Goal: Task Accomplishment & Management: Manage account settings

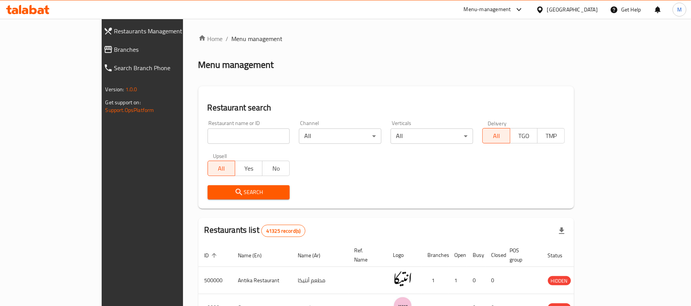
click at [208, 120] on div "Restaurant name or ID Restaurant name or ID" at bounding box center [249, 131] width 82 height 23
click at [208, 132] on input "search" at bounding box center [249, 136] width 82 height 15
type input "breakfast to breakfast"
click button "Search" at bounding box center [249, 192] width 82 height 14
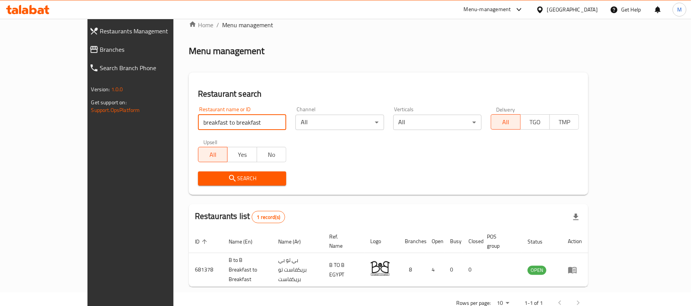
scroll to position [21, 0]
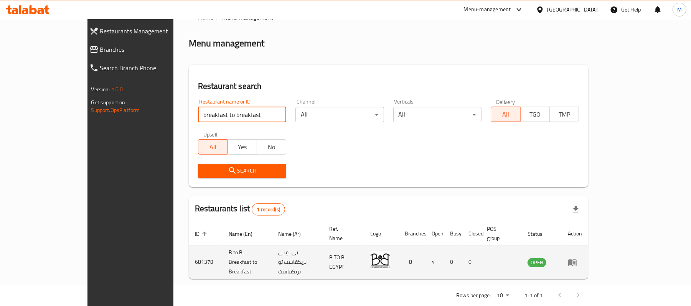
click at [588, 256] on td "enhanced table" at bounding box center [575, 263] width 26 height 34
click at [577, 258] on icon "enhanced table" at bounding box center [572, 262] width 9 height 9
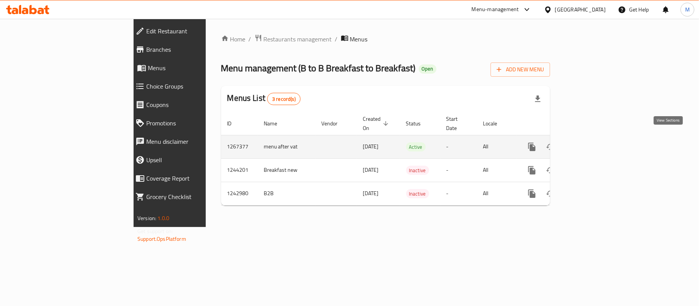
click at [592, 142] on icon "enhanced table" at bounding box center [586, 146] width 9 height 9
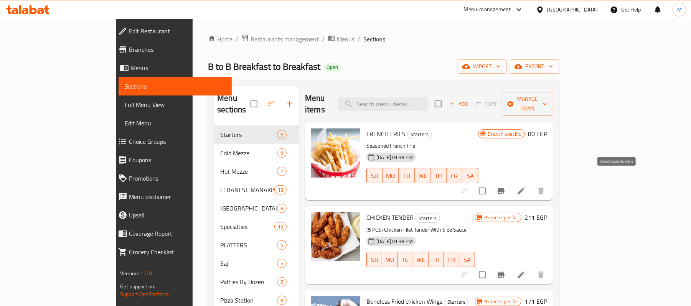
click at [506, 186] on icon "Branch-specific-item" at bounding box center [500, 190] width 9 height 9
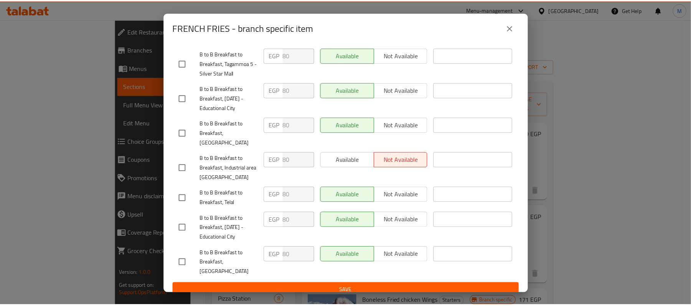
scroll to position [188, 0]
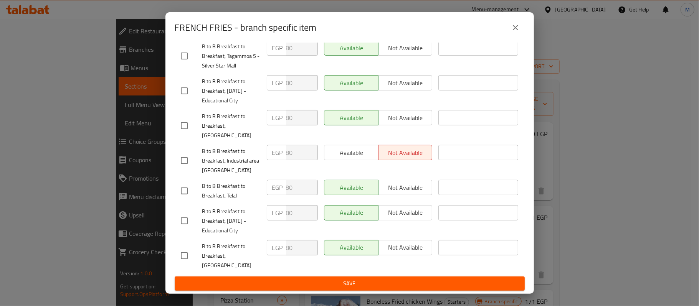
click at [512, 25] on icon "close" at bounding box center [515, 27] width 9 height 9
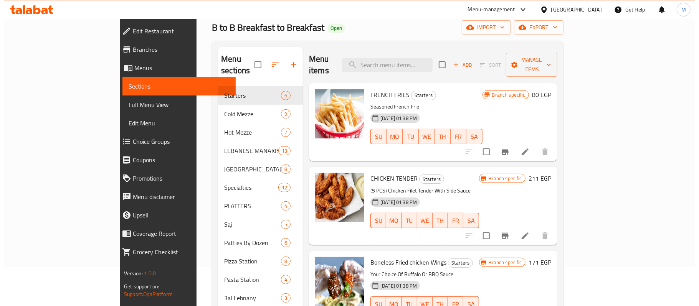
scroll to position [51, 0]
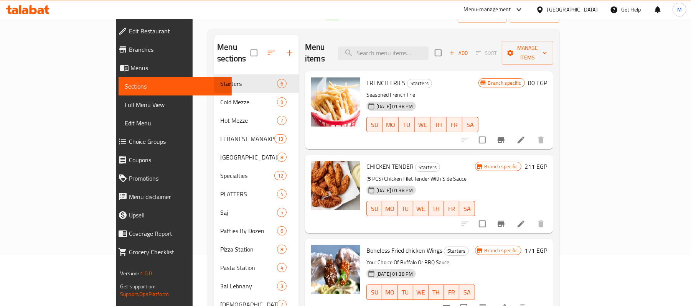
click at [506, 219] on icon "Branch-specific-item" at bounding box center [500, 223] width 9 height 9
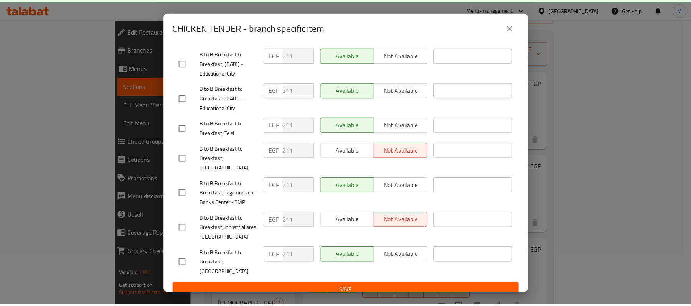
scroll to position [188, 0]
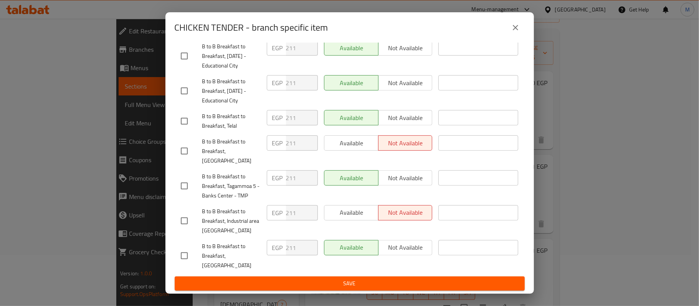
click at [572, 165] on div "CHICKEN TENDER - branch specific item CHICKEN TENDER (5 PCS) Chicken Filet Tend…" at bounding box center [349, 153] width 699 height 306
click at [511, 30] on icon "close" at bounding box center [515, 27] width 9 height 9
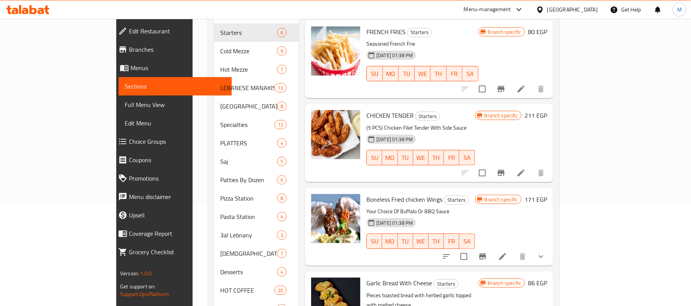
scroll to position [153, 0]
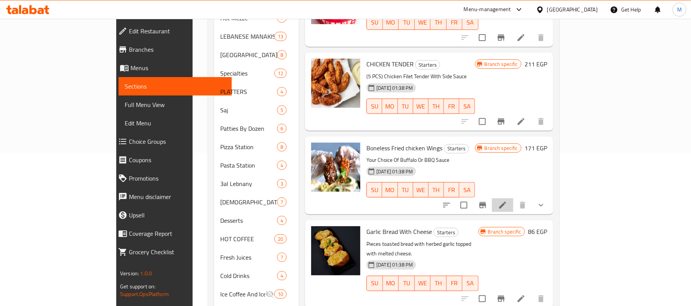
click at [513, 198] on li at bounding box center [502, 205] width 21 height 14
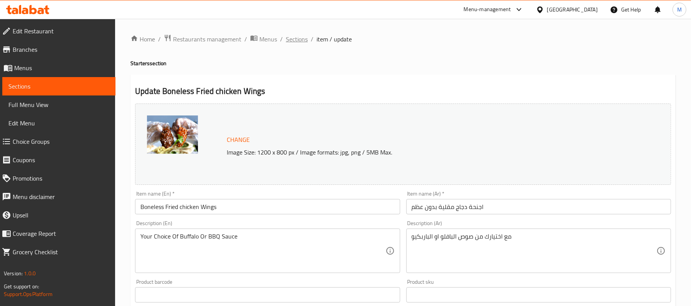
click at [292, 39] on span "Sections" at bounding box center [297, 39] width 22 height 9
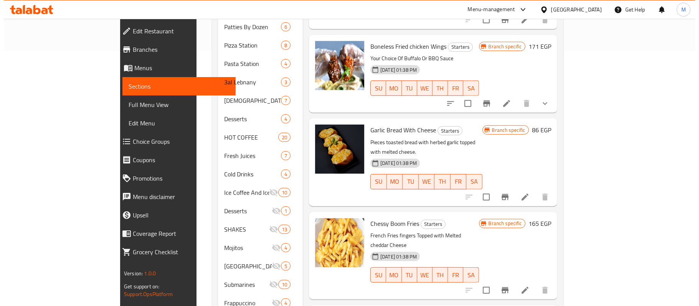
scroll to position [256, 0]
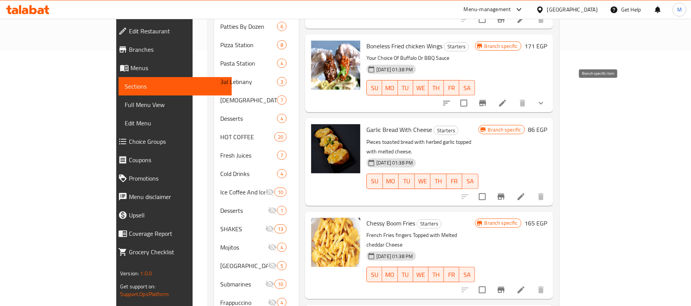
click at [486, 100] on icon "Branch-specific-item" at bounding box center [482, 103] width 7 height 6
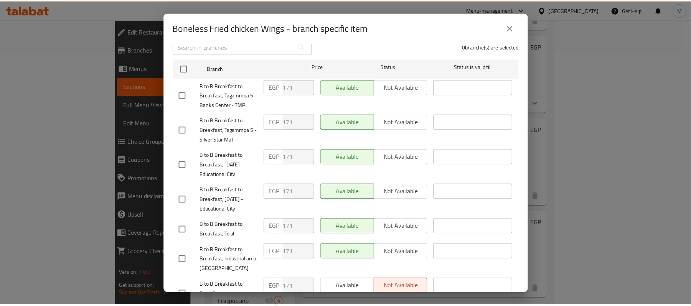
scroll to position [188, 0]
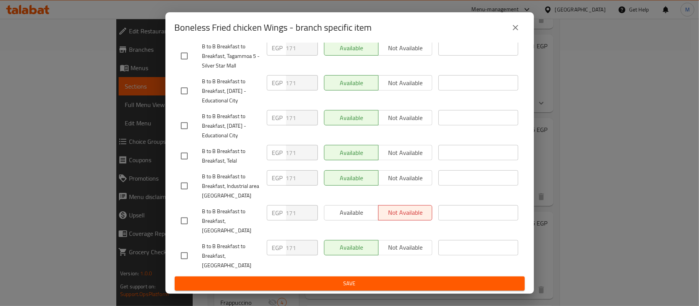
click at [609, 68] on div "Boneless Fried chicken Wings - branch specific item Boneless Fried chicken Wing…" at bounding box center [349, 153] width 699 height 306
click at [521, 25] on button "close" at bounding box center [515, 27] width 18 height 18
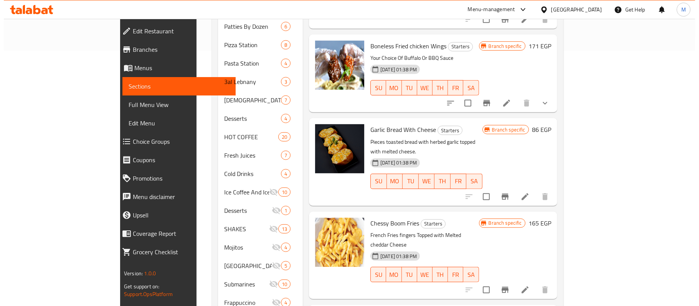
scroll to position [307, 0]
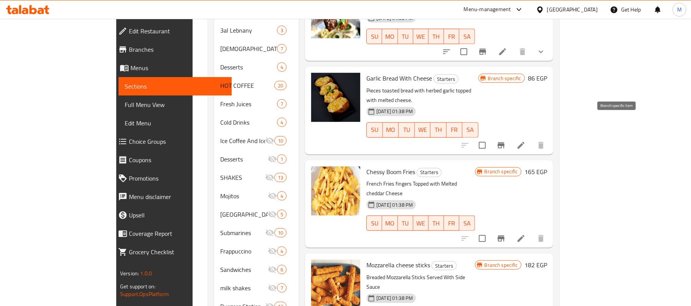
click at [505, 142] on icon "Branch-specific-item" at bounding box center [501, 145] width 7 height 6
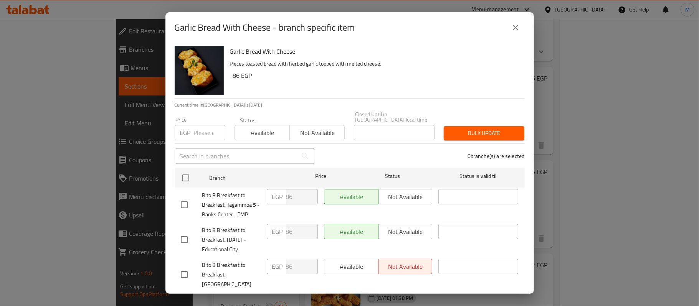
scroll to position [188, 0]
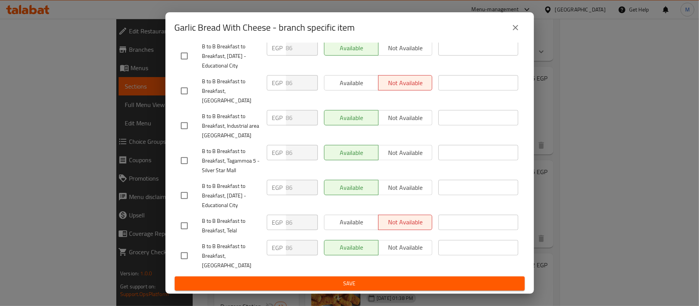
click at [516, 33] on button "close" at bounding box center [515, 27] width 18 height 18
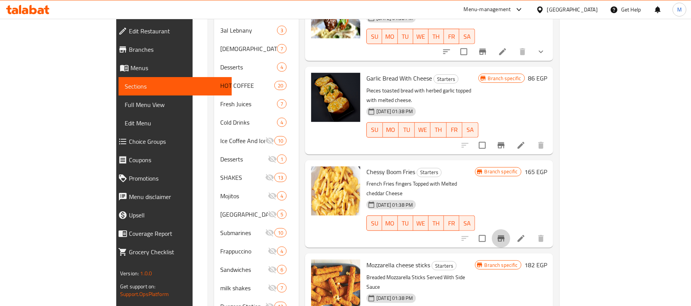
click at [505, 236] on icon "Branch-specific-item" at bounding box center [501, 239] width 7 height 6
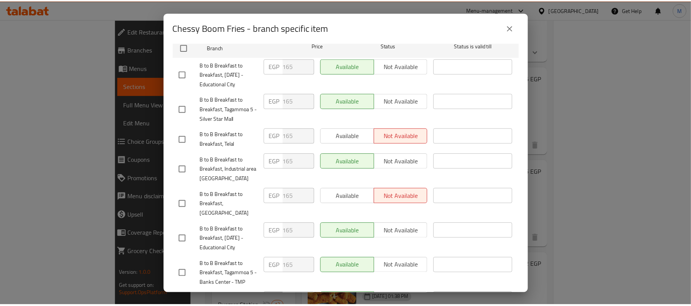
scroll to position [0, 0]
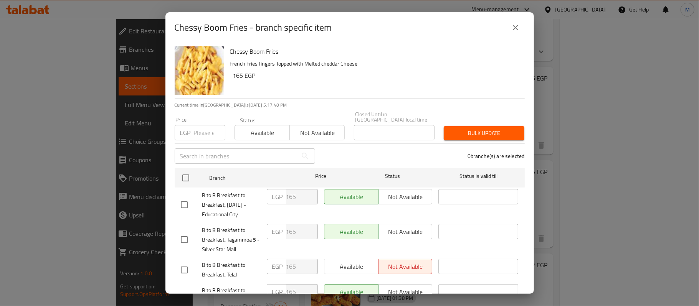
click at [518, 33] on button "close" at bounding box center [515, 27] width 18 height 18
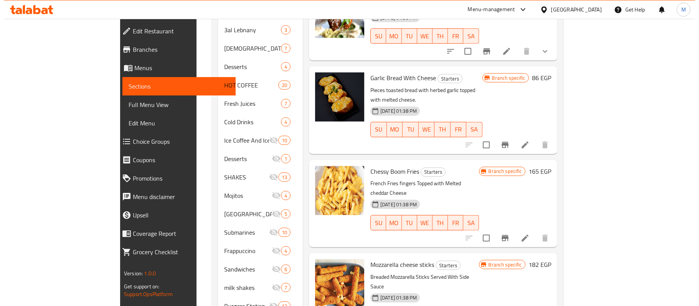
scroll to position [330, 0]
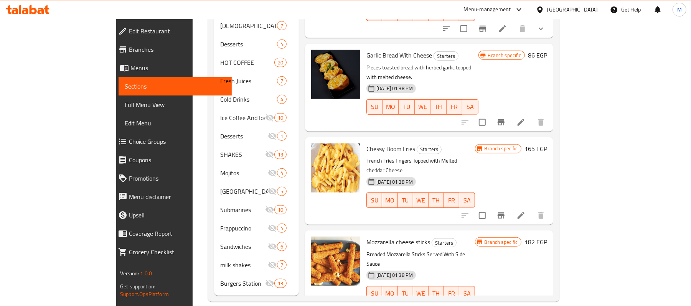
click at [487, 305] on icon "Branch-specific-item" at bounding box center [482, 309] width 9 height 9
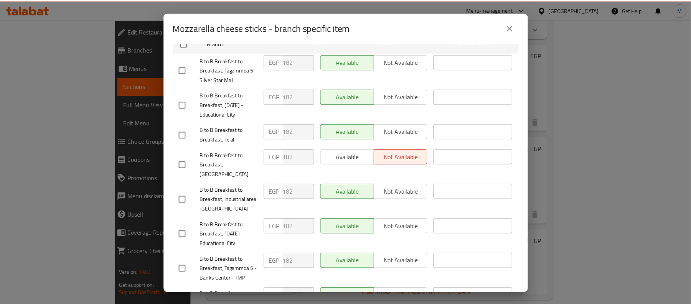
scroll to position [0, 0]
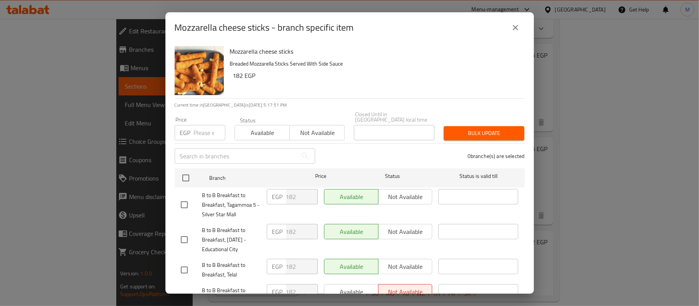
click at [511, 34] on button "close" at bounding box center [515, 27] width 18 height 18
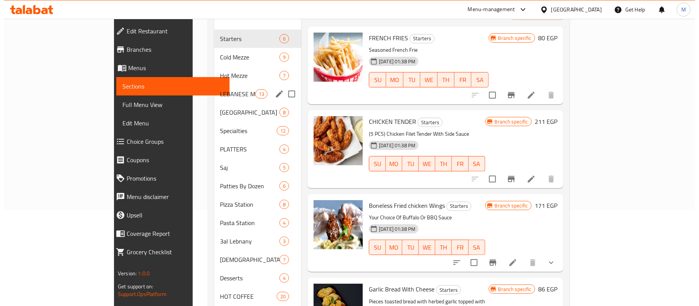
scroll to position [74, 0]
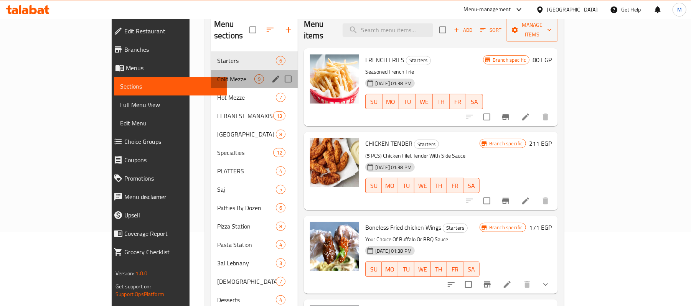
click at [211, 73] on div "Cold Mezze 9" at bounding box center [254, 79] width 87 height 18
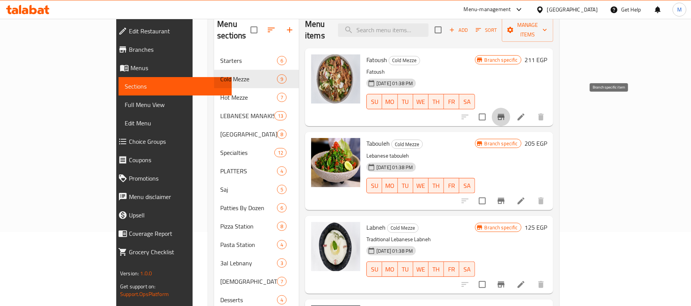
click at [505, 114] on icon "Branch-specific-item" at bounding box center [501, 117] width 7 height 6
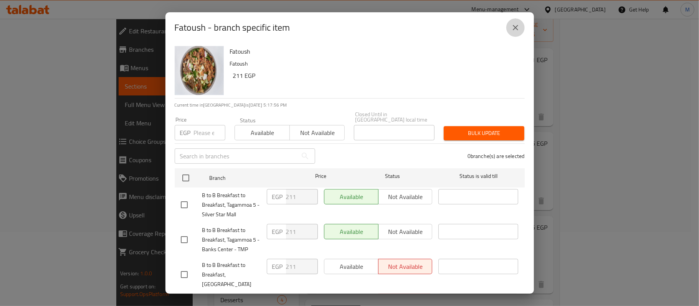
click at [517, 28] on icon "close" at bounding box center [515, 27] width 9 height 9
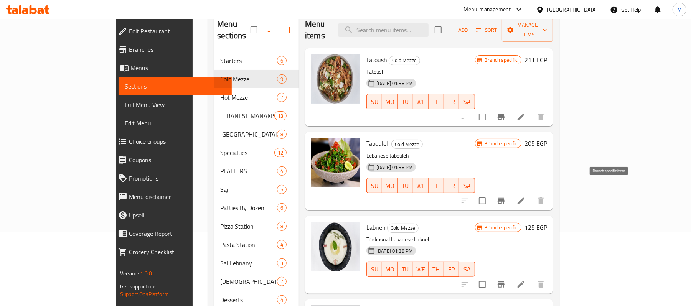
click at [506, 196] on icon "Branch-specific-item" at bounding box center [500, 200] width 9 height 9
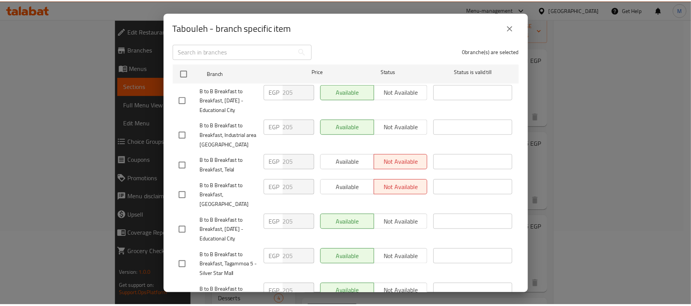
scroll to position [188, 0]
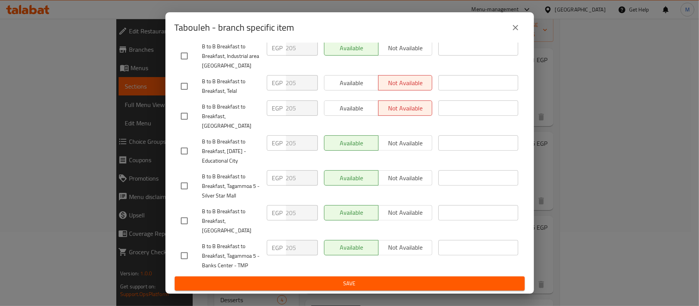
click at [516, 30] on icon "close" at bounding box center [515, 27] width 5 height 5
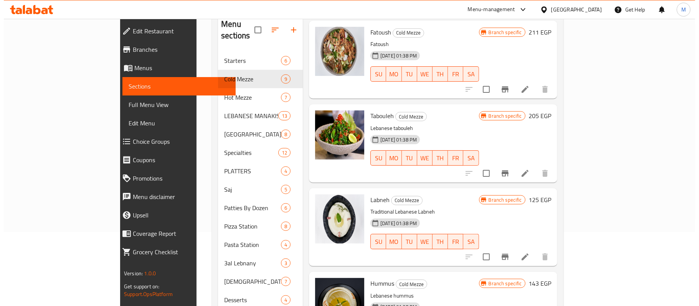
scroll to position [51, 0]
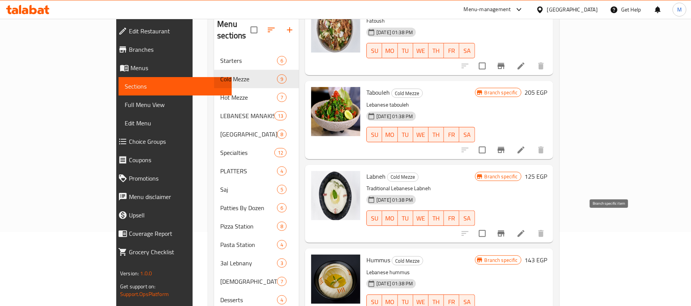
click at [506, 229] on icon "Branch-specific-item" at bounding box center [500, 233] width 9 height 9
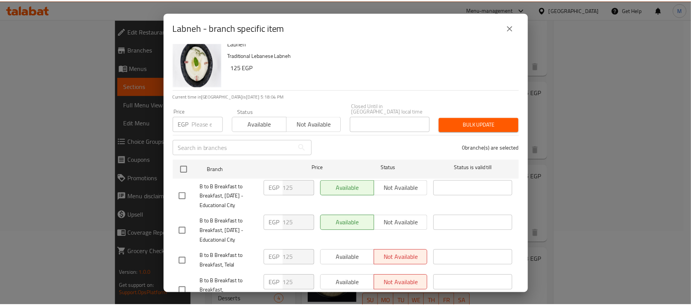
scroll to position [0, 0]
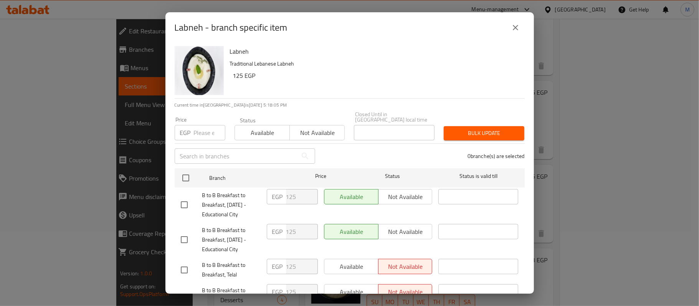
click at [511, 30] on button "close" at bounding box center [515, 27] width 18 height 18
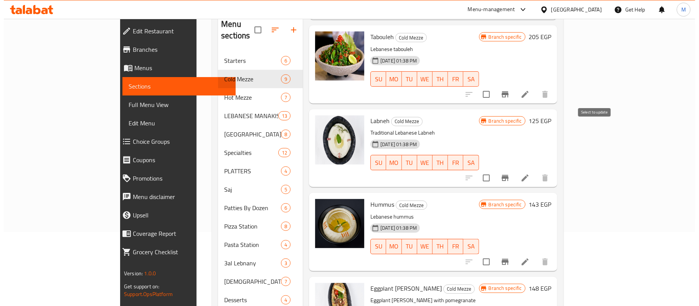
scroll to position [245, 0]
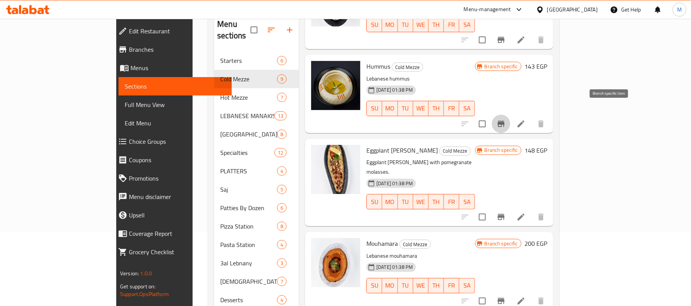
click at [510, 117] on button "Branch-specific-item" at bounding box center [501, 124] width 18 height 18
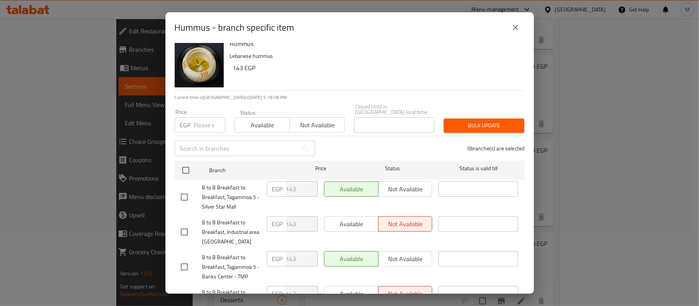
scroll to position [0, 0]
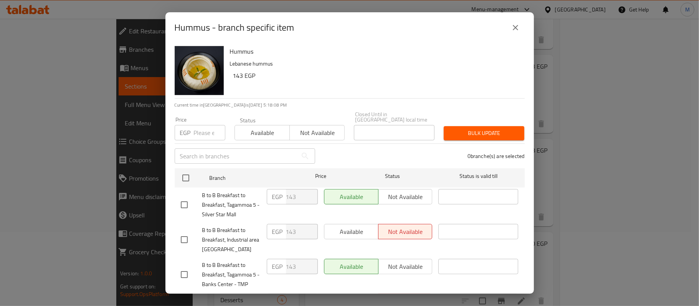
click at [515, 27] on icon "close" at bounding box center [515, 27] width 5 height 5
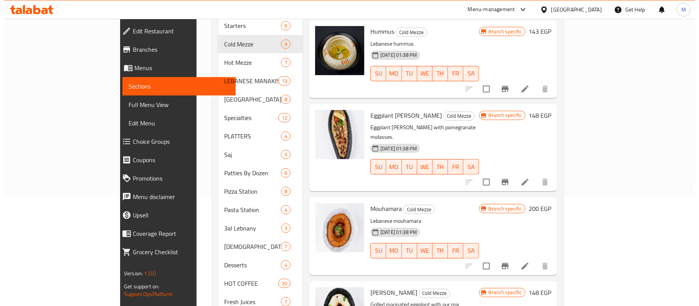
scroll to position [176, 0]
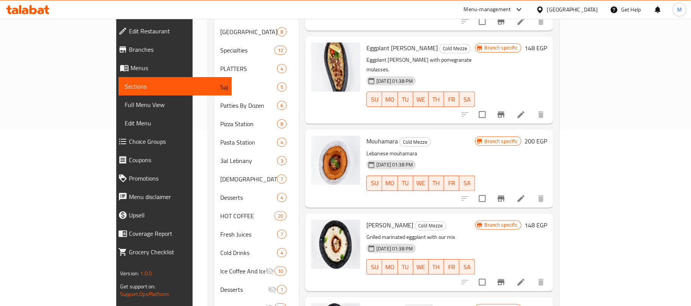
click at [506, 194] on icon "Branch-specific-item" at bounding box center [500, 198] width 9 height 9
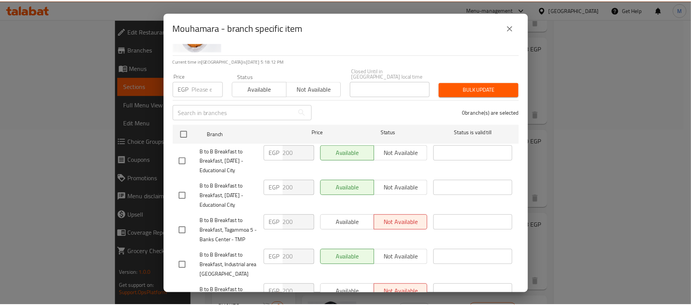
scroll to position [0, 0]
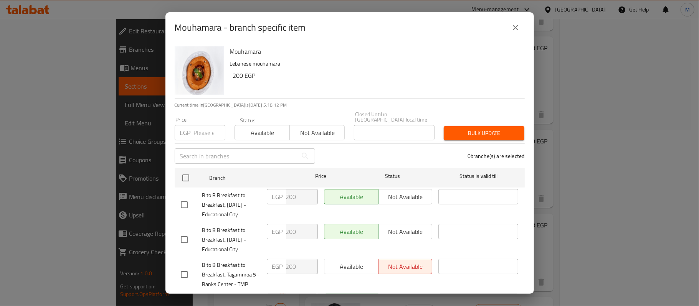
drag, startPoint x: 511, startPoint y: 28, endPoint x: 516, endPoint y: 34, distance: 7.4
click at [511, 29] on icon "close" at bounding box center [515, 27] width 9 height 9
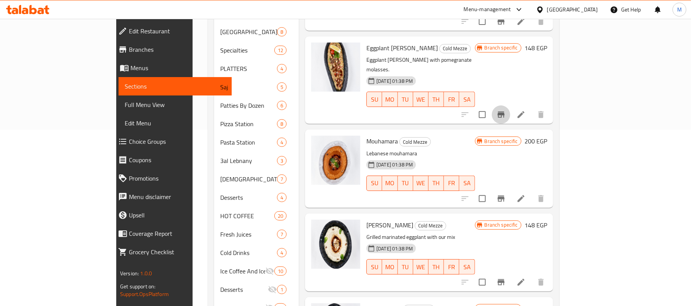
click at [506, 110] on icon "Branch-specific-item" at bounding box center [500, 114] width 9 height 9
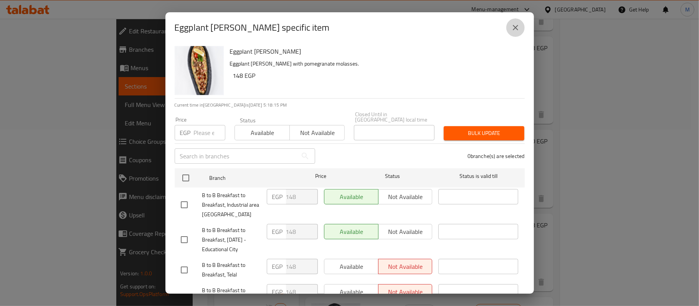
click at [515, 28] on icon "close" at bounding box center [515, 27] width 9 height 9
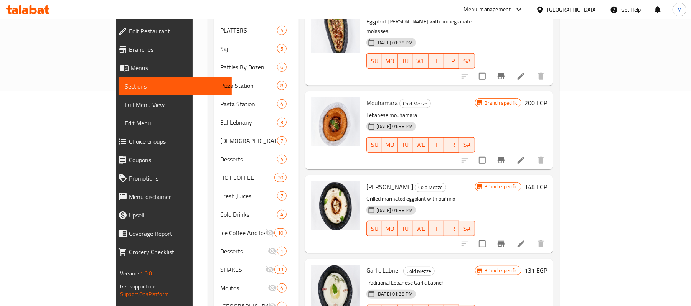
scroll to position [279, 0]
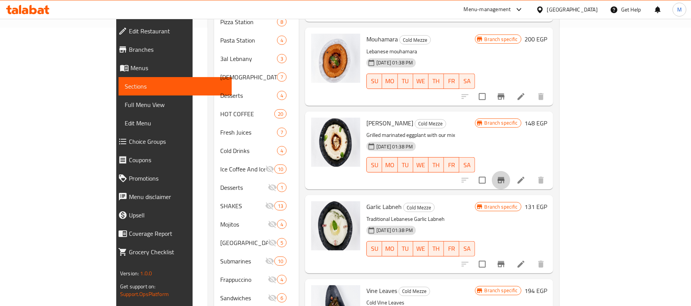
click at [506, 176] on icon "Branch-specific-item" at bounding box center [500, 180] width 9 height 9
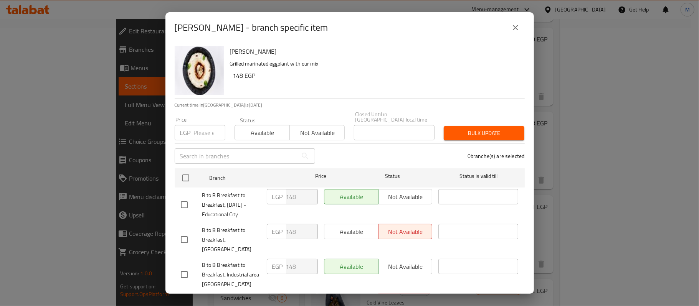
click at [521, 24] on button "close" at bounding box center [515, 27] width 18 height 18
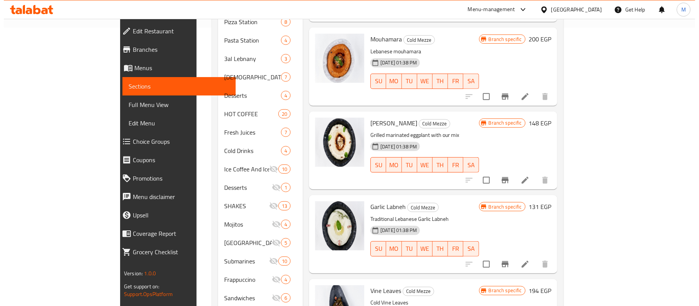
scroll to position [330, 0]
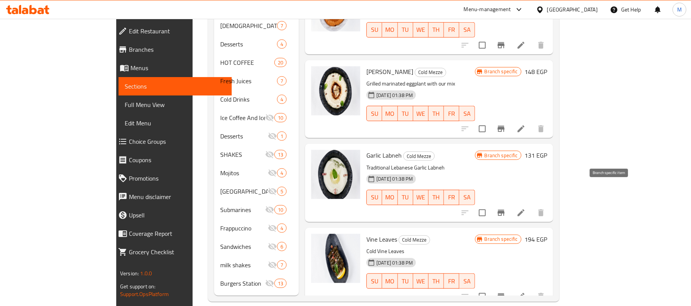
click at [510, 204] on button "Branch-specific-item" at bounding box center [501, 213] width 18 height 18
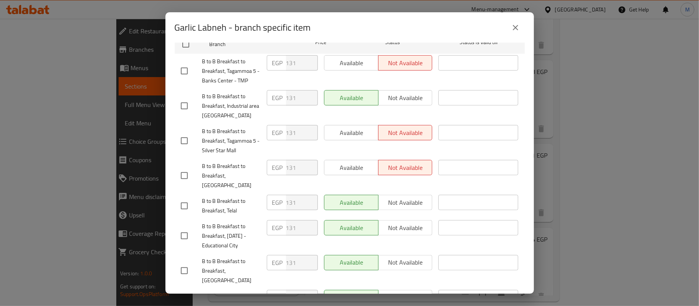
scroll to position [85, 0]
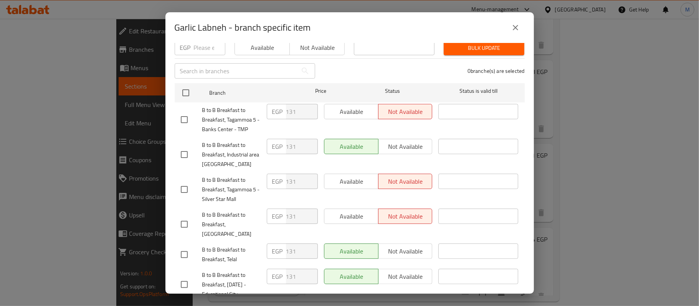
click at [519, 25] on icon "close" at bounding box center [515, 27] width 9 height 9
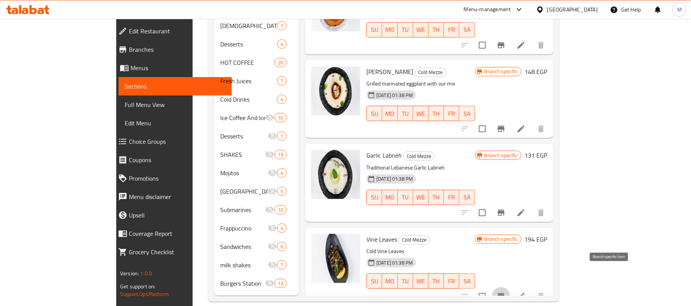
click at [510, 287] on button "Branch-specific-item" at bounding box center [501, 296] width 18 height 18
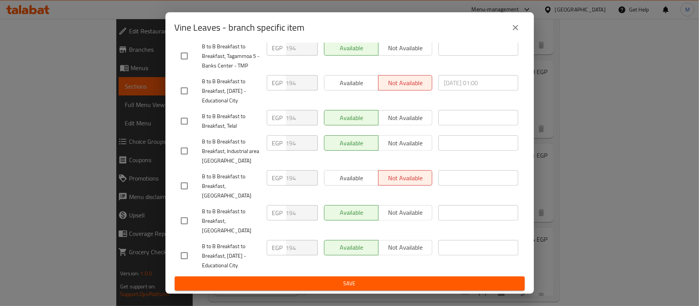
scroll to position [0, 0]
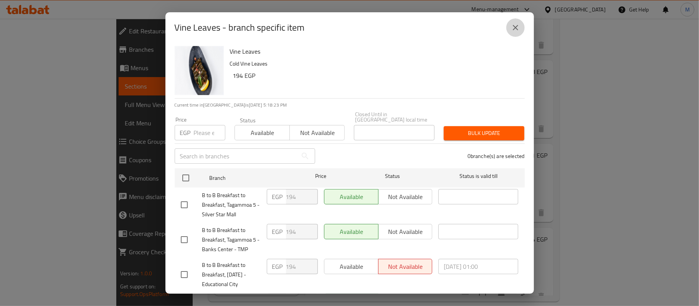
click at [513, 25] on icon "close" at bounding box center [515, 27] width 9 height 9
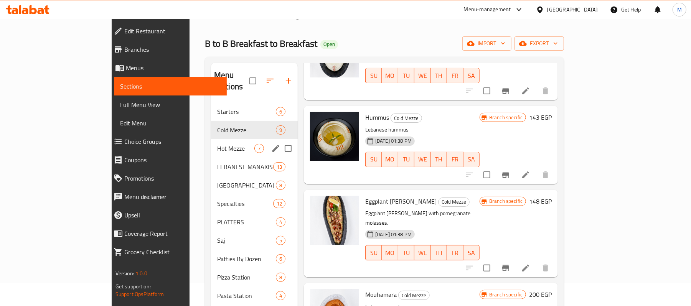
click at [211, 139] on div "Hot Mezze 7" at bounding box center [254, 148] width 87 height 18
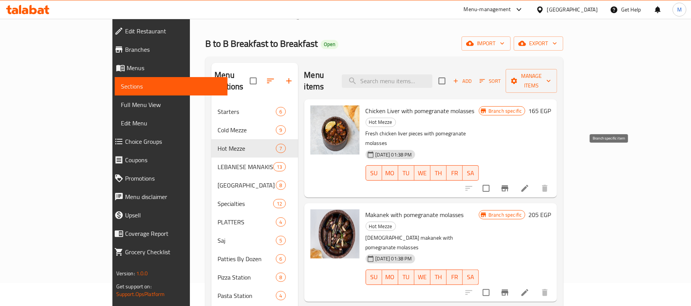
click at [510, 184] on icon "Branch-specific-item" at bounding box center [504, 188] width 9 height 9
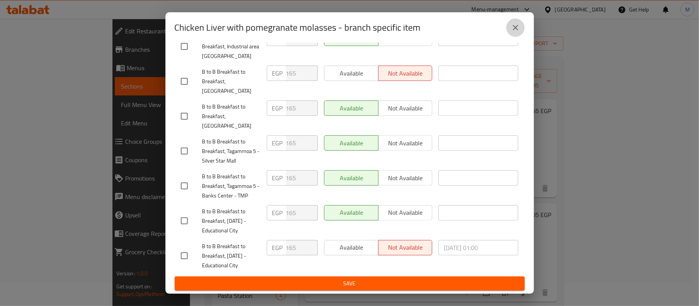
drag, startPoint x: 521, startPoint y: 28, endPoint x: 527, endPoint y: 43, distance: 16.4
click at [521, 28] on button "close" at bounding box center [515, 27] width 18 height 18
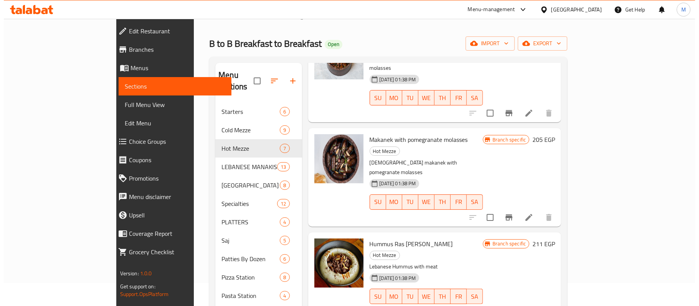
scroll to position [77, 0]
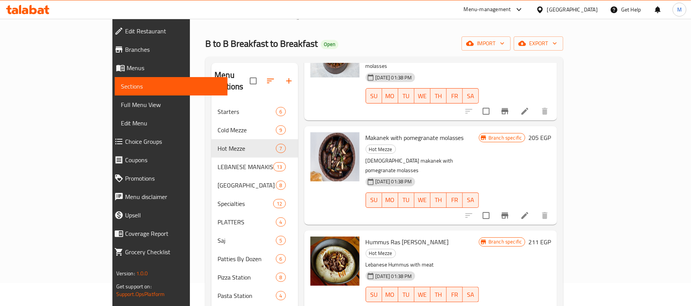
click at [514, 206] on button "Branch-specific-item" at bounding box center [505, 215] width 18 height 18
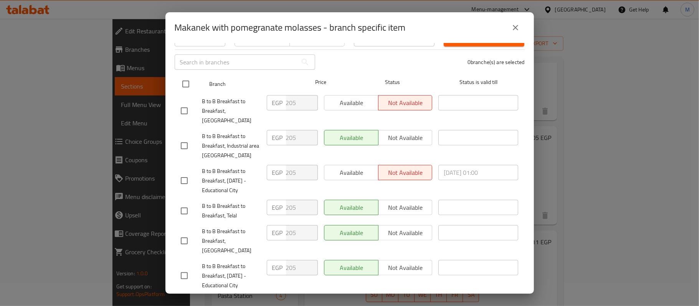
scroll to position [188, 0]
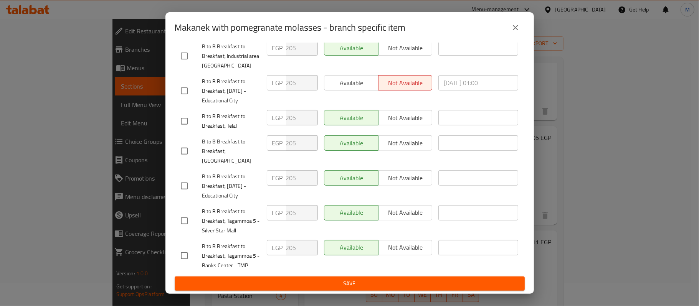
click at [516, 28] on icon "close" at bounding box center [515, 27] width 5 height 5
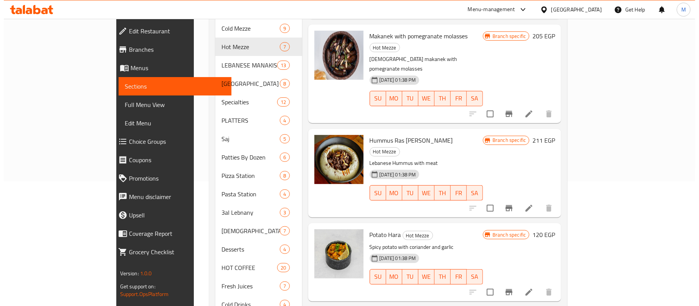
scroll to position [125, 0]
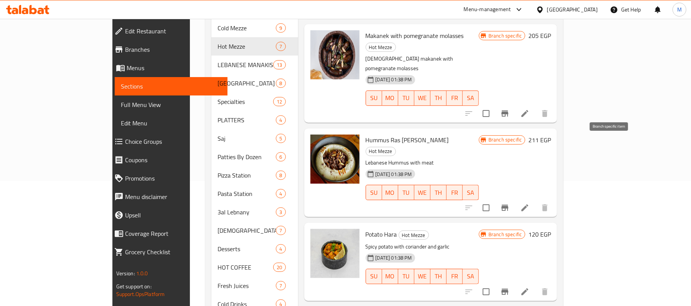
click at [510, 203] on icon "Branch-specific-item" at bounding box center [504, 207] width 9 height 9
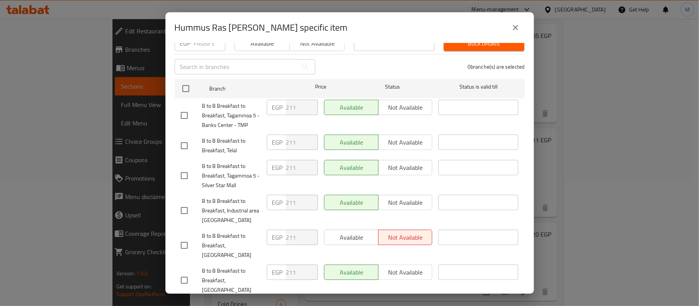
scroll to position [188, 0]
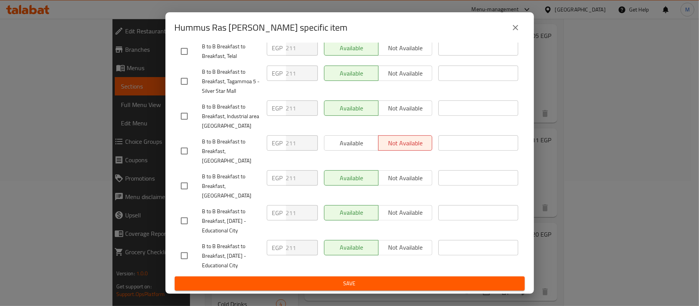
click at [598, 108] on div "Hummus Ras [PERSON_NAME] specific item Hummus Ras [PERSON_NAME] Lebanese Hummus…" at bounding box center [349, 153] width 699 height 306
click at [516, 29] on icon "close" at bounding box center [515, 27] width 9 height 9
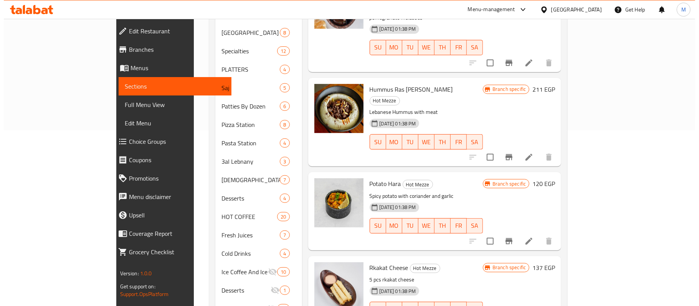
scroll to position [176, 0]
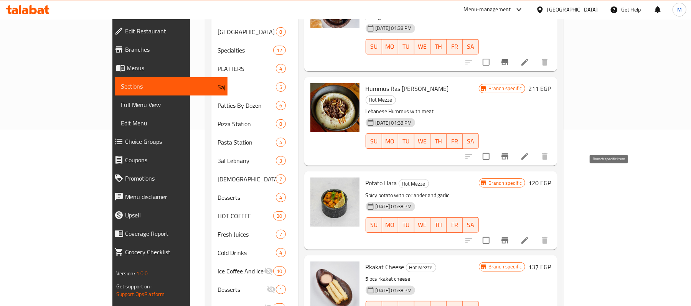
click at [510, 236] on icon "Branch-specific-item" at bounding box center [504, 240] width 9 height 9
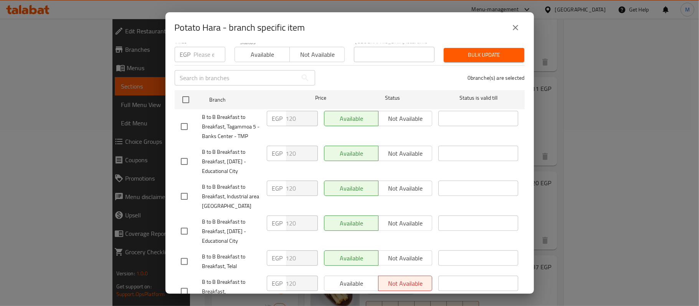
scroll to position [188, 0]
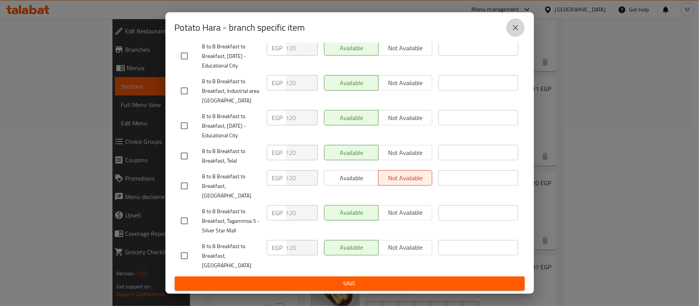
click at [524, 27] on button "close" at bounding box center [515, 27] width 18 height 18
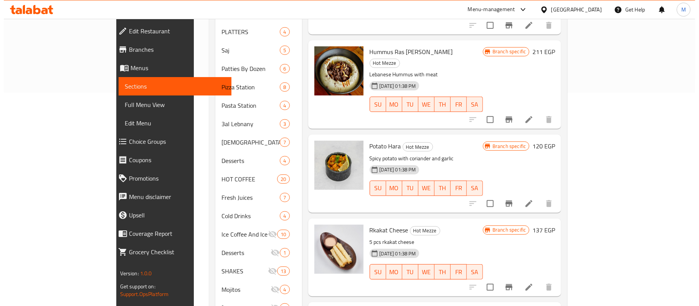
scroll to position [330, 0]
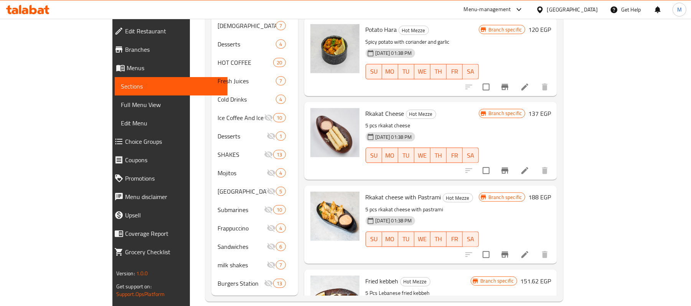
click at [510, 166] on icon "Branch-specific-item" at bounding box center [504, 170] width 9 height 9
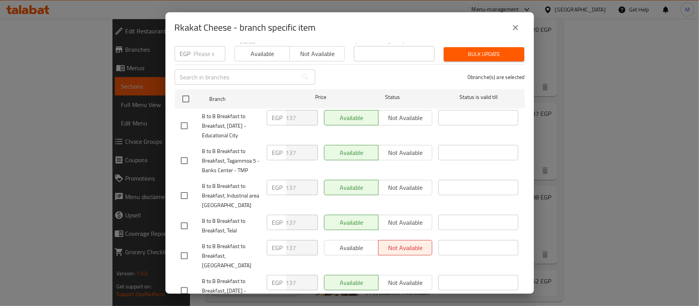
scroll to position [188, 0]
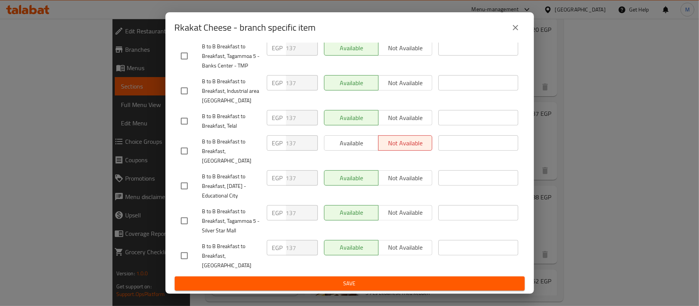
click at [515, 30] on icon "close" at bounding box center [515, 27] width 9 height 9
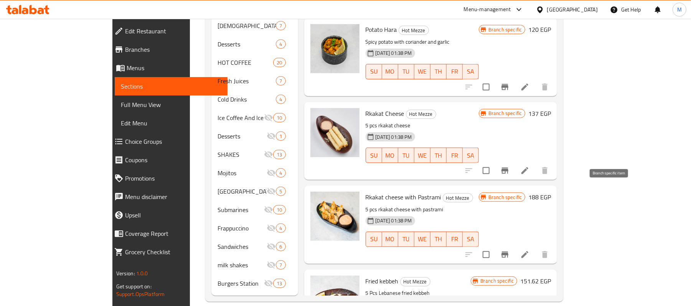
click at [514, 246] on button "Branch-specific-item" at bounding box center [505, 255] width 18 height 18
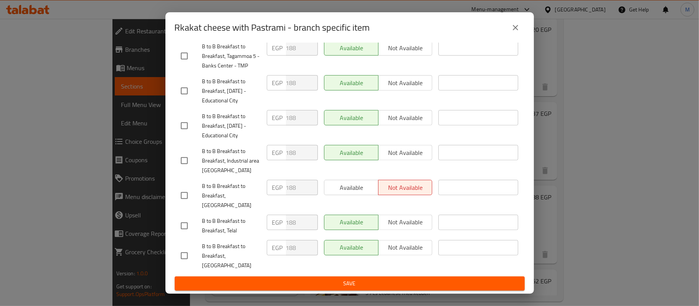
click at [519, 26] on icon "close" at bounding box center [515, 27] width 9 height 9
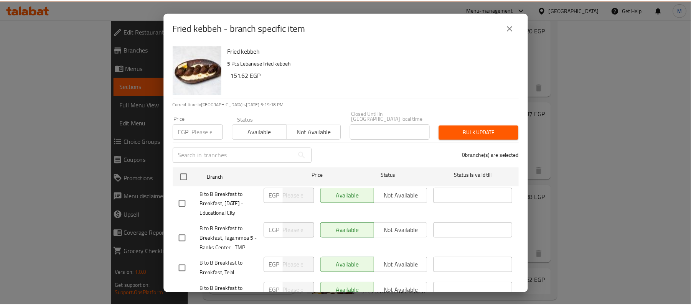
scroll to position [0, 0]
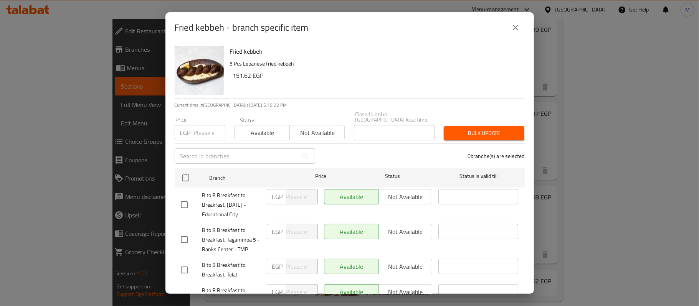
click at [255, 54] on h6 "Fried kebbeh" at bounding box center [374, 51] width 289 height 11
copy h6 "Fried kebbeh"
click at [518, 25] on icon "close" at bounding box center [515, 27] width 9 height 9
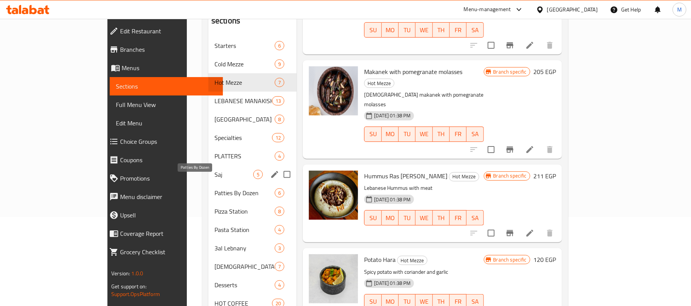
scroll to position [74, 0]
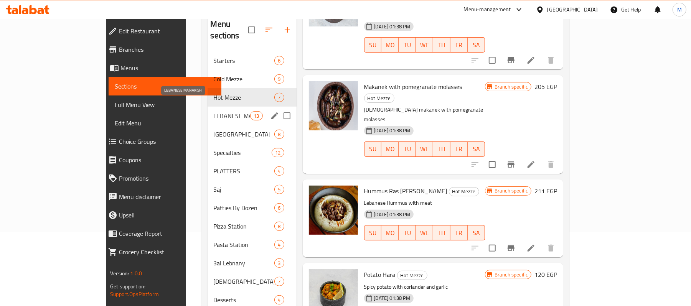
click at [214, 111] on span "LEBANESE MANAKISH" at bounding box center [232, 115] width 37 height 9
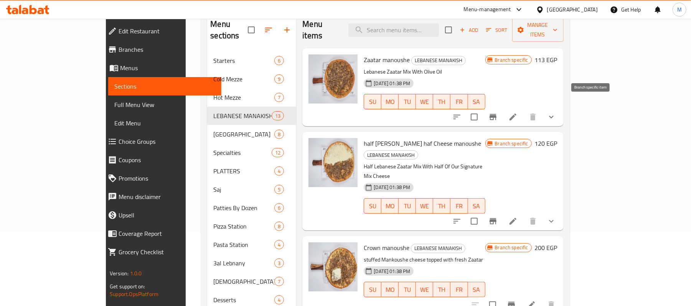
click at [498, 112] on icon "Branch-specific-item" at bounding box center [492, 116] width 9 height 9
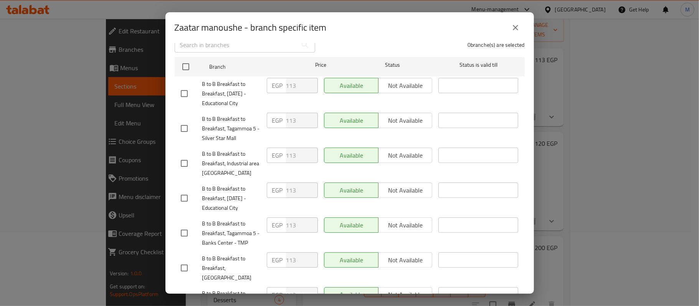
scroll to position [188, 0]
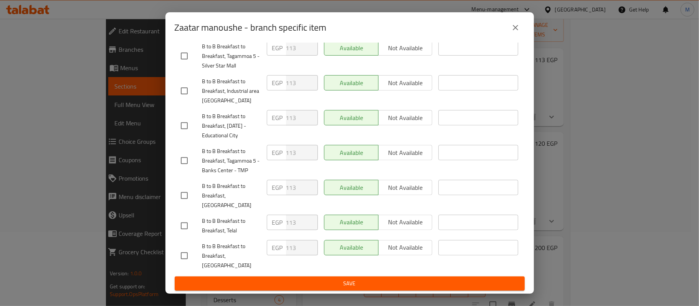
click at [520, 23] on button "close" at bounding box center [515, 27] width 18 height 18
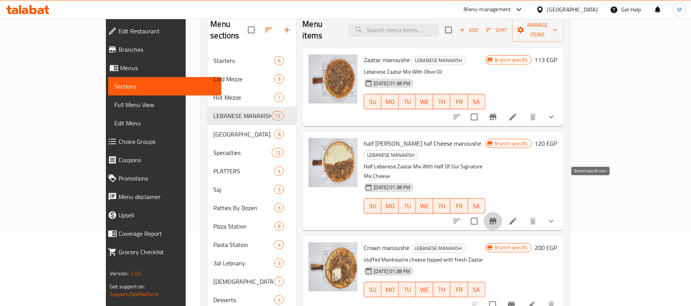
click at [496, 218] on icon "Branch-specific-item" at bounding box center [493, 221] width 7 height 6
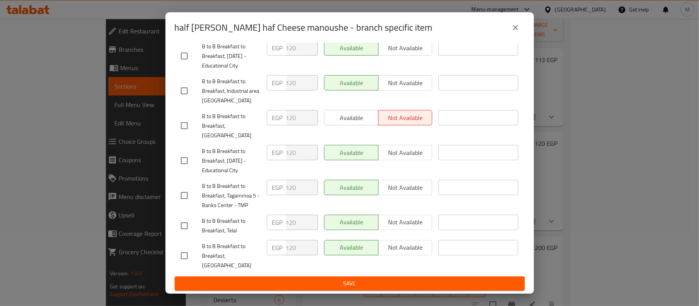
click at [513, 30] on icon "close" at bounding box center [515, 27] width 9 height 9
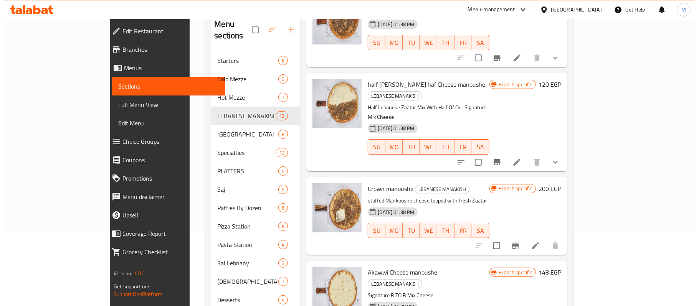
scroll to position [102, 0]
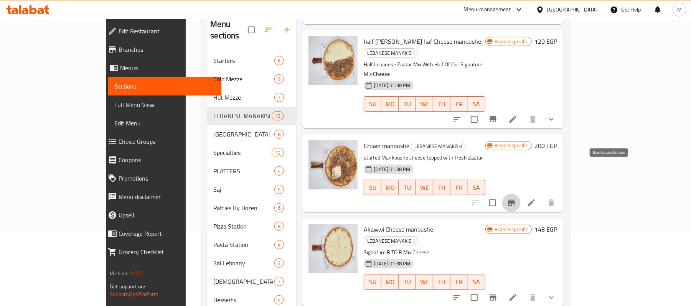
click at [516, 198] on icon "Branch-specific-item" at bounding box center [511, 202] width 9 height 9
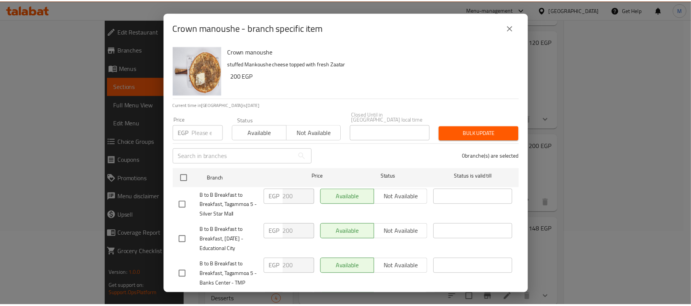
scroll to position [188, 0]
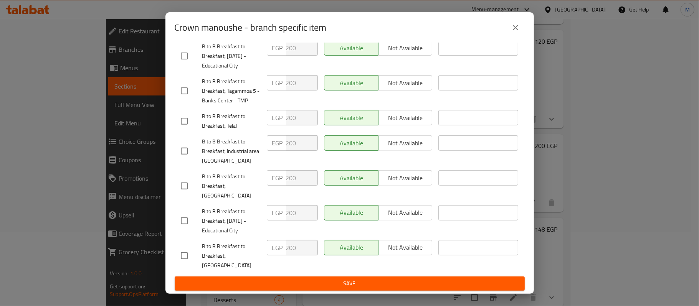
click at [515, 28] on icon "close" at bounding box center [515, 27] width 9 height 9
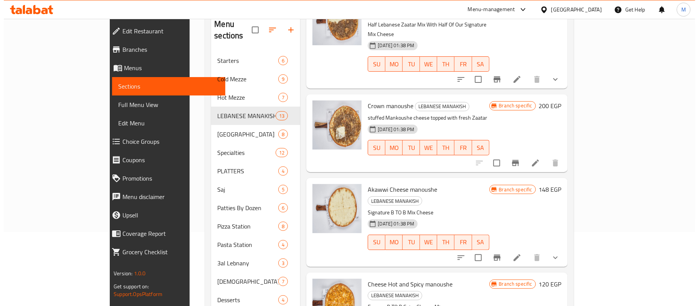
scroll to position [153, 0]
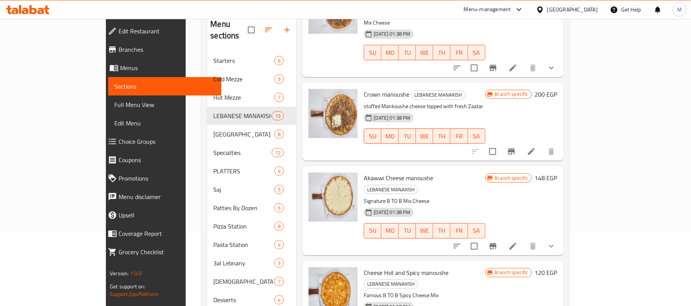
click at [496, 243] on icon "Branch-specific-item" at bounding box center [493, 246] width 7 height 6
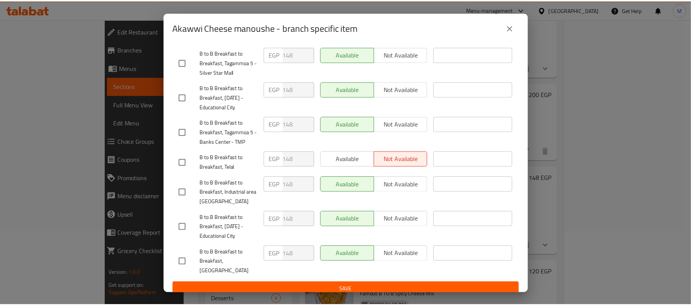
scroll to position [188, 0]
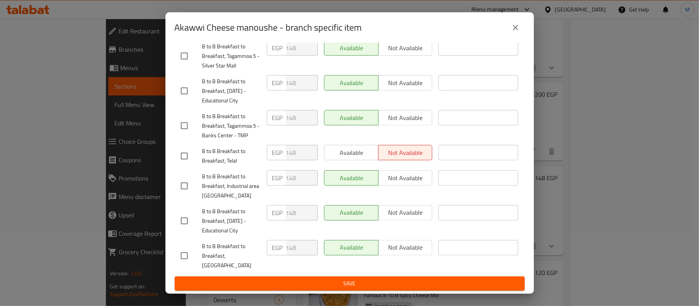
click at [517, 28] on icon "close" at bounding box center [515, 27] width 9 height 9
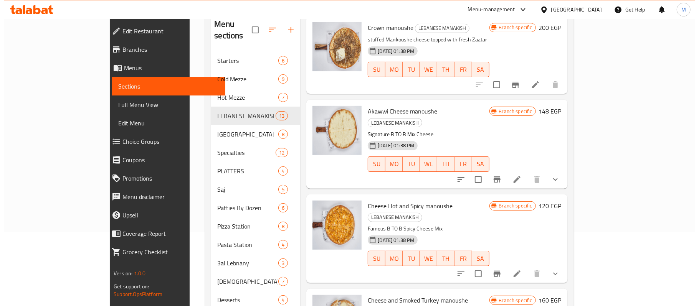
scroll to position [256, 0]
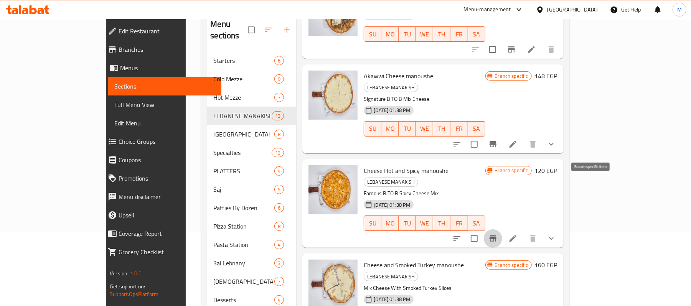
click at [498, 234] on icon "Branch-specific-item" at bounding box center [492, 238] width 9 height 9
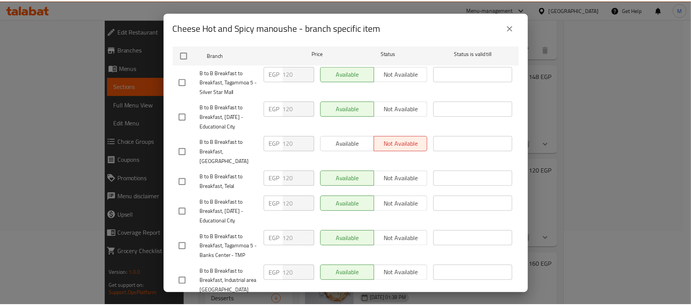
scroll to position [188, 0]
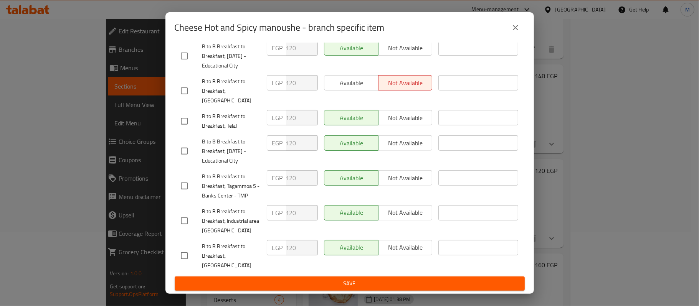
click at [520, 28] on button "close" at bounding box center [515, 27] width 18 height 18
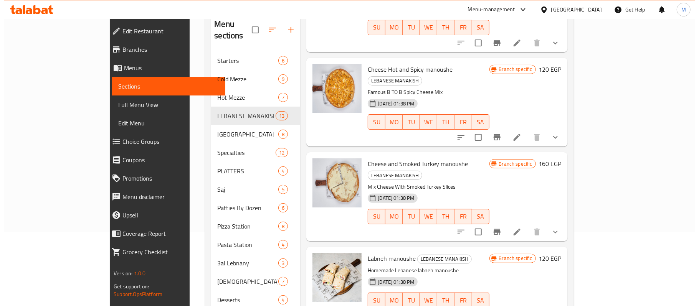
scroll to position [358, 0]
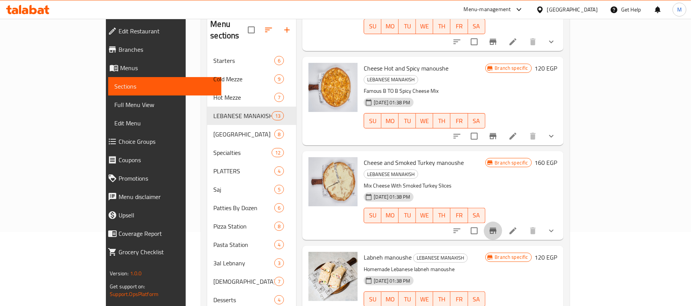
click at [496, 228] on icon "Branch-specific-item" at bounding box center [493, 231] width 7 height 6
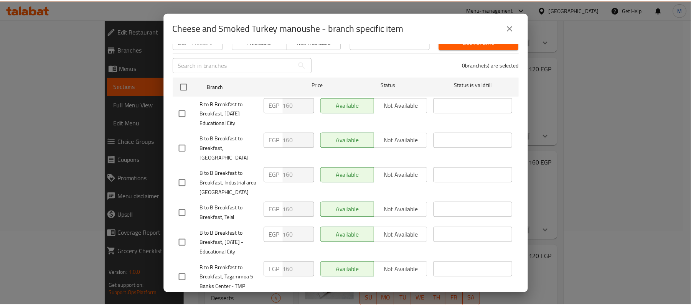
scroll to position [188, 0]
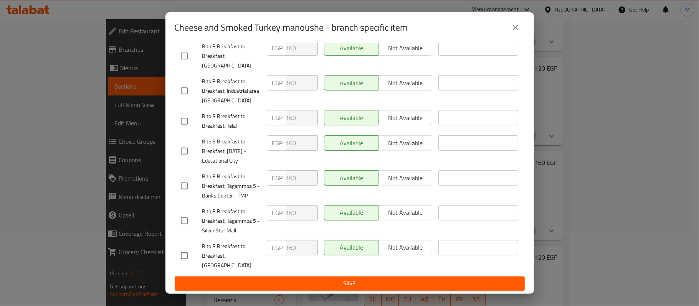
click at [508, 34] on div "Cheese and Smoked Turkey manoushe - branch specific item" at bounding box center [350, 27] width 350 height 18
click at [513, 28] on icon "close" at bounding box center [515, 27] width 9 height 9
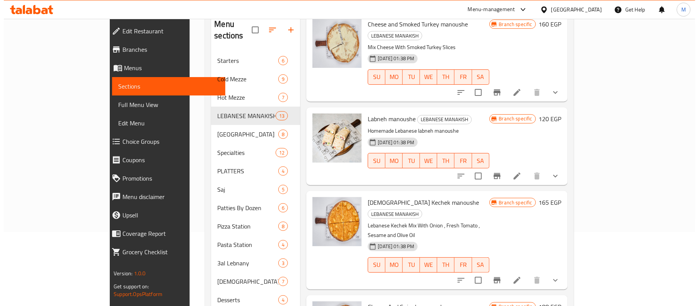
scroll to position [511, 0]
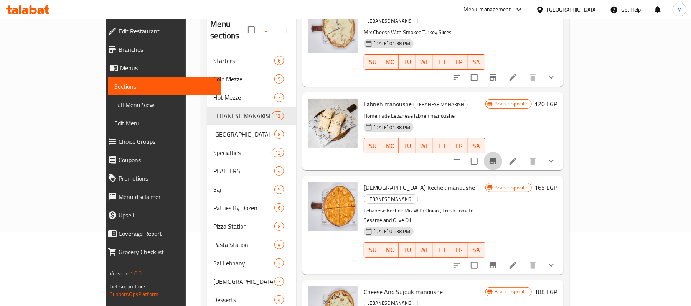
click at [496, 158] on icon "Branch-specific-item" at bounding box center [493, 161] width 7 height 6
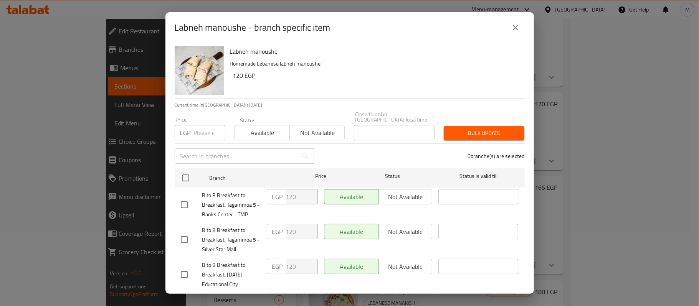
scroll to position [188, 0]
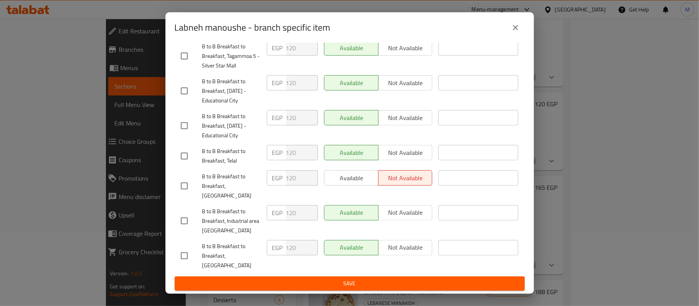
click at [519, 26] on button "close" at bounding box center [515, 27] width 18 height 18
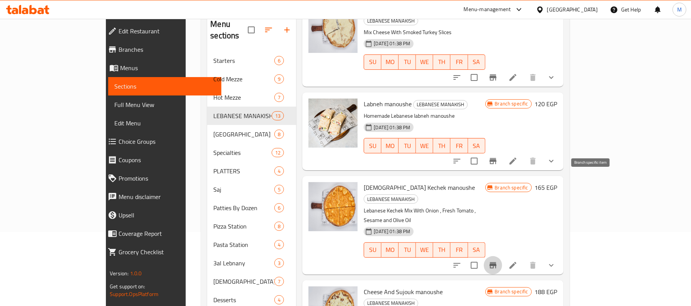
click at [496, 262] on icon "Branch-specific-item" at bounding box center [493, 265] width 7 height 6
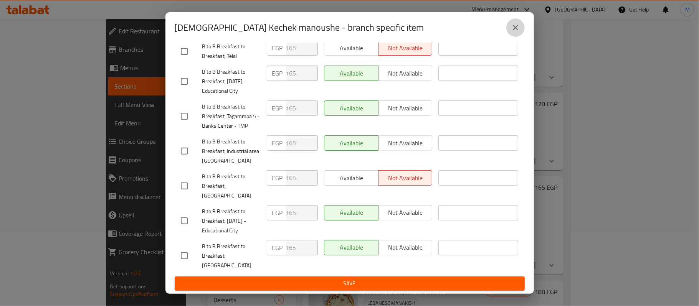
click at [520, 28] on button "close" at bounding box center [515, 27] width 18 height 18
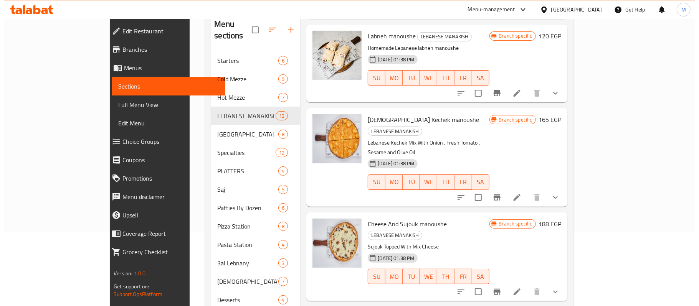
scroll to position [580, 0]
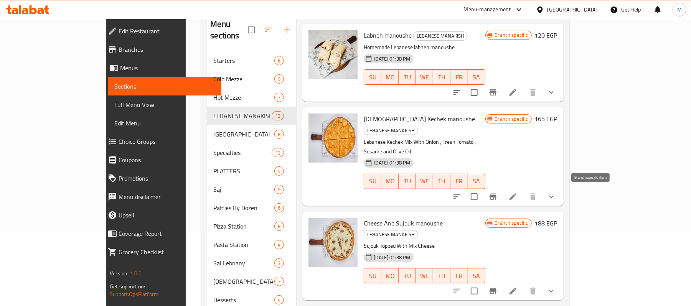
click at [502, 282] on button "Branch-specific-item" at bounding box center [493, 291] width 18 height 18
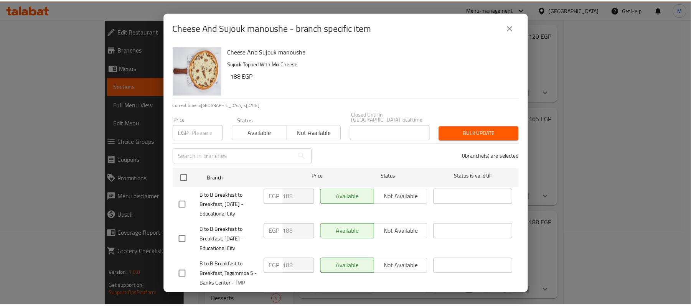
scroll to position [188, 0]
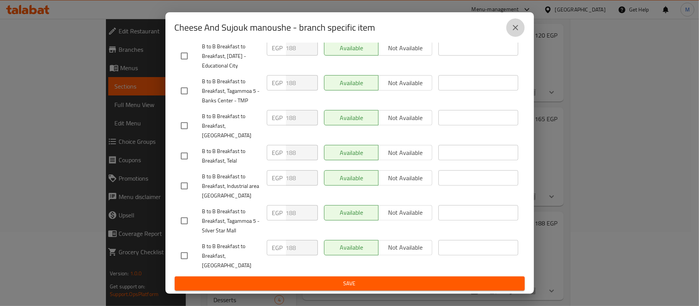
click at [516, 28] on icon "close" at bounding box center [515, 27] width 9 height 9
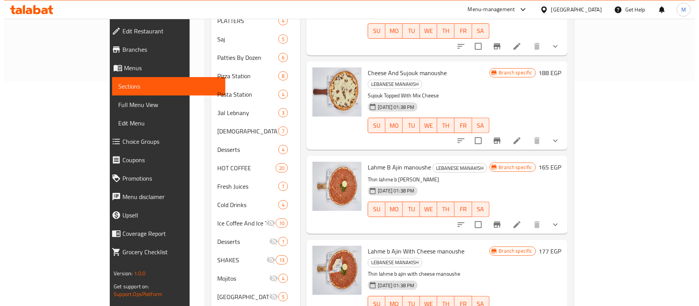
scroll to position [228, 0]
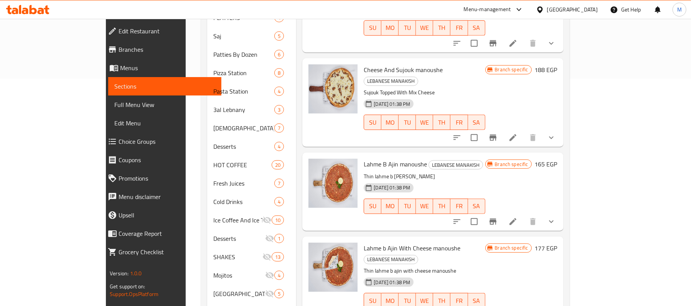
click at [496, 219] on icon "Branch-specific-item" at bounding box center [493, 222] width 7 height 6
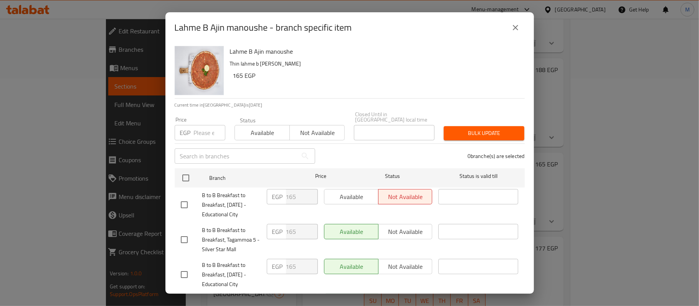
scroll to position [188, 0]
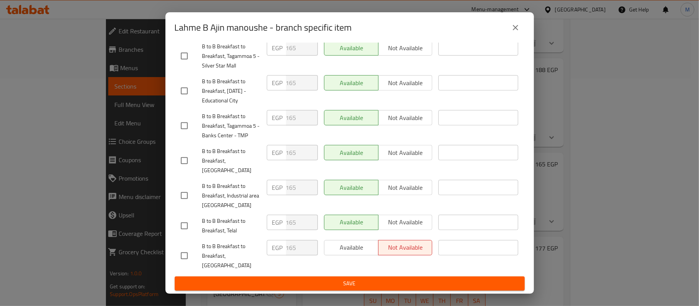
click at [512, 24] on icon "close" at bounding box center [515, 27] width 9 height 9
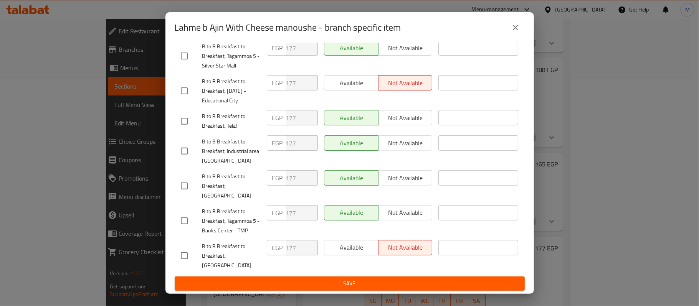
click at [516, 28] on icon "close" at bounding box center [515, 27] width 5 height 5
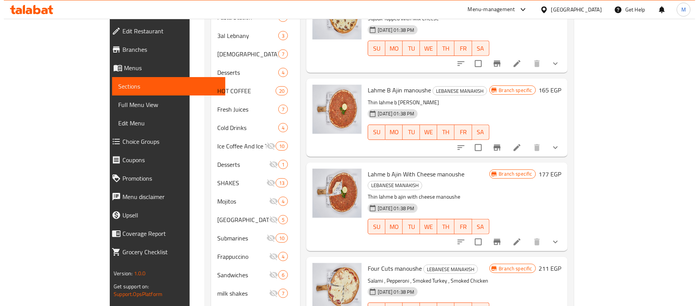
scroll to position [330, 0]
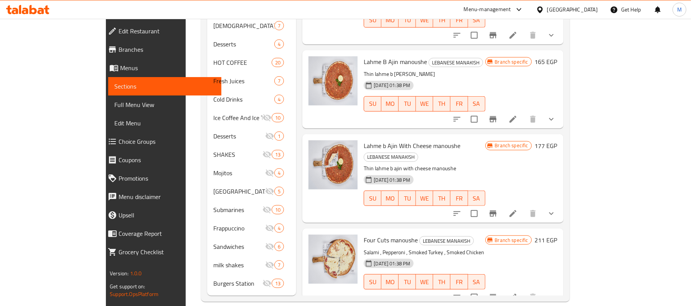
click at [502, 288] on button "Branch-specific-item" at bounding box center [493, 297] width 18 height 18
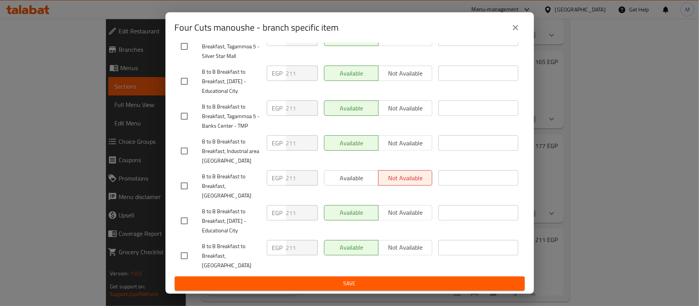
scroll to position [188, 0]
click at [595, 103] on div "Four Cuts manoushe - branch specific item Four Cuts manoushe Salami , Pepperoni…" at bounding box center [349, 153] width 699 height 306
click at [502, 25] on div "Four Cuts manoushe - branch specific item" at bounding box center [350, 27] width 350 height 18
click at [510, 26] on button "close" at bounding box center [515, 27] width 18 height 18
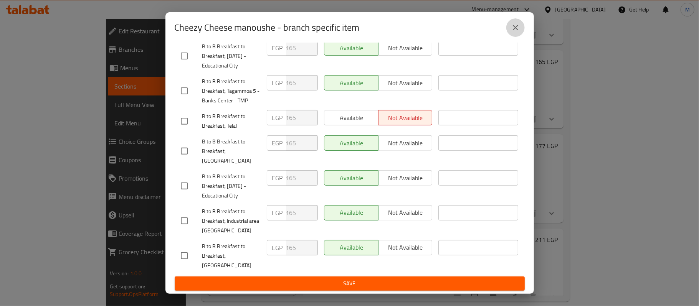
click at [517, 25] on icon "close" at bounding box center [515, 27] width 5 height 5
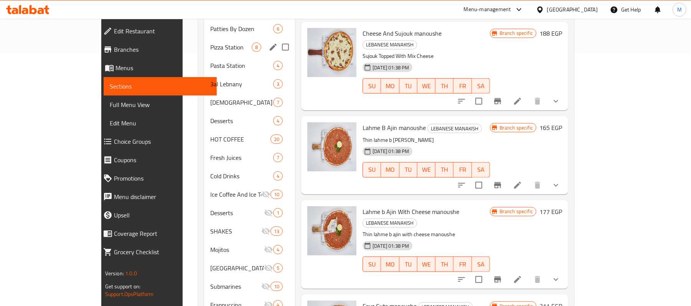
scroll to position [125, 0]
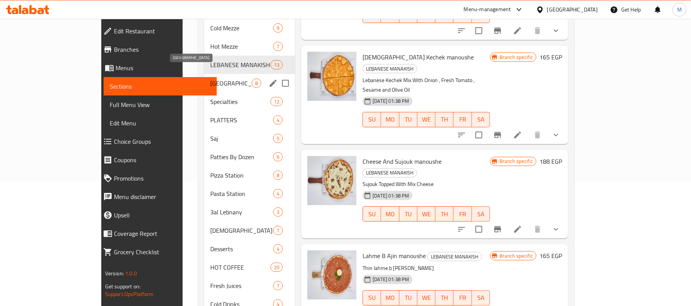
click at [217, 79] on span "[GEOGRAPHIC_DATA]" at bounding box center [230, 83] width 41 height 9
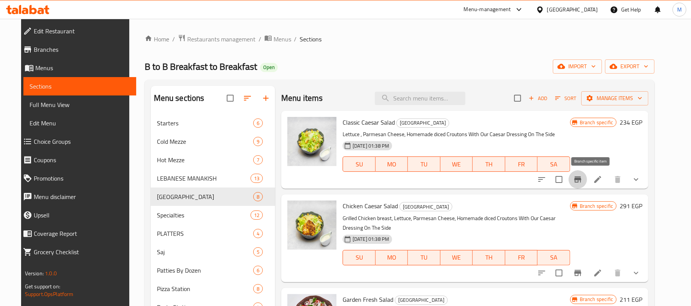
click at [587, 178] on button "Branch-specific-item" at bounding box center [578, 179] width 18 height 18
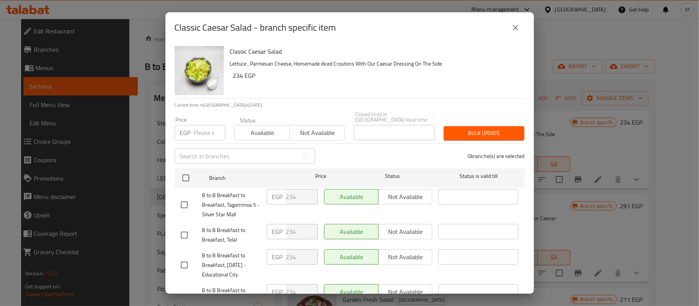
scroll to position [188, 0]
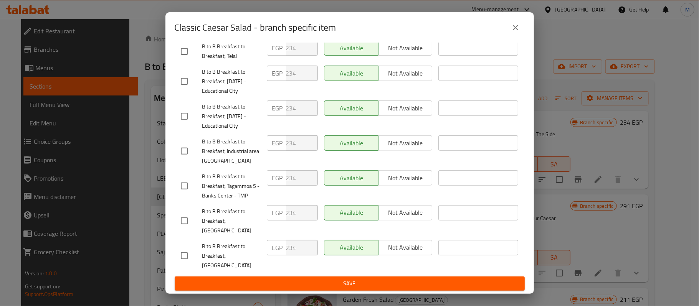
click at [515, 30] on icon "close" at bounding box center [515, 27] width 9 height 9
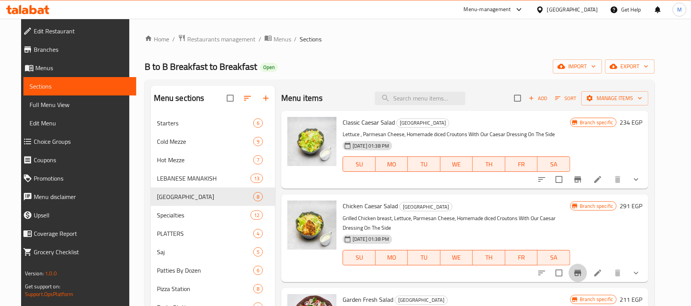
click at [587, 264] on button "Branch-specific-item" at bounding box center [578, 273] width 18 height 18
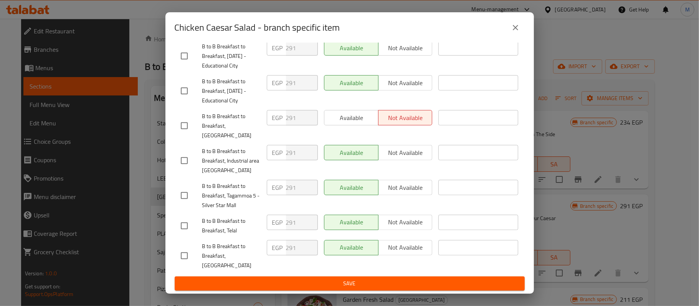
click at [519, 30] on icon "close" at bounding box center [515, 27] width 9 height 9
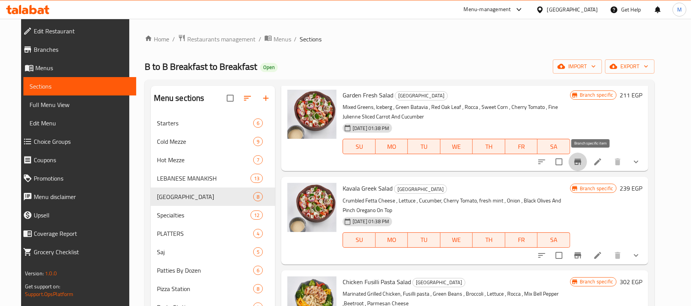
click at [581, 160] on icon "Branch-specific-item" at bounding box center [577, 162] width 7 height 6
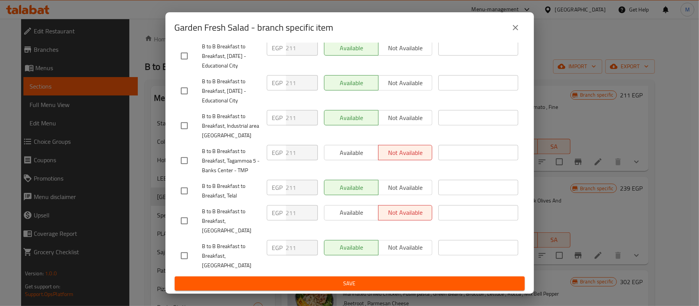
click at [513, 34] on button "close" at bounding box center [515, 27] width 18 height 18
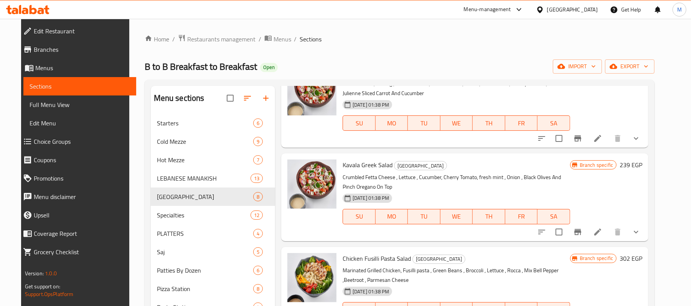
click at [587, 240] on button "Branch-specific-item" at bounding box center [578, 232] width 18 height 18
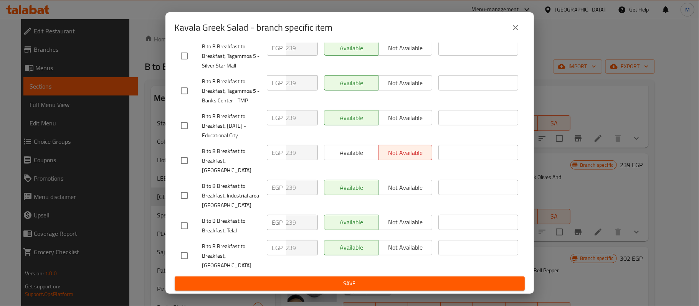
click at [513, 28] on icon "close" at bounding box center [515, 27] width 9 height 9
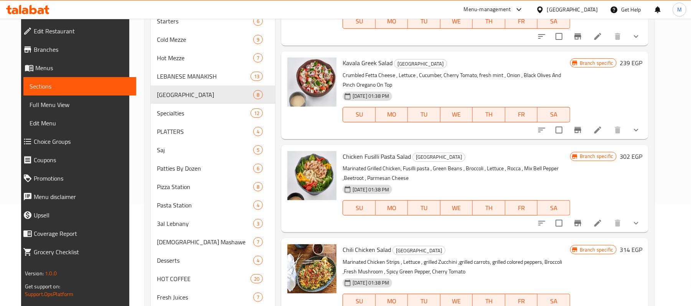
click at [587, 217] on button "Branch-specific-item" at bounding box center [578, 223] width 18 height 18
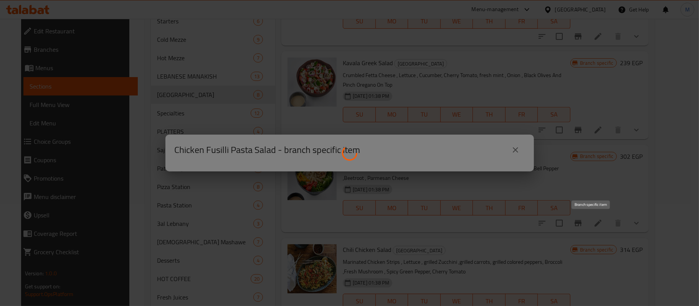
click at [591, 222] on div at bounding box center [349, 153] width 699 height 306
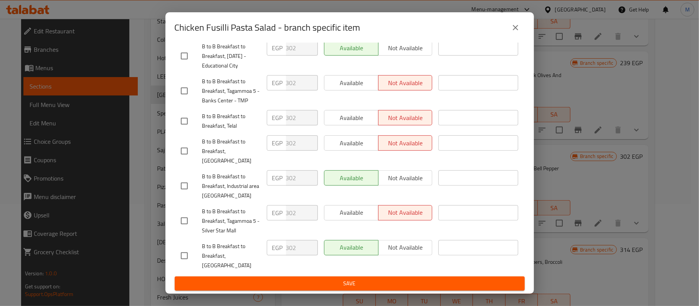
click at [635, 160] on div "Chicken Fusilli Pasta Salad - branch specific item Chicken Fusilli Pasta Salad …" at bounding box center [349, 153] width 699 height 306
click at [515, 31] on icon "close" at bounding box center [515, 27] width 9 height 9
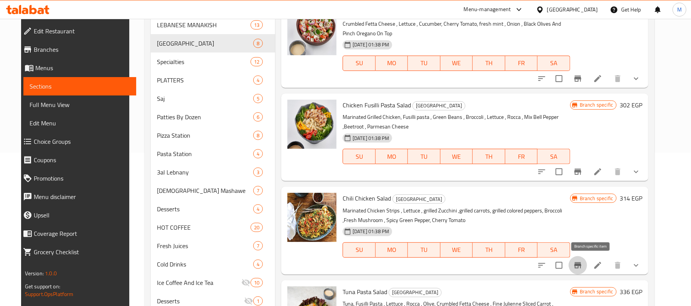
click at [587, 267] on button "Branch-specific-item" at bounding box center [578, 265] width 18 height 18
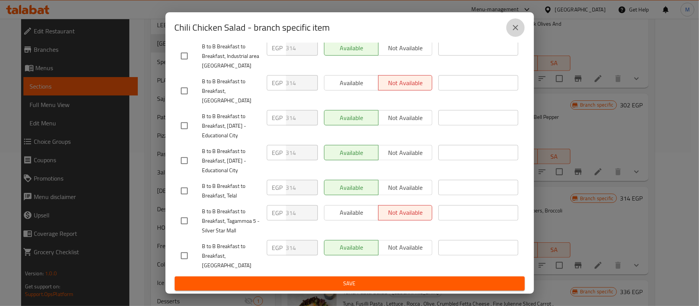
click at [513, 26] on icon "close" at bounding box center [515, 27] width 5 height 5
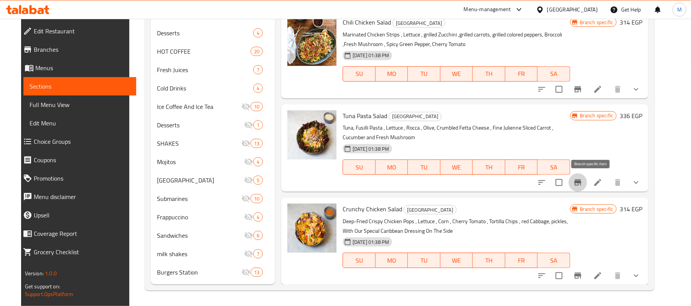
click at [587, 188] on button "Branch-specific-item" at bounding box center [578, 182] width 18 height 18
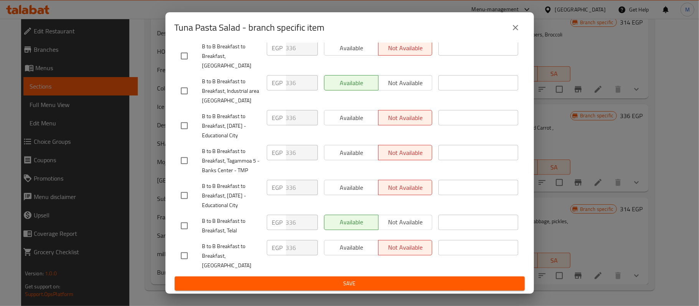
drag, startPoint x: 515, startPoint y: 25, endPoint x: 515, endPoint y: 33, distance: 8.4
click at [515, 25] on icon "close" at bounding box center [515, 27] width 9 height 9
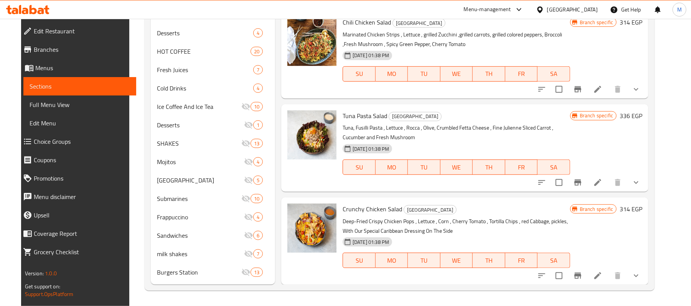
click at [581, 183] on icon "Branch-specific-item" at bounding box center [577, 183] width 7 height 6
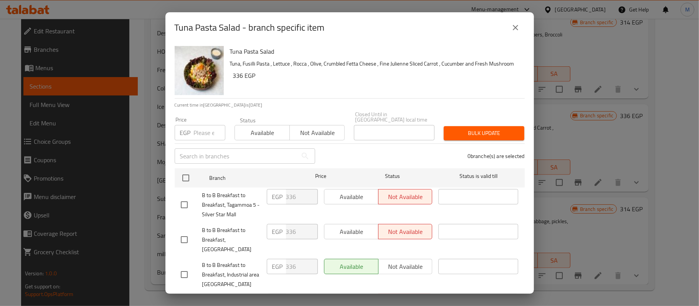
click at [518, 28] on icon "close" at bounding box center [515, 27] width 9 height 9
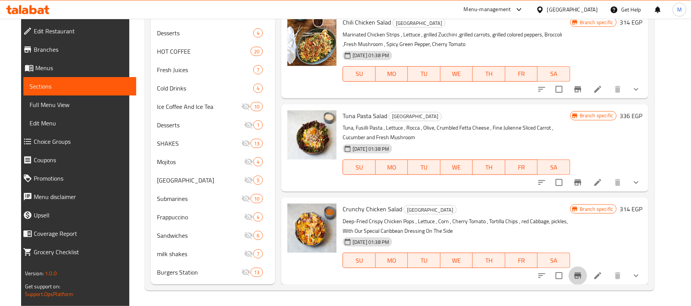
click at [581, 275] on icon "Branch-specific-item" at bounding box center [577, 276] width 7 height 6
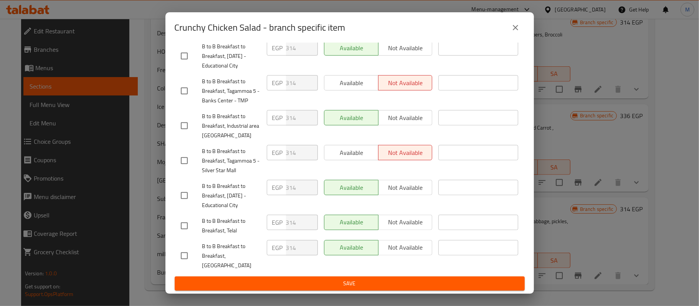
click at [511, 26] on icon "close" at bounding box center [515, 27] width 9 height 9
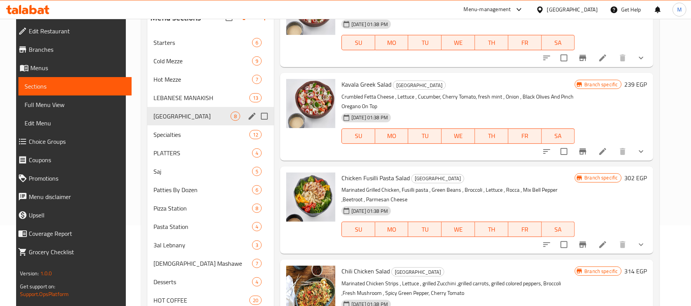
scroll to position [74, 0]
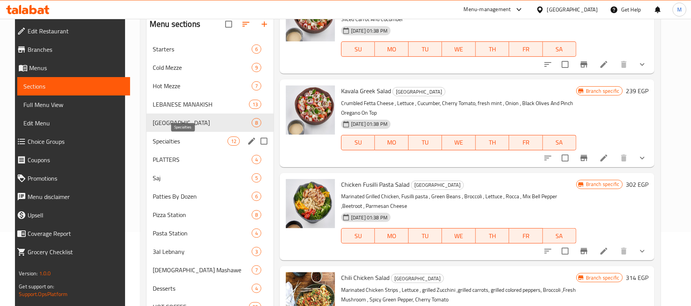
click at [184, 137] on span "Specialties" at bounding box center [190, 141] width 75 height 9
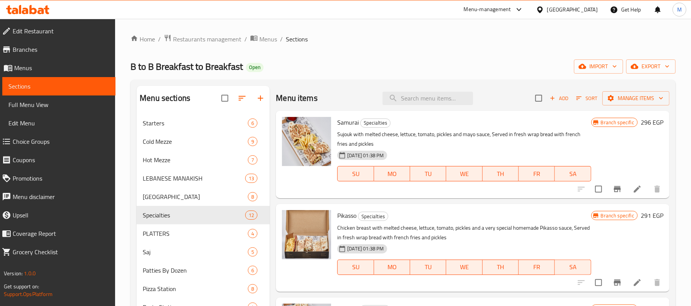
click at [614, 189] on icon "Branch-specific-item" at bounding box center [617, 189] width 7 height 6
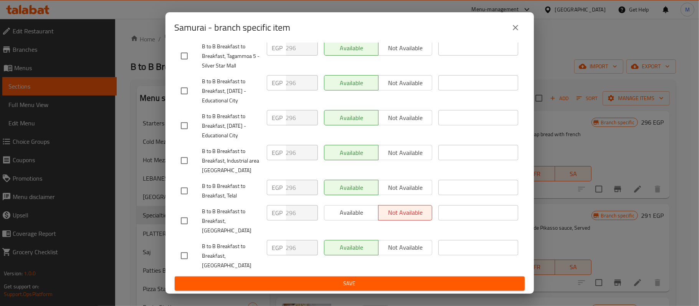
click at [512, 28] on icon "close" at bounding box center [515, 27] width 9 height 9
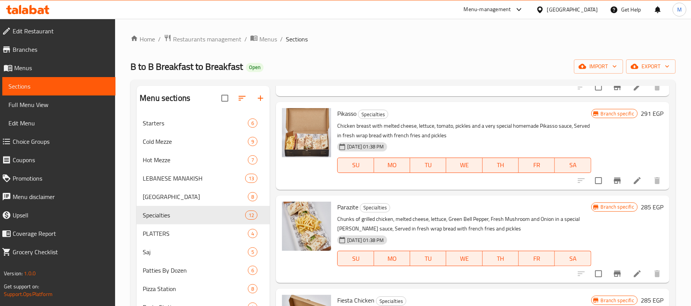
click at [593, 175] on input "checkbox" at bounding box center [598, 181] width 16 height 16
click at [594, 175] on input "checkbox" at bounding box center [598, 181] width 16 height 16
checkbox input "false"
click at [614, 178] on icon "Branch-specific-item" at bounding box center [617, 181] width 7 height 6
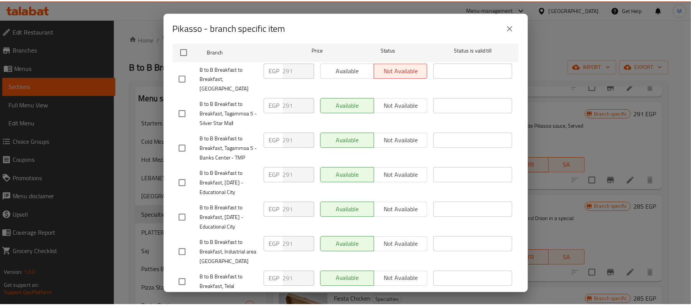
scroll to position [188, 0]
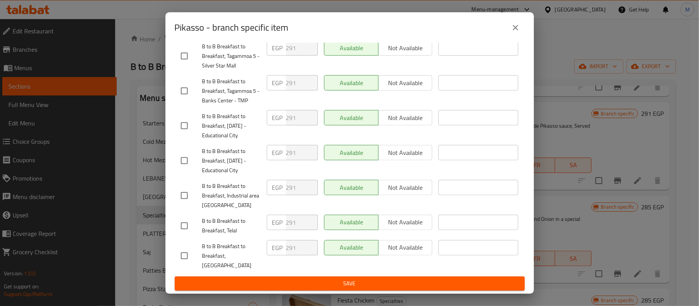
click at [518, 27] on icon "close" at bounding box center [515, 27] width 9 height 9
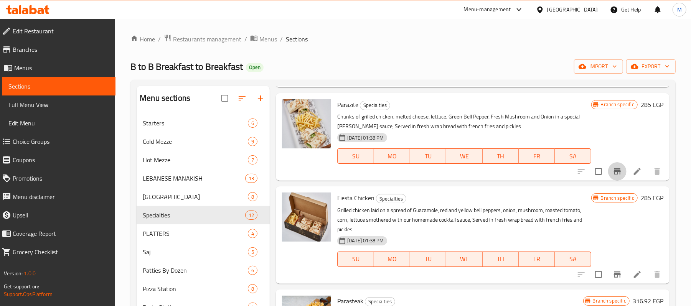
click at [613, 175] on icon "Branch-specific-item" at bounding box center [617, 171] width 9 height 9
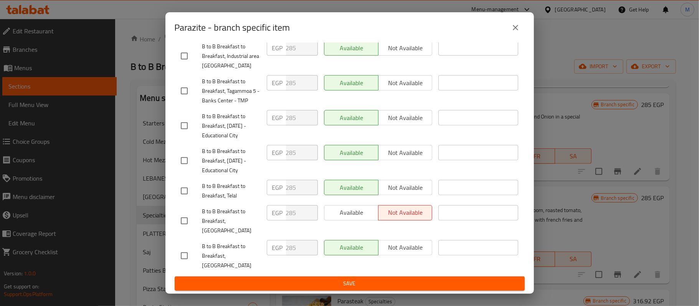
click at [516, 31] on icon "close" at bounding box center [515, 27] width 9 height 9
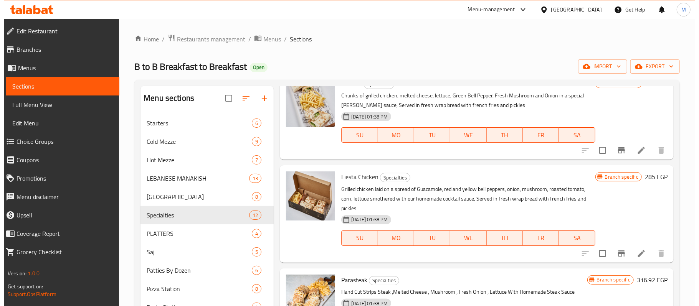
scroll to position [256, 0]
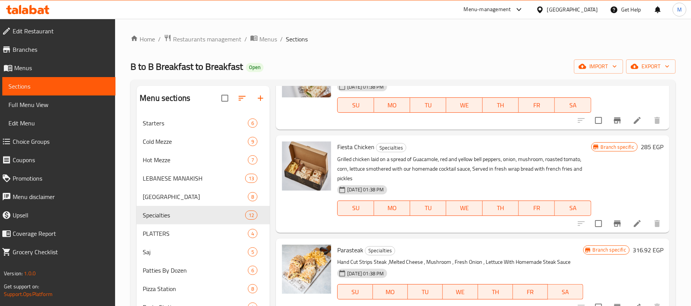
click at [614, 223] on icon "Branch-specific-item" at bounding box center [617, 224] width 7 height 6
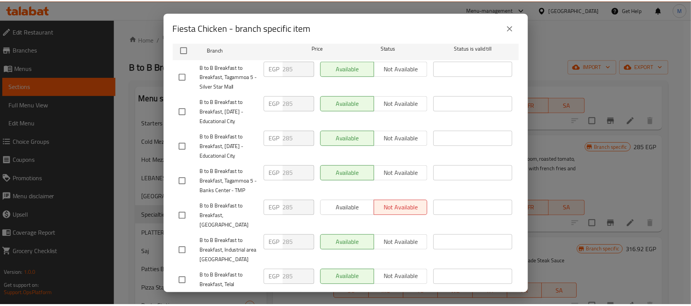
scroll to position [188, 0]
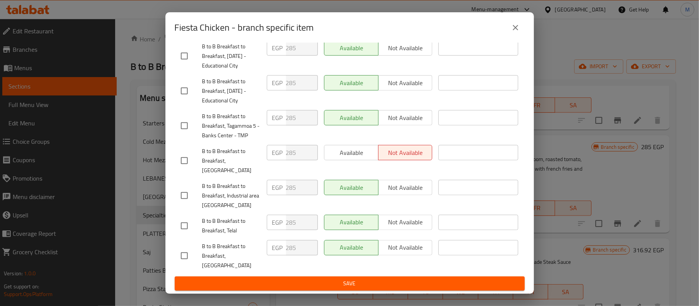
click at [522, 30] on button "close" at bounding box center [515, 27] width 18 height 18
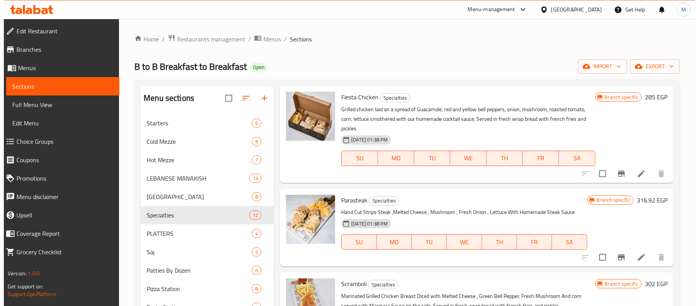
scroll to position [358, 0]
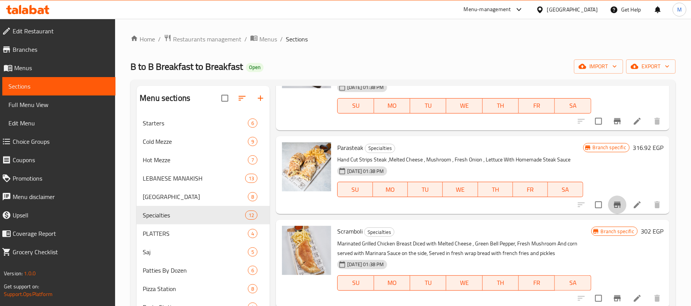
click at [614, 208] on icon "Branch-specific-item" at bounding box center [617, 205] width 7 height 6
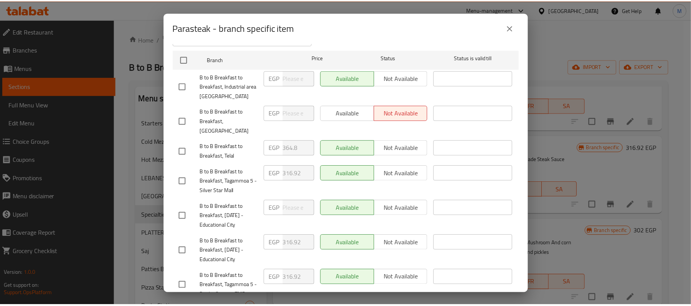
scroll to position [188, 0]
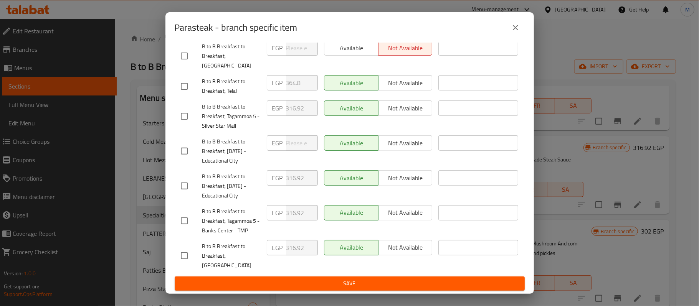
click at [190, 30] on h2 "Parasteak - branch specific item" at bounding box center [236, 27] width 123 height 12
copy h2 "Parasteak"
click at [516, 26] on icon "close" at bounding box center [515, 27] width 5 height 5
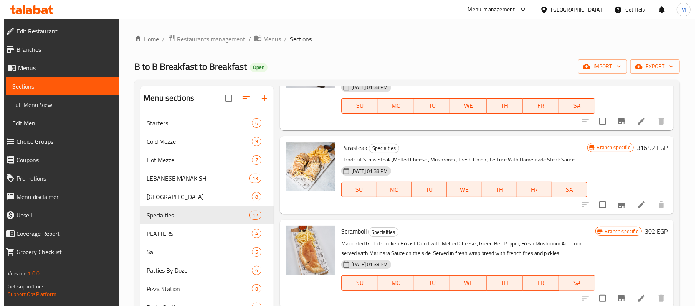
scroll to position [460, 0]
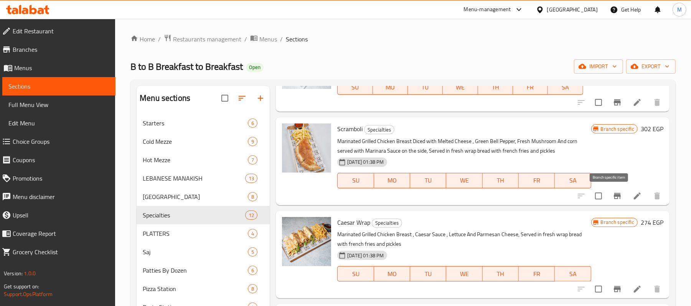
click at [614, 196] on icon "Branch-specific-item" at bounding box center [617, 196] width 7 height 6
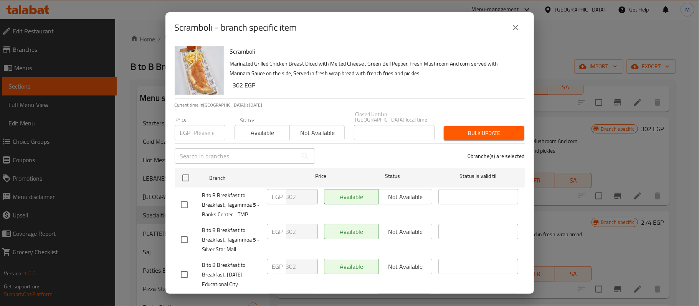
click at [513, 32] on button "close" at bounding box center [515, 27] width 18 height 18
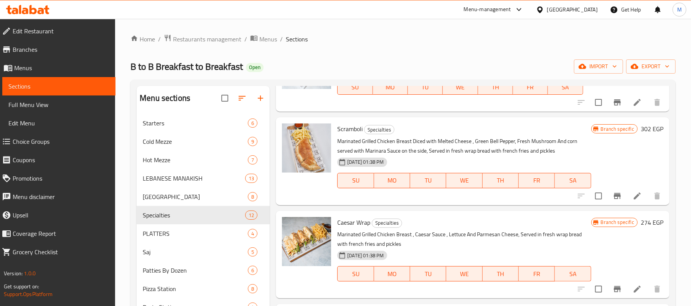
click at [613, 287] on icon "Branch-specific-item" at bounding box center [617, 289] width 9 height 9
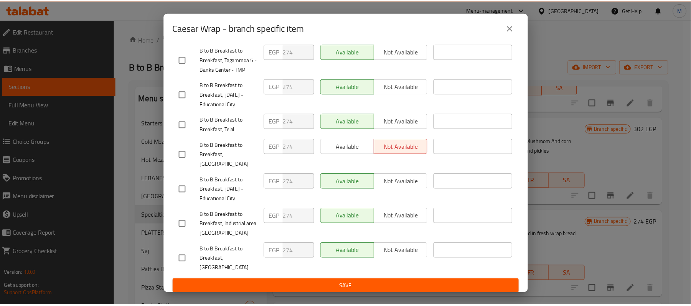
scroll to position [188, 0]
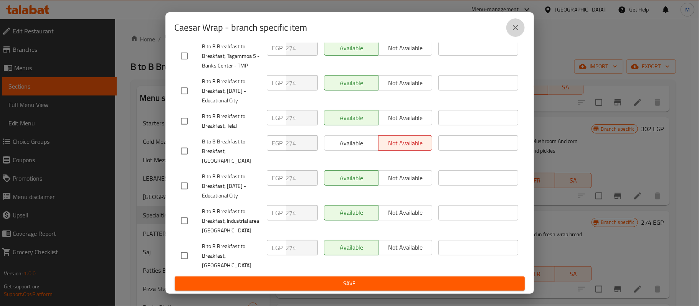
click at [516, 24] on icon "close" at bounding box center [515, 27] width 9 height 9
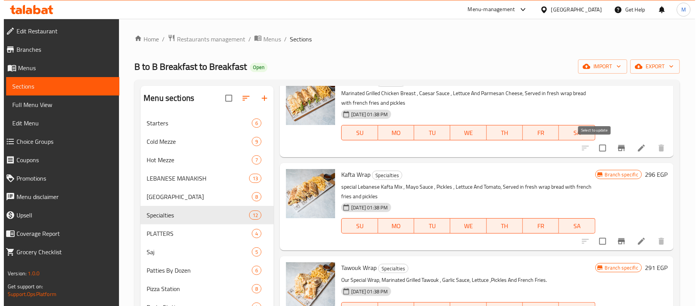
scroll to position [602, 0]
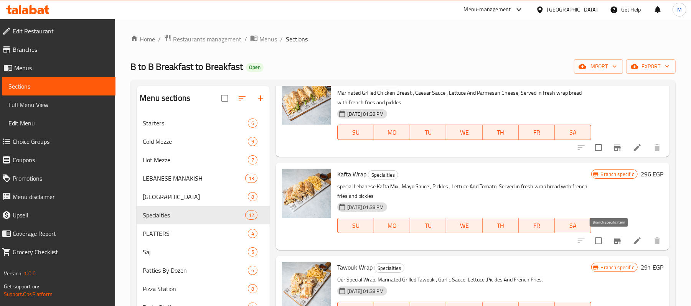
click at [614, 243] on icon "Branch-specific-item" at bounding box center [617, 241] width 7 height 6
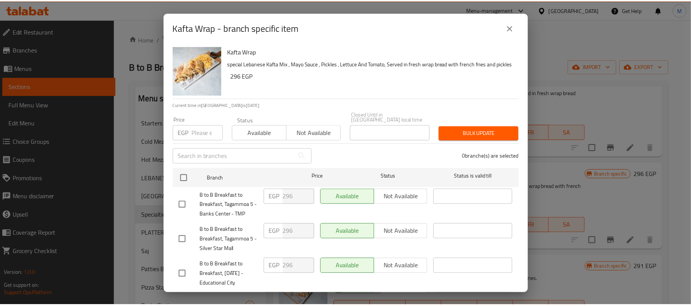
scroll to position [188, 0]
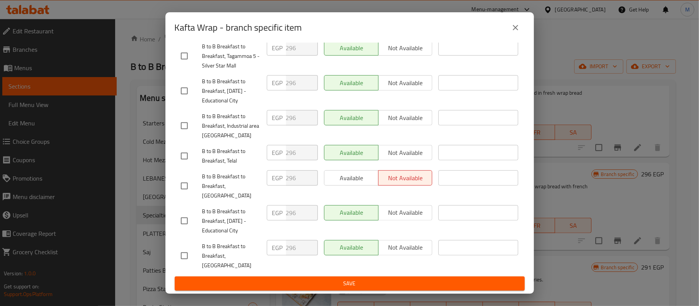
click at [519, 28] on icon "close" at bounding box center [515, 27] width 9 height 9
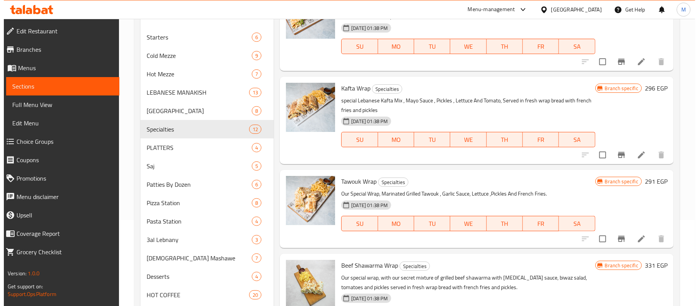
scroll to position [102, 0]
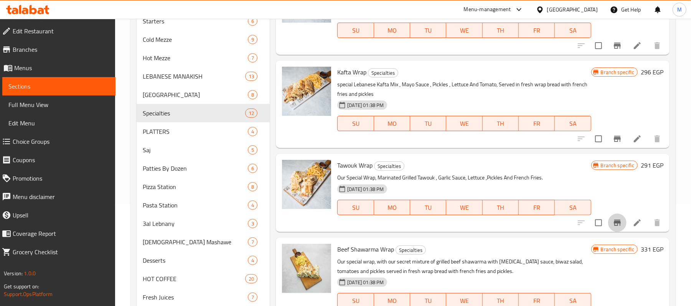
click at [609, 230] on button "Branch-specific-item" at bounding box center [617, 223] width 18 height 18
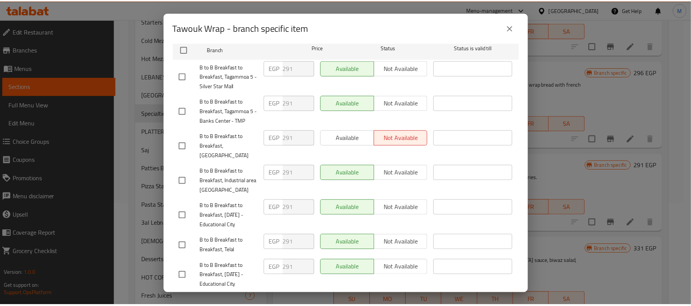
scroll to position [0, 0]
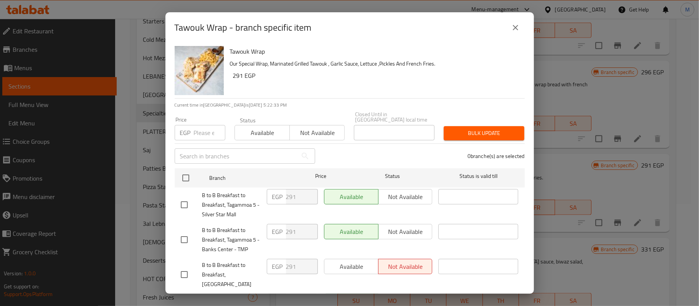
click at [515, 31] on icon "close" at bounding box center [515, 27] width 9 height 9
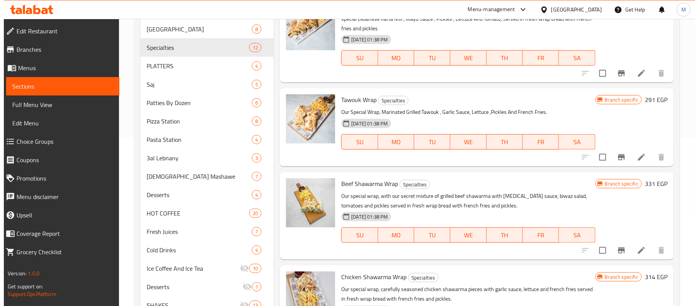
scroll to position [256, 0]
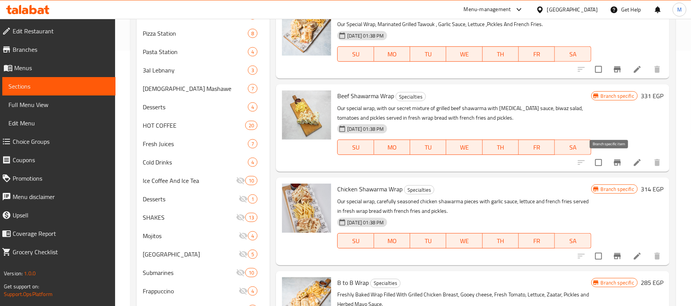
click at [613, 166] on icon "Branch-specific-item" at bounding box center [617, 162] width 9 height 9
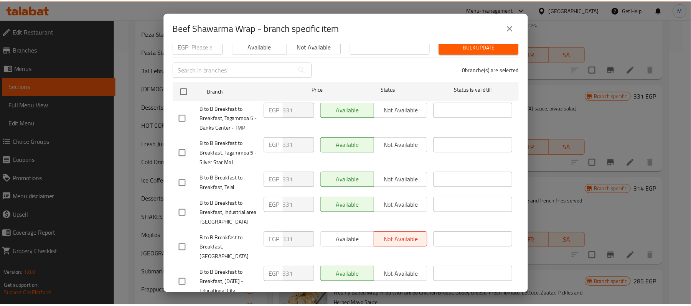
scroll to position [188, 0]
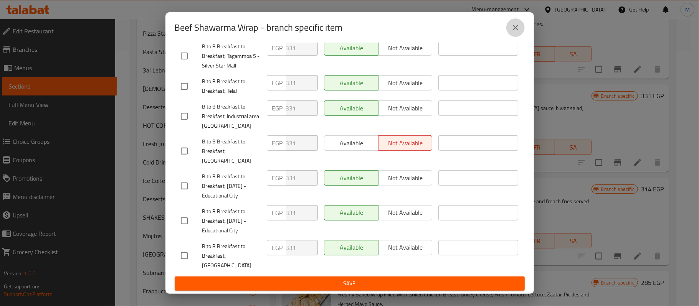
click at [515, 28] on icon "close" at bounding box center [515, 27] width 5 height 5
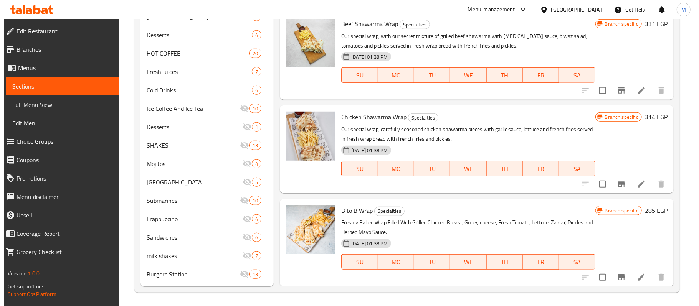
scroll to position [330, 0]
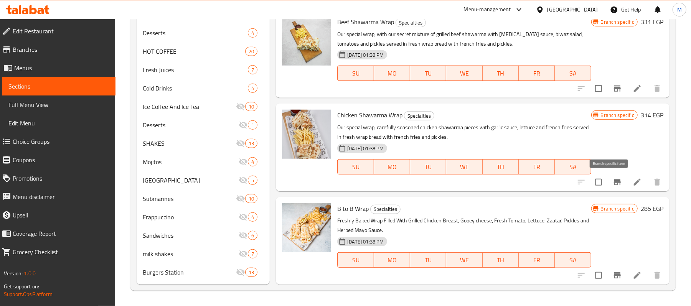
click at [614, 185] on icon "Branch-specific-item" at bounding box center [617, 182] width 7 height 6
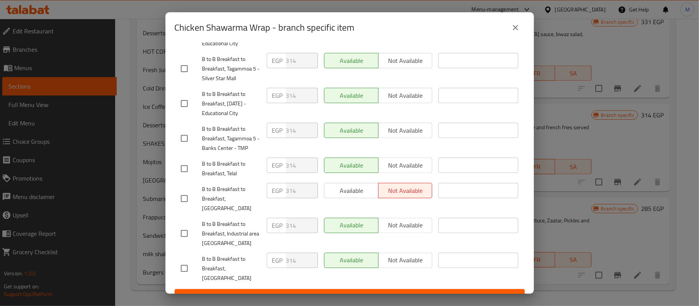
scroll to position [188, 0]
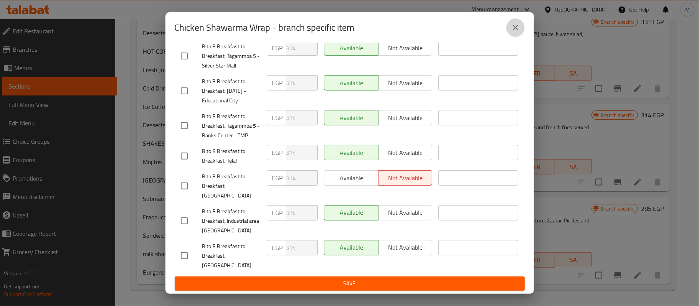
click at [513, 25] on icon "close" at bounding box center [515, 27] width 9 height 9
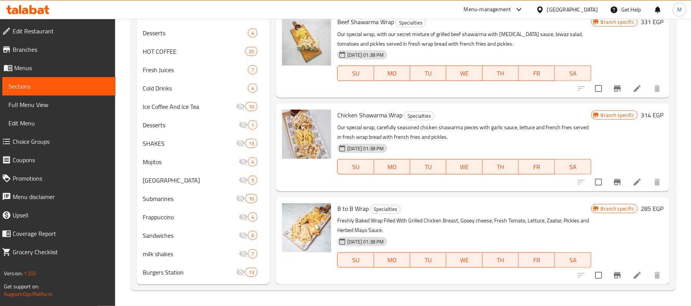
click at [614, 278] on icon "Branch-specific-item" at bounding box center [617, 275] width 7 height 6
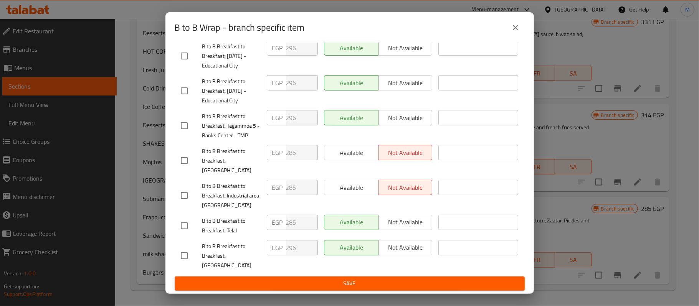
scroll to position [0, 0]
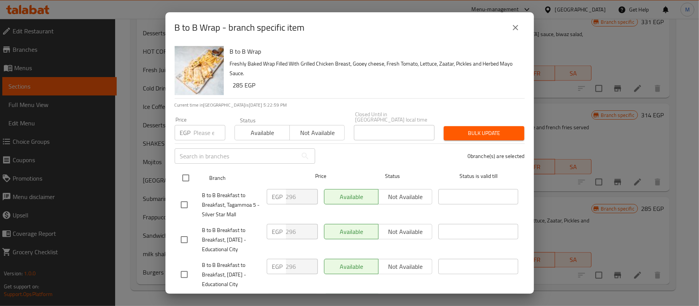
click at [189, 172] on input "checkbox" at bounding box center [186, 178] width 16 height 16
checkbox input "true"
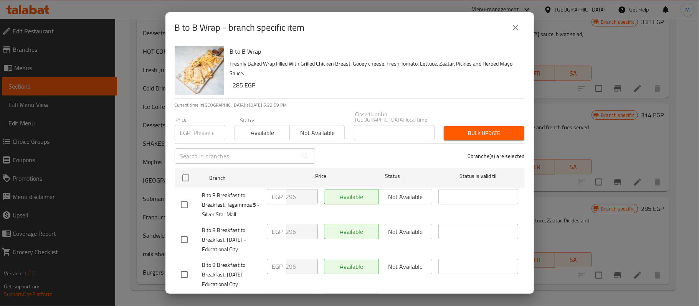
checkbox input "true"
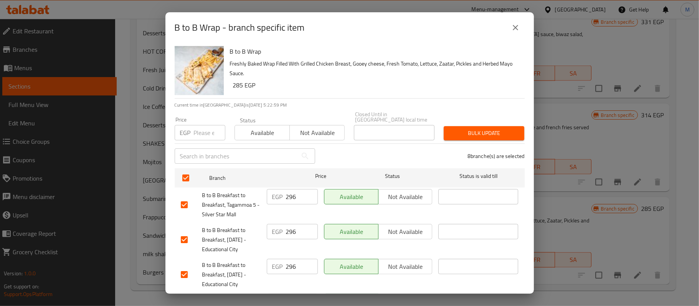
click at [198, 126] on input "number" at bounding box center [209, 132] width 31 height 15
type input "296"
click at [516, 126] on button "Bulk update" at bounding box center [484, 133] width 81 height 14
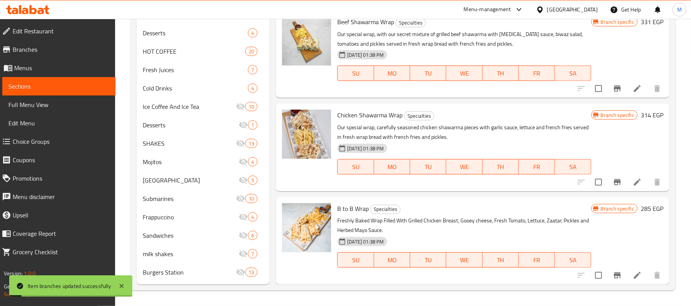
click at [641, 209] on h6 "285 EGP" at bounding box center [652, 208] width 23 height 11
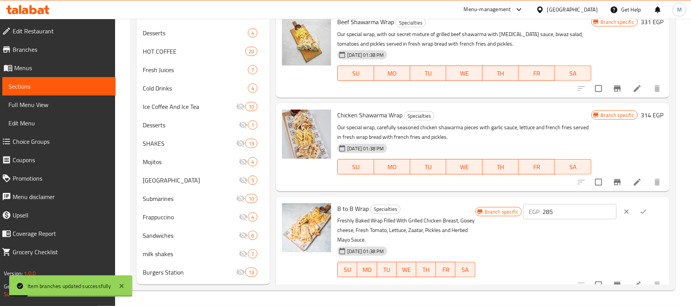
click at [587, 213] on input "285" at bounding box center [580, 211] width 74 height 15
type input "296"
click at [642, 207] on button "ok" at bounding box center [643, 211] width 17 height 17
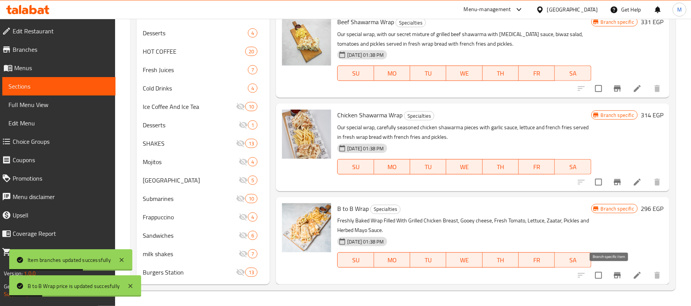
click at [613, 277] on icon "Branch-specific-item" at bounding box center [617, 275] width 9 height 9
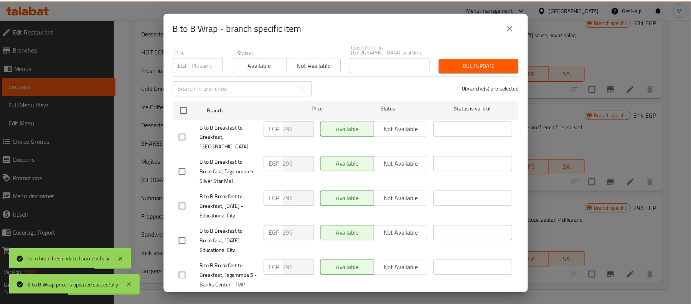
scroll to position [188, 0]
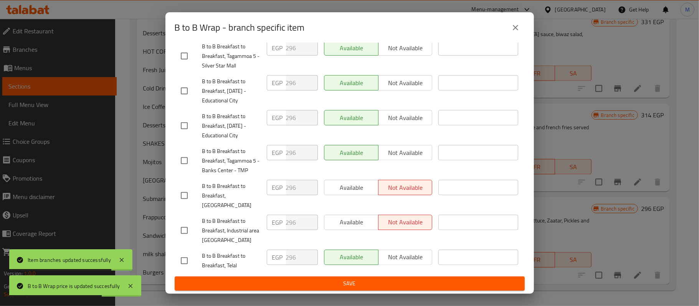
click at [510, 28] on button "close" at bounding box center [515, 27] width 18 height 18
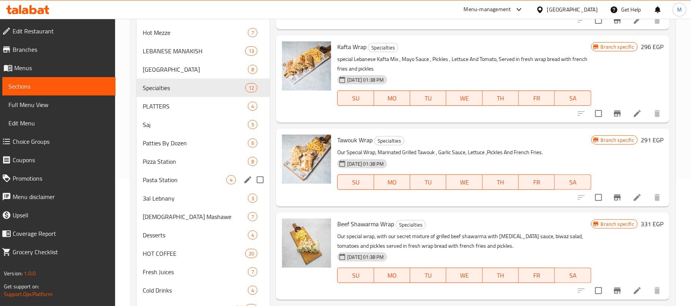
scroll to position [125, 0]
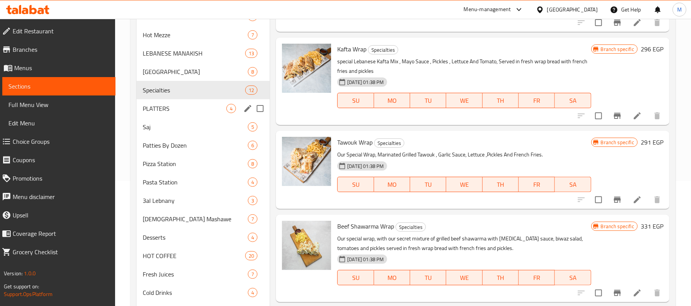
click at [172, 113] on span "PLATTERS" at bounding box center [185, 108] width 84 height 9
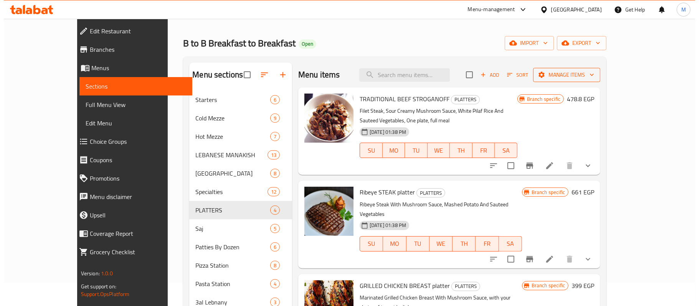
scroll to position [23, 0]
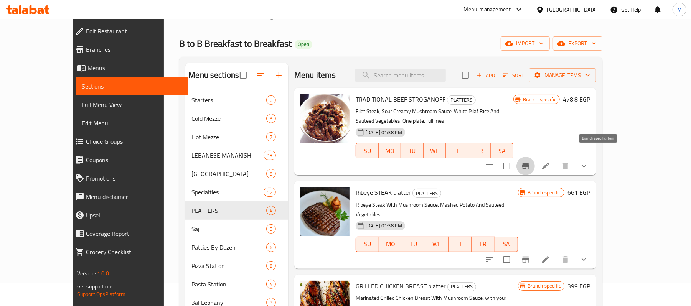
click at [530, 162] on icon "Branch-specific-item" at bounding box center [525, 166] width 9 height 9
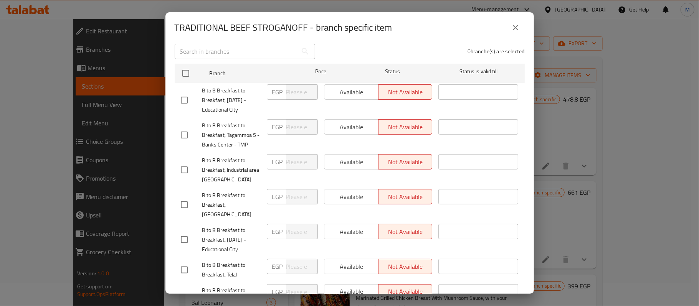
scroll to position [188, 0]
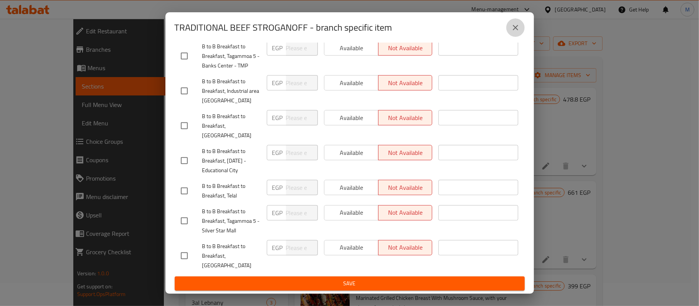
click at [518, 26] on icon "close" at bounding box center [515, 27] width 9 height 9
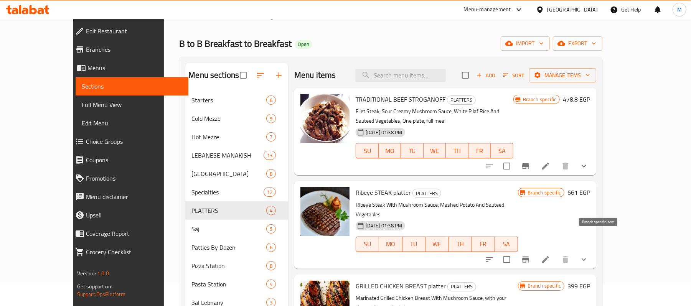
click at [529, 257] on icon "Branch-specific-item" at bounding box center [525, 260] width 7 height 6
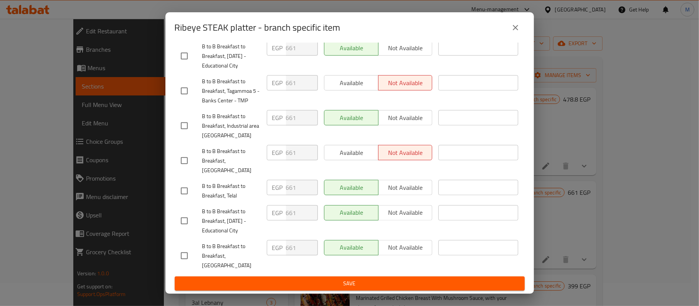
click at [515, 28] on icon "close" at bounding box center [515, 27] width 9 height 9
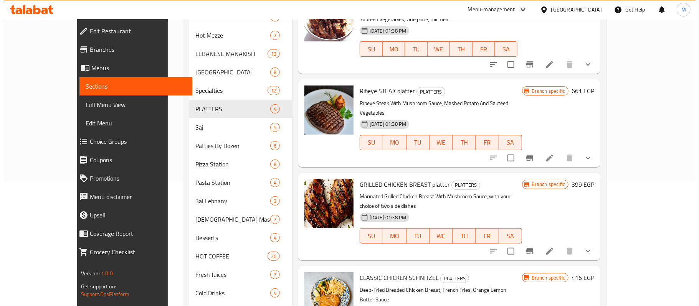
scroll to position [125, 0]
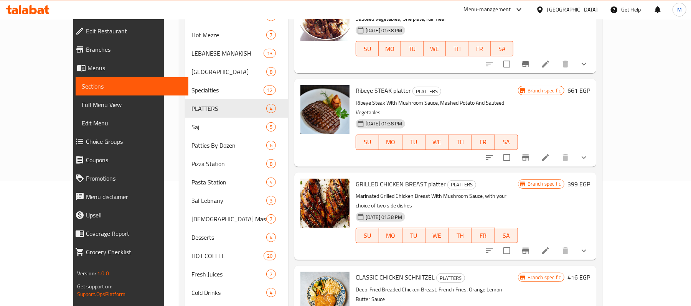
click at [529, 248] on icon "Branch-specific-item" at bounding box center [525, 251] width 7 height 6
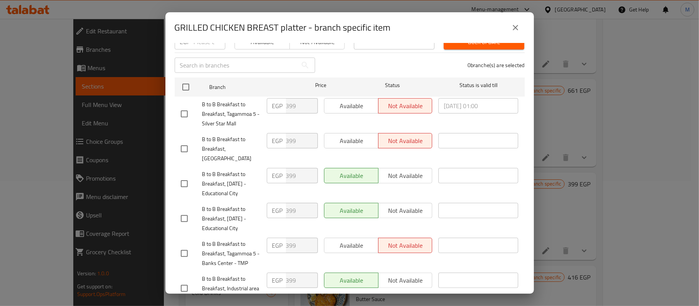
scroll to position [188, 0]
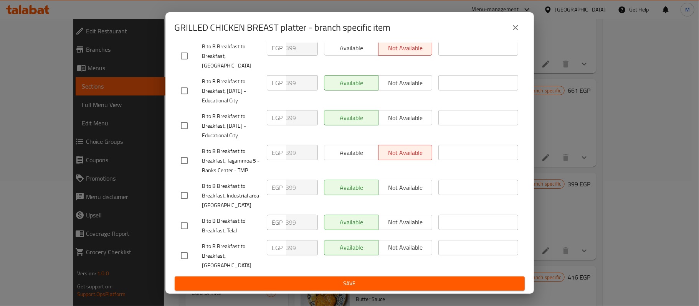
click at [514, 33] on button "close" at bounding box center [515, 27] width 18 height 18
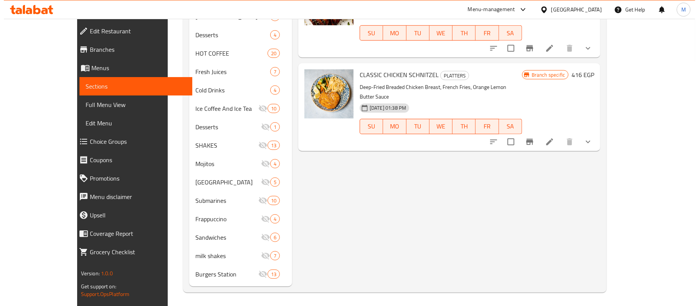
scroll to position [330, 0]
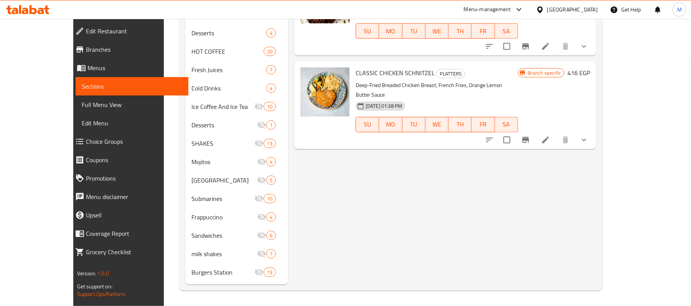
click at [530, 135] on icon "Branch-specific-item" at bounding box center [525, 139] width 9 height 9
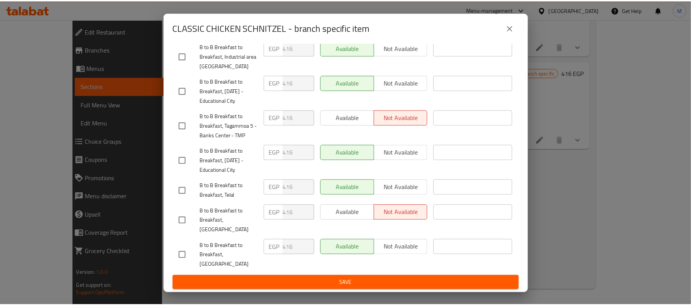
scroll to position [188, 0]
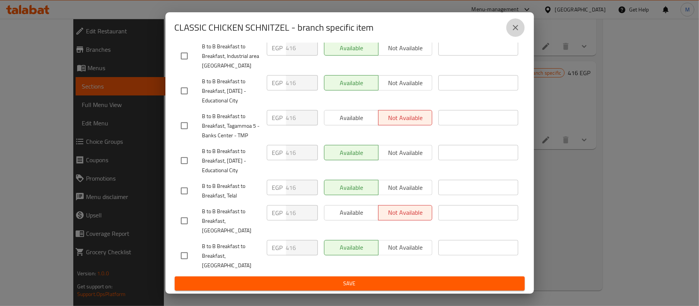
click at [518, 21] on button "close" at bounding box center [515, 27] width 18 height 18
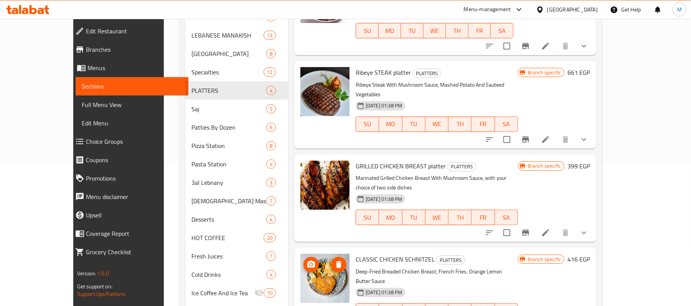
scroll to position [125, 0]
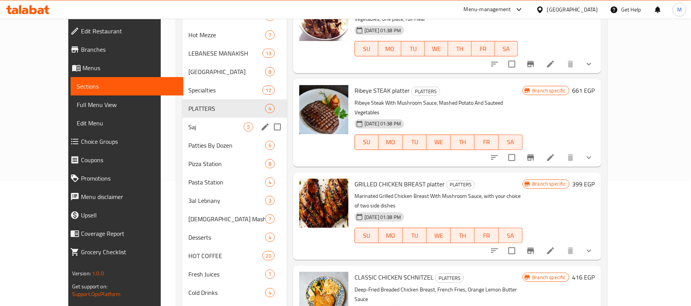
click at [200, 125] on span "Saj" at bounding box center [215, 126] width 55 height 9
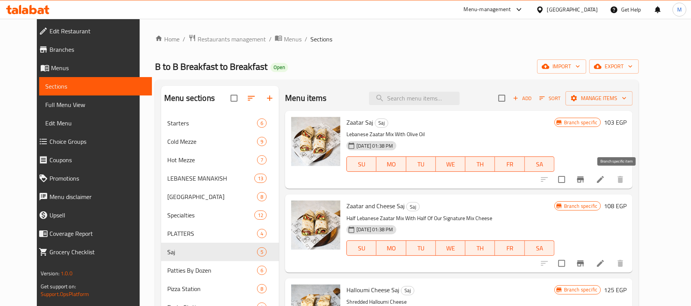
click at [584, 182] on icon "Branch-specific-item" at bounding box center [580, 179] width 7 height 6
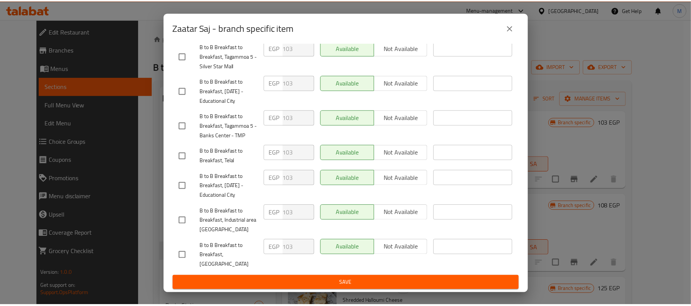
scroll to position [188, 0]
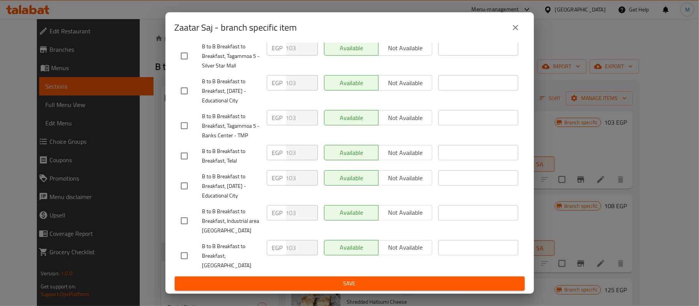
click at [516, 25] on icon "close" at bounding box center [515, 27] width 9 height 9
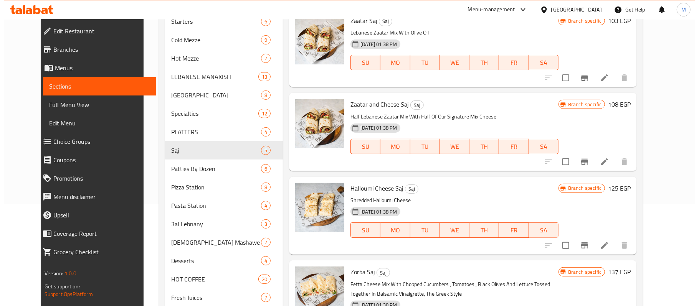
scroll to position [102, 0]
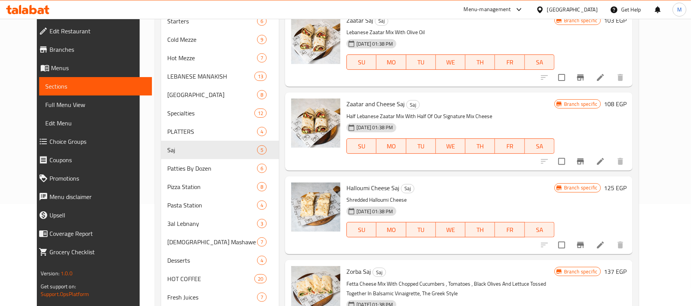
click at [590, 167] on button "Branch-specific-item" at bounding box center [580, 161] width 18 height 18
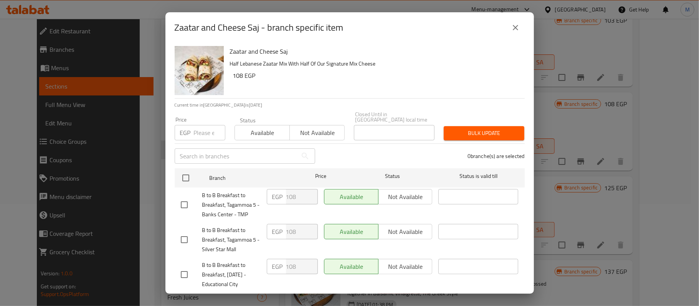
scroll to position [188, 0]
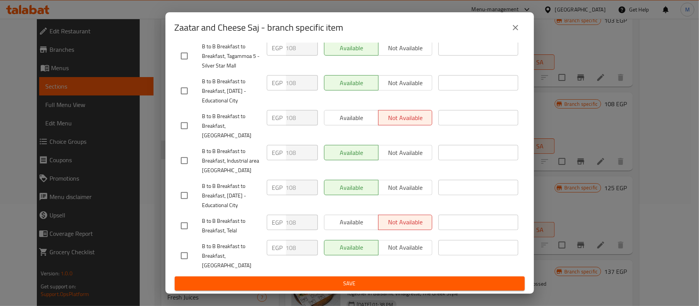
click at [519, 23] on icon "close" at bounding box center [515, 27] width 9 height 9
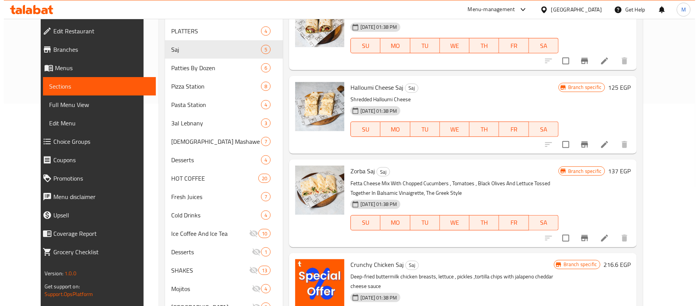
scroll to position [205, 0]
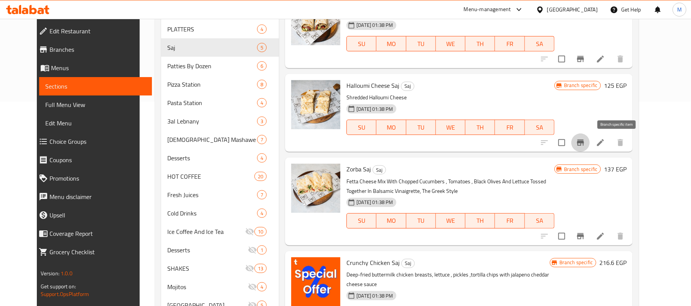
click at [590, 150] on button "Branch-specific-item" at bounding box center [580, 143] width 18 height 18
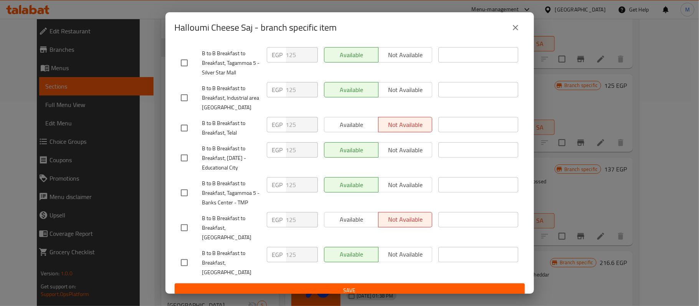
scroll to position [188, 0]
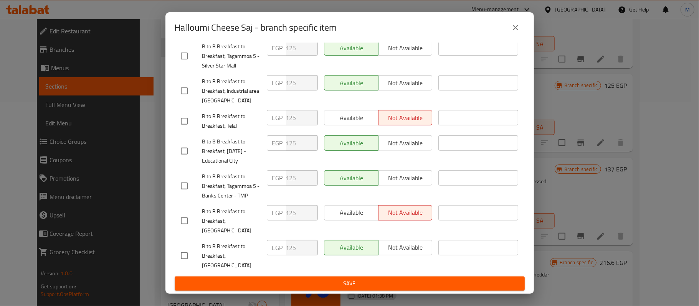
click at [520, 28] on button "close" at bounding box center [515, 27] width 18 height 18
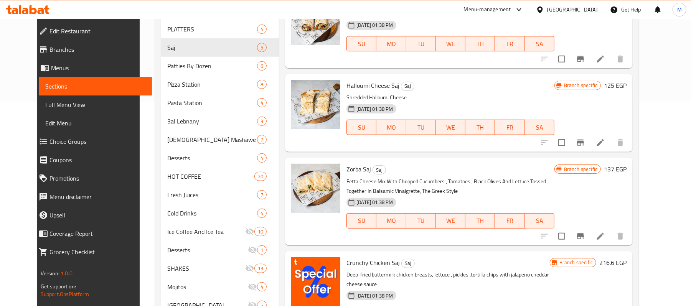
click at [584, 238] on icon "Branch-specific-item" at bounding box center [580, 236] width 7 height 6
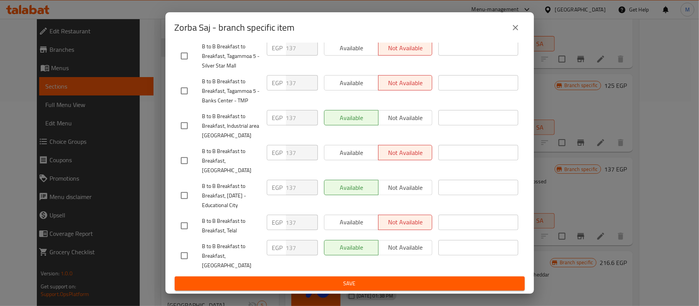
click at [519, 35] on button "close" at bounding box center [515, 27] width 18 height 18
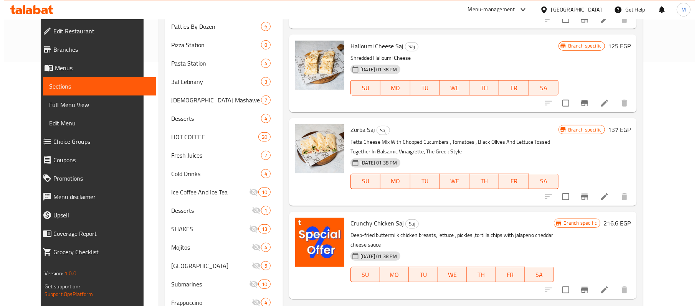
scroll to position [256, 0]
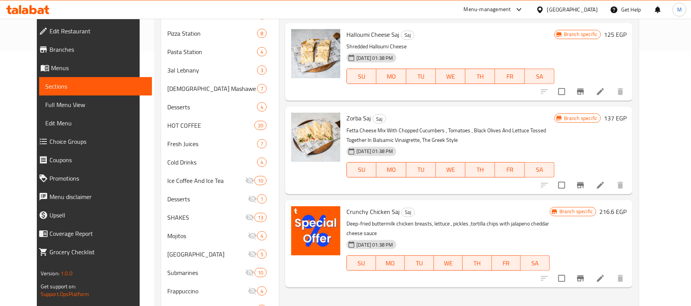
click at [584, 275] on icon "Branch-specific-item" at bounding box center [580, 278] width 7 height 6
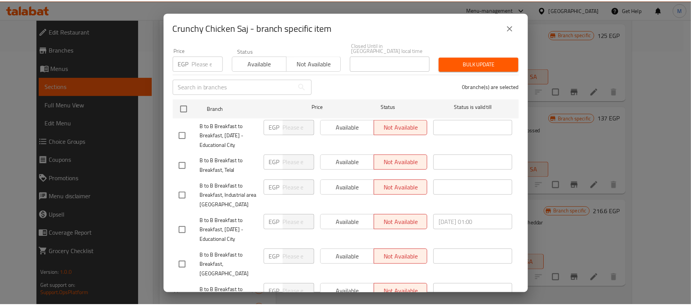
scroll to position [188, 0]
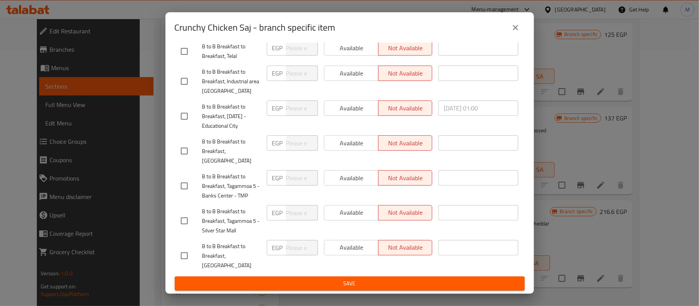
click at [520, 23] on button "close" at bounding box center [515, 27] width 18 height 18
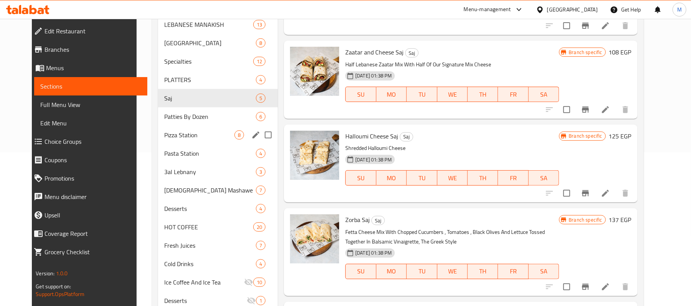
scroll to position [153, 0]
click at [169, 121] on span "Patties By Dozen" at bounding box center [199, 116] width 70 height 9
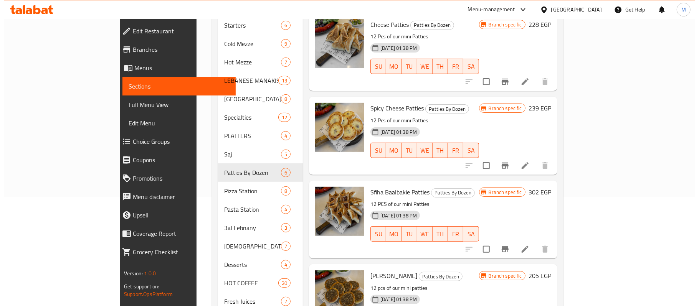
scroll to position [51, 0]
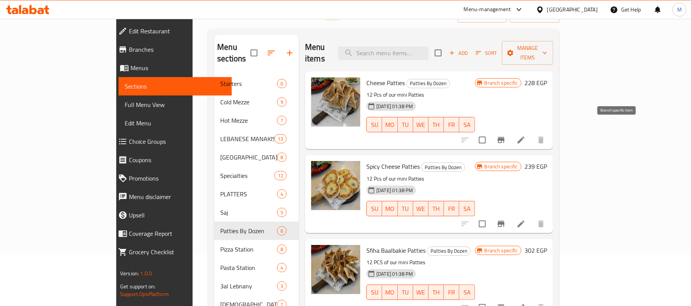
click at [505, 137] on icon "Branch-specific-item" at bounding box center [501, 140] width 7 height 6
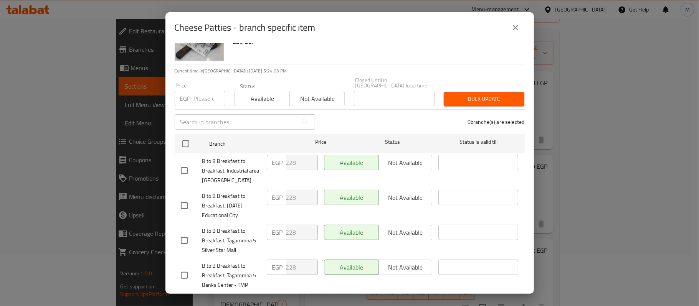
scroll to position [0, 0]
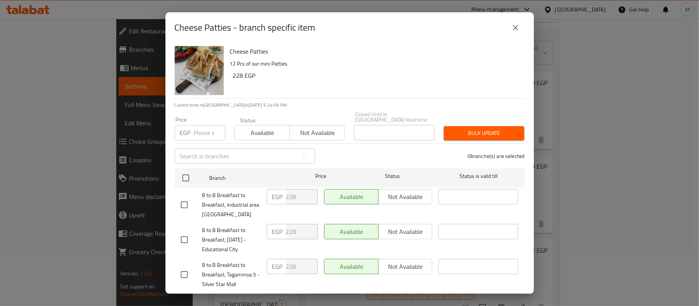
click at [511, 35] on button "close" at bounding box center [515, 27] width 18 height 18
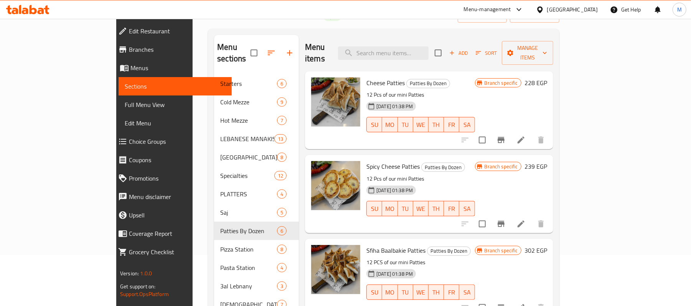
click at [506, 219] on icon "Branch-specific-item" at bounding box center [500, 223] width 9 height 9
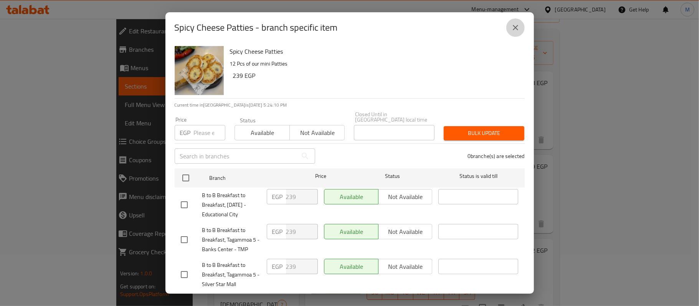
click at [518, 30] on icon "close" at bounding box center [515, 27] width 9 height 9
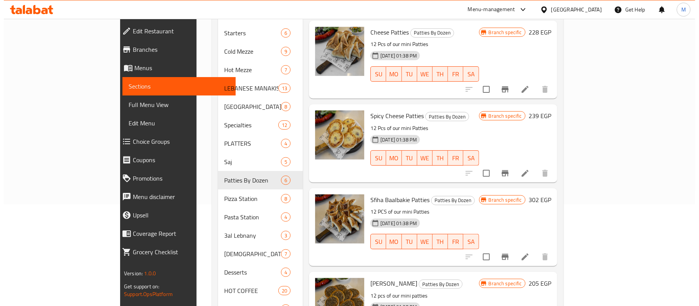
scroll to position [102, 0]
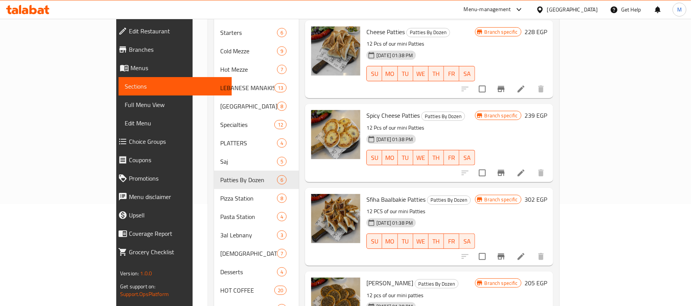
click at [505, 254] on icon "Branch-specific-item" at bounding box center [501, 257] width 7 height 6
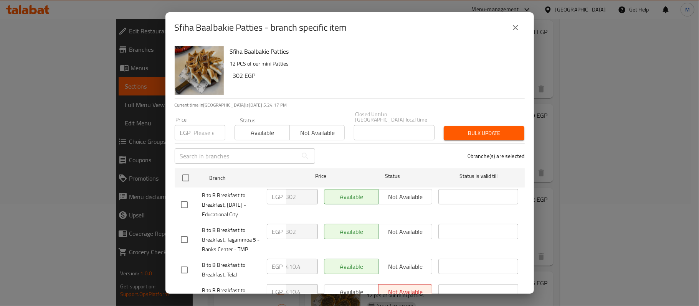
click at [513, 28] on icon "close" at bounding box center [515, 27] width 9 height 9
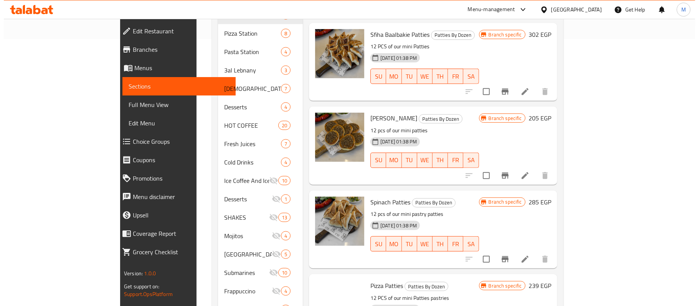
scroll to position [307, 0]
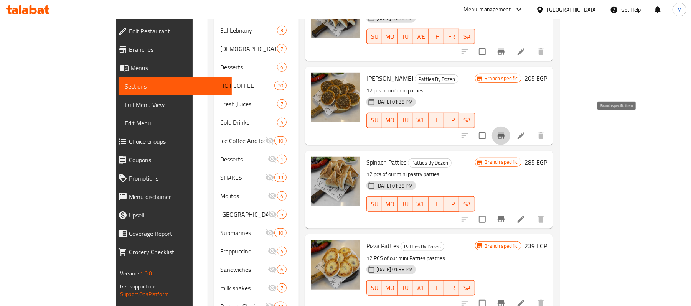
click at [505, 133] on icon "Branch-specific-item" at bounding box center [501, 136] width 7 height 6
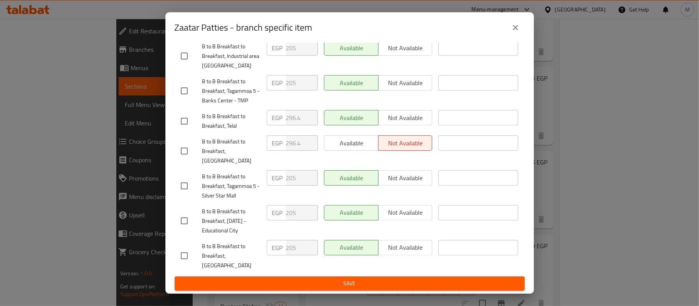
click at [515, 27] on icon "close" at bounding box center [515, 27] width 5 height 5
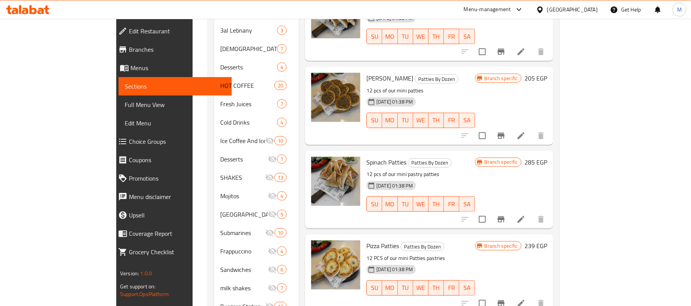
click at [505, 216] on icon "Branch-specific-item" at bounding box center [501, 219] width 7 height 6
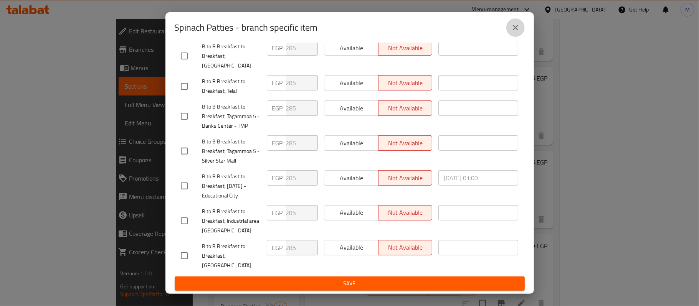
click at [519, 31] on icon "close" at bounding box center [515, 27] width 9 height 9
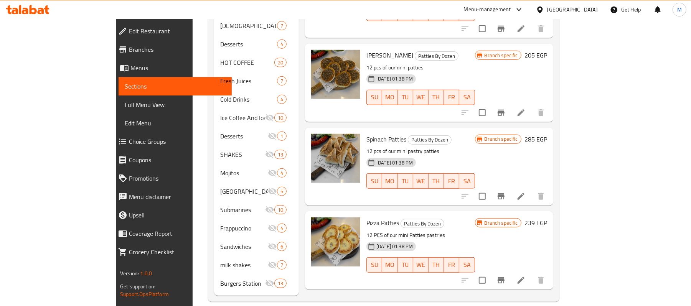
click at [506, 276] on icon "Branch-specific-item" at bounding box center [500, 280] width 9 height 9
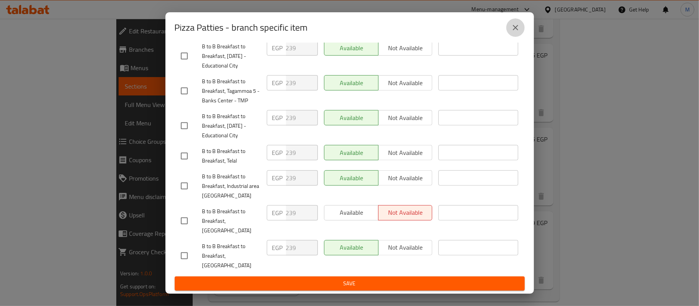
drag, startPoint x: 517, startPoint y: 25, endPoint x: 504, endPoint y: 41, distance: 20.4
click at [516, 26] on icon "close" at bounding box center [515, 27] width 5 height 5
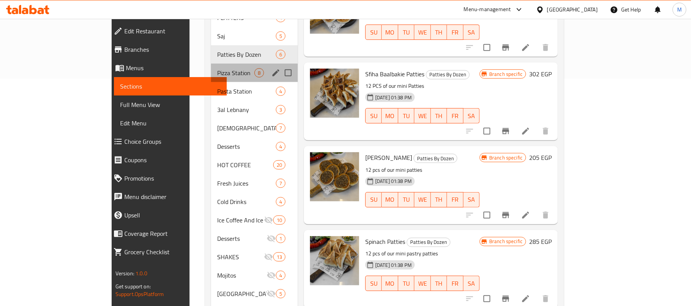
click at [211, 68] on div "Pizza Station 8" at bounding box center [254, 73] width 87 height 18
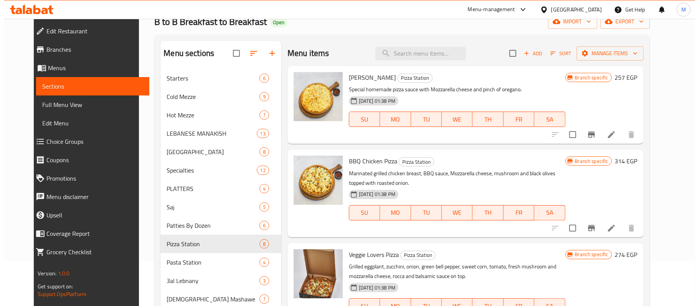
scroll to position [23, 0]
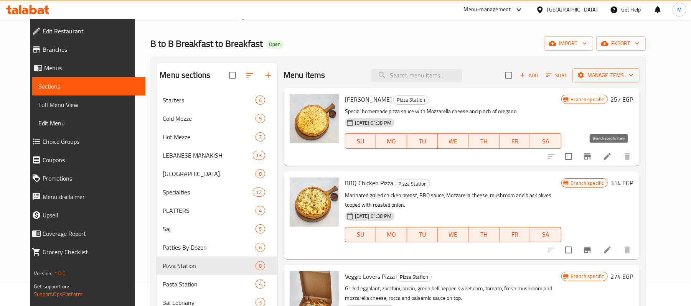
click at [591, 157] on icon "Branch-specific-item" at bounding box center [587, 156] width 7 height 6
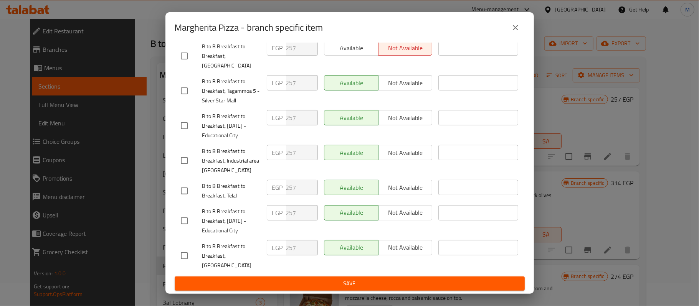
click at [522, 31] on button "close" at bounding box center [515, 27] width 18 height 18
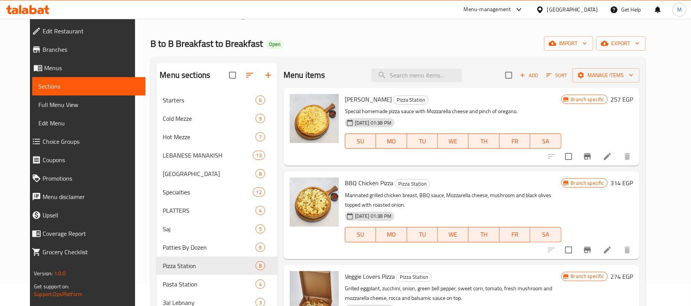
click at [591, 251] on icon "Branch-specific-item" at bounding box center [587, 250] width 7 height 6
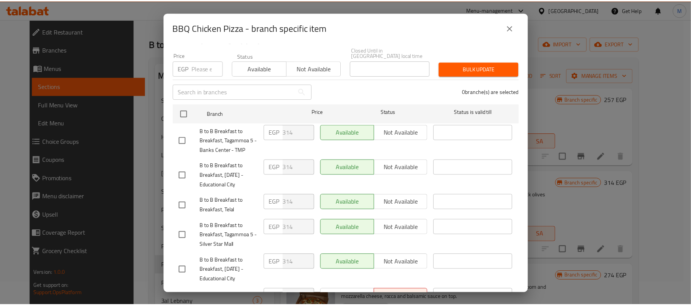
scroll to position [188, 0]
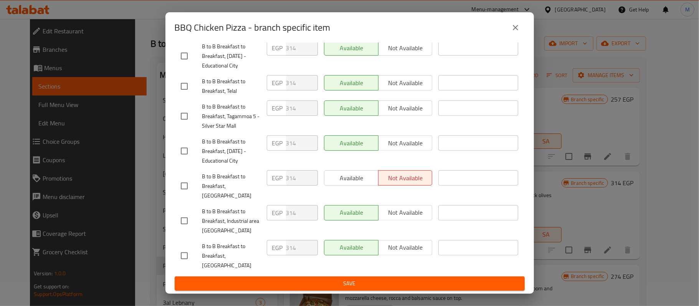
click at [513, 28] on icon "close" at bounding box center [515, 27] width 9 height 9
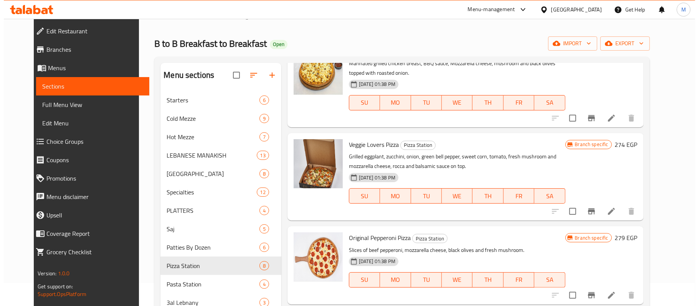
scroll to position [153, 0]
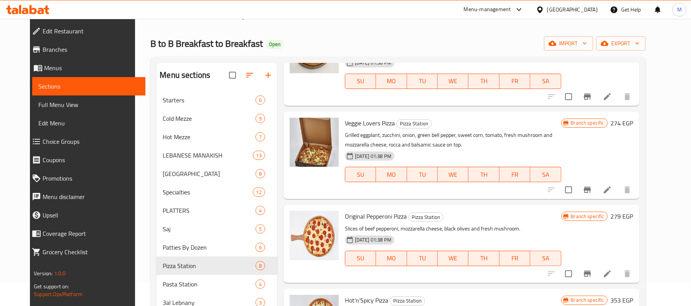
click at [591, 189] on icon "Branch-specific-item" at bounding box center [587, 190] width 7 height 6
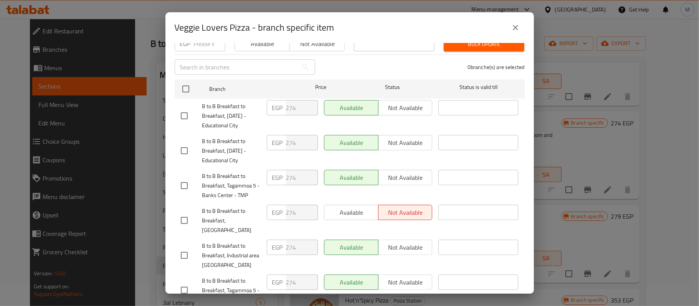
scroll to position [188, 0]
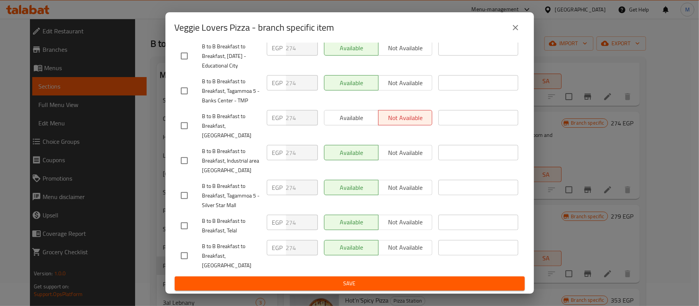
click at [513, 29] on icon "close" at bounding box center [515, 27] width 5 height 5
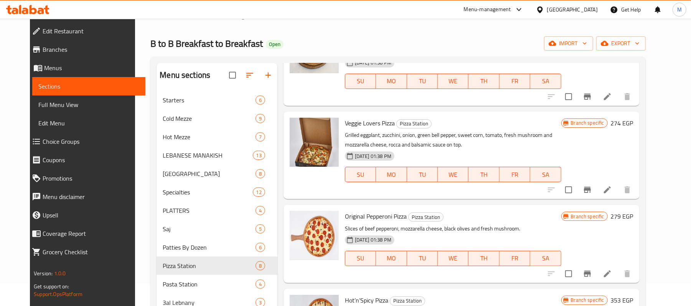
click at [592, 272] on icon "Branch-specific-item" at bounding box center [587, 273] width 9 height 9
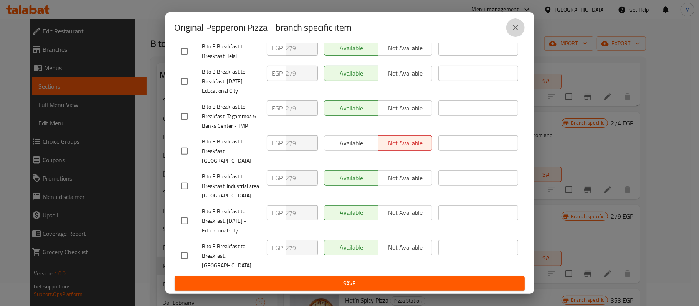
click at [509, 33] on button "close" at bounding box center [515, 27] width 18 height 18
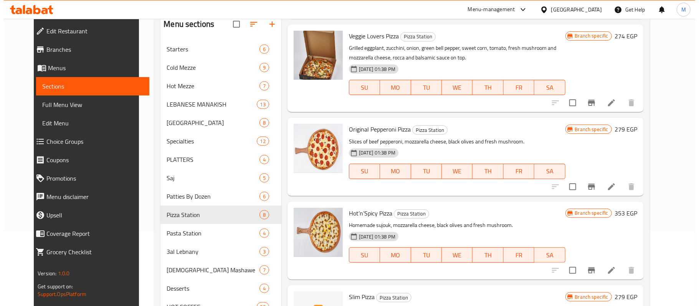
scroll to position [176, 0]
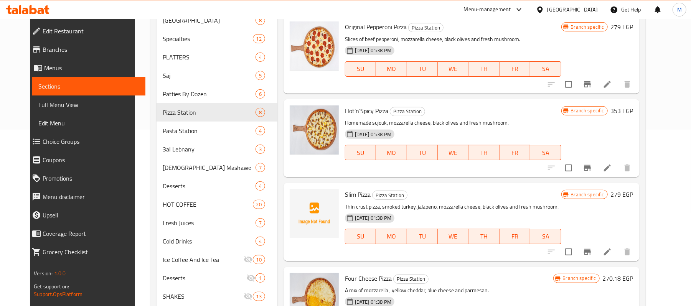
click at [592, 166] on icon "Branch-specific-item" at bounding box center [587, 167] width 9 height 9
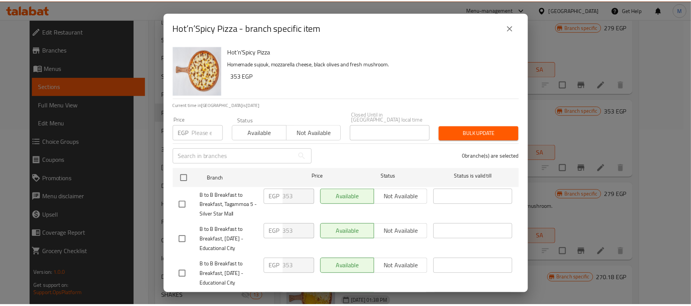
scroll to position [188, 0]
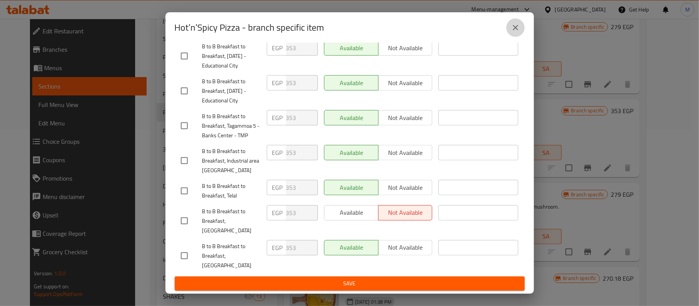
click at [519, 28] on icon "close" at bounding box center [515, 27] width 9 height 9
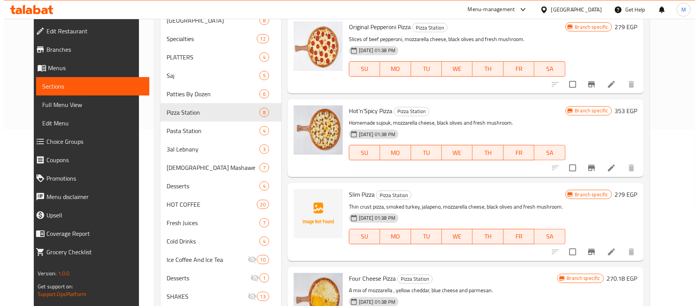
scroll to position [228, 0]
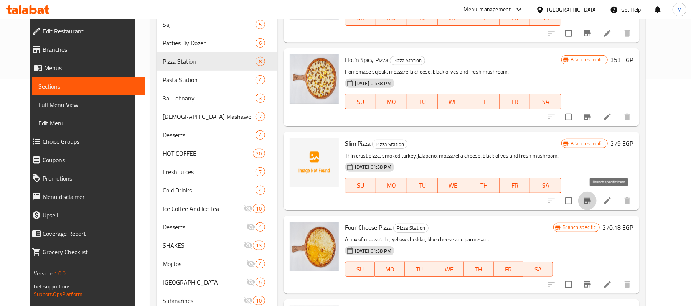
click at [591, 201] on icon "Branch-specific-item" at bounding box center [587, 201] width 7 height 6
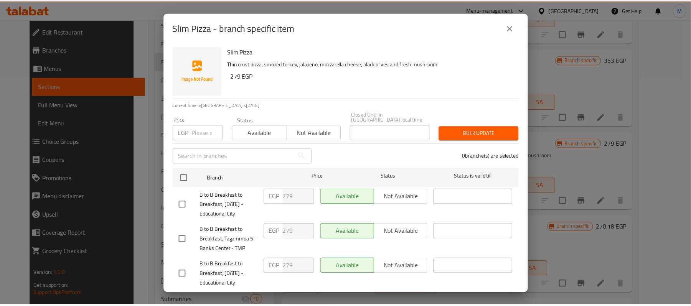
scroll to position [188, 0]
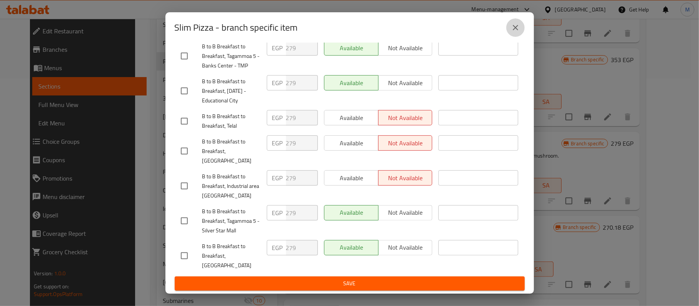
click at [518, 25] on icon "close" at bounding box center [515, 27] width 5 height 5
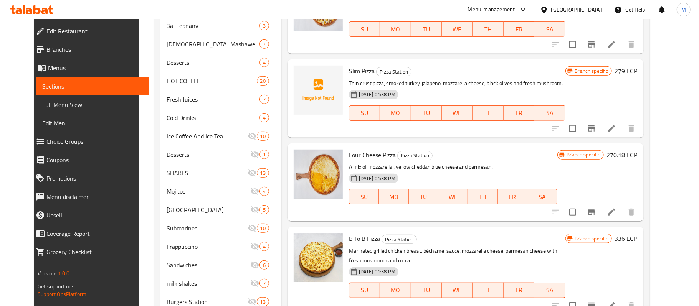
scroll to position [330, 0]
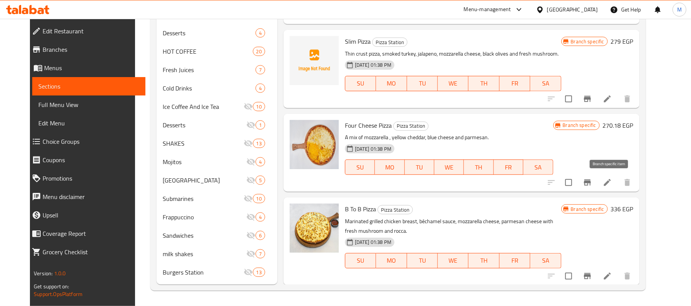
click at [592, 185] on icon "Branch-specific-item" at bounding box center [587, 182] width 9 height 9
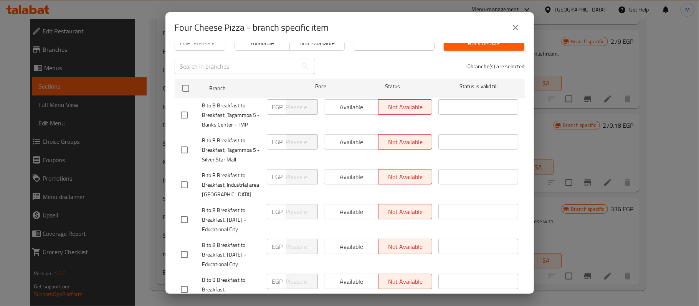
scroll to position [188, 0]
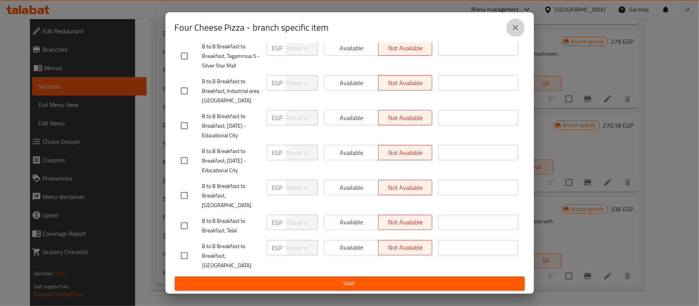
click at [513, 28] on icon "close" at bounding box center [515, 27] width 5 height 5
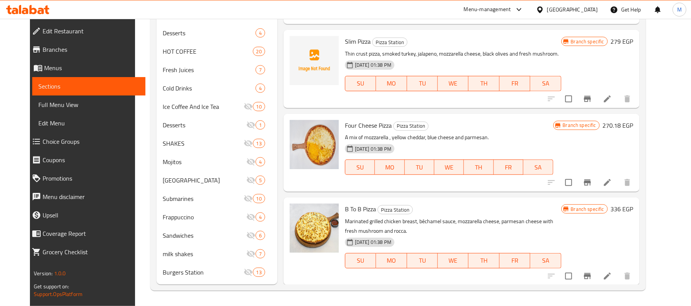
click at [592, 272] on icon "Branch-specific-item" at bounding box center [587, 276] width 9 height 9
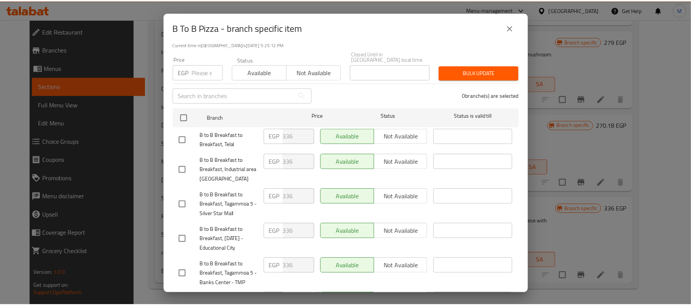
scroll to position [0, 0]
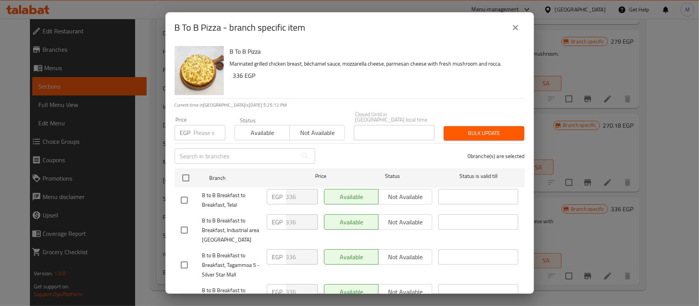
click at [511, 27] on icon "close" at bounding box center [515, 27] width 9 height 9
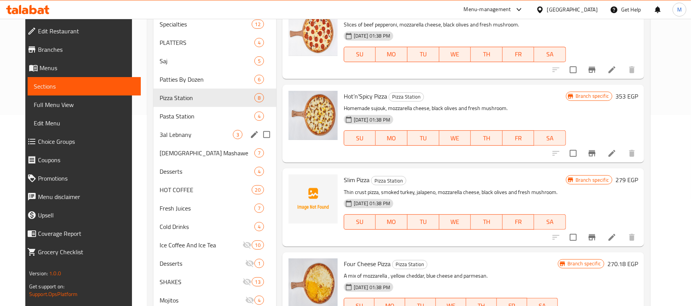
scroll to position [176, 0]
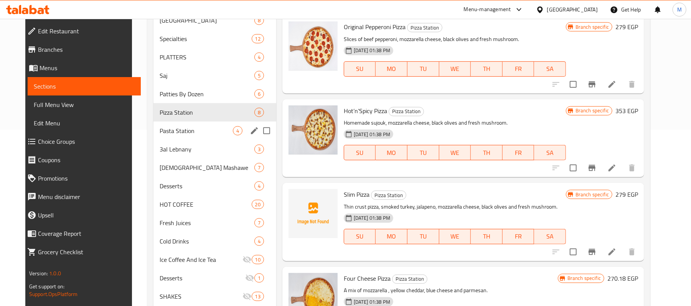
click at [196, 124] on div "Pasta Station 4" at bounding box center [214, 131] width 123 height 18
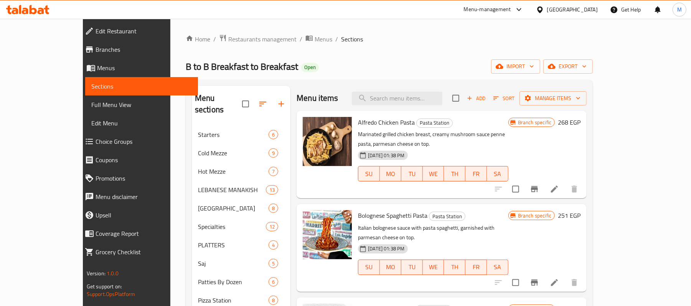
click at [539, 185] on icon "Branch-specific-item" at bounding box center [534, 189] width 9 height 9
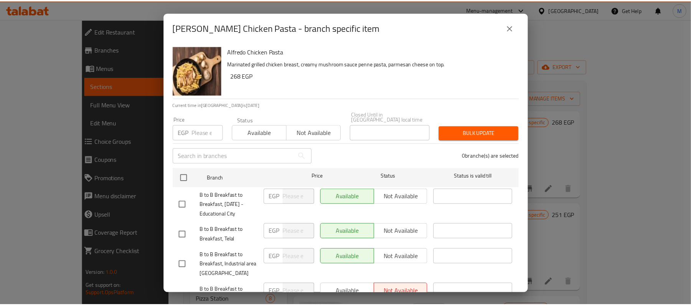
scroll to position [188, 0]
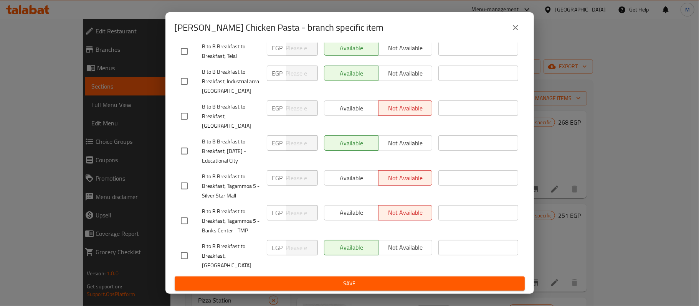
click at [518, 25] on icon "close" at bounding box center [515, 27] width 9 height 9
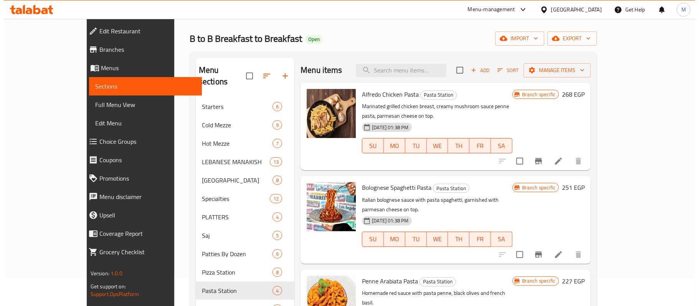
scroll to position [51, 0]
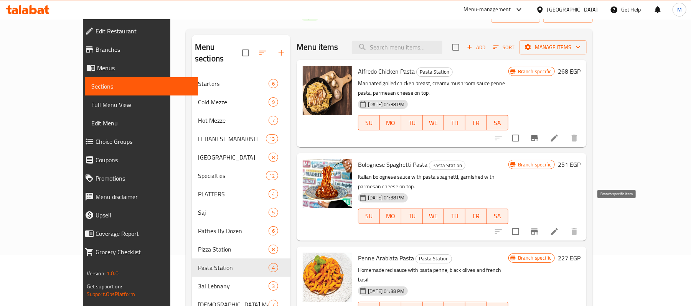
click at [538, 229] on icon "Branch-specific-item" at bounding box center [534, 232] width 7 height 6
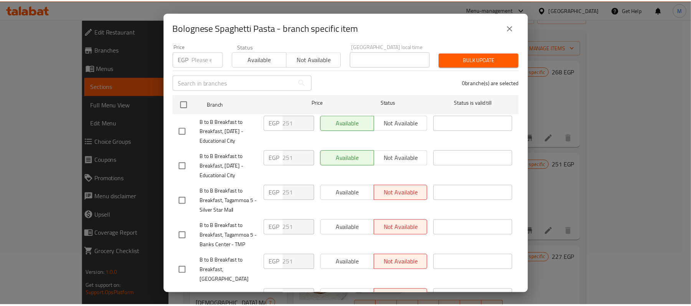
scroll to position [188, 0]
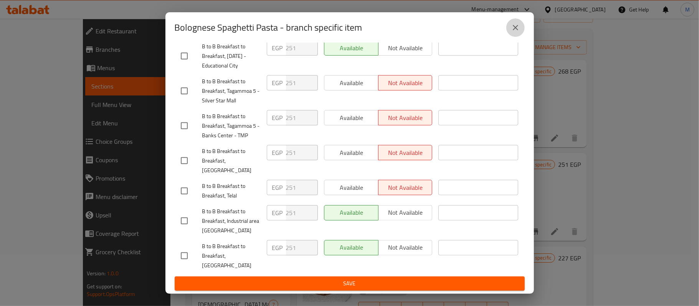
click at [517, 24] on icon "close" at bounding box center [515, 27] width 9 height 9
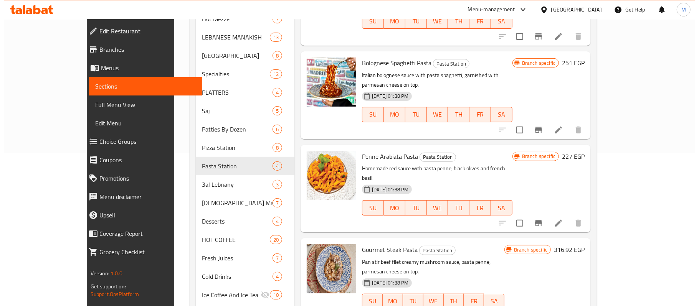
scroll to position [153, 0]
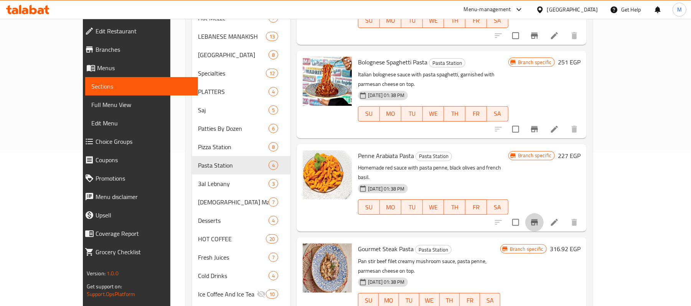
click at [539, 218] on icon "Branch-specific-item" at bounding box center [534, 222] width 9 height 9
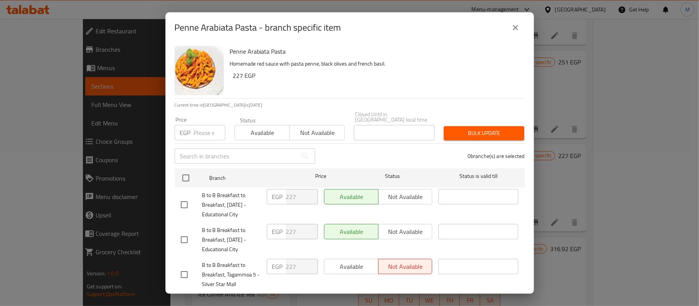
scroll to position [188, 0]
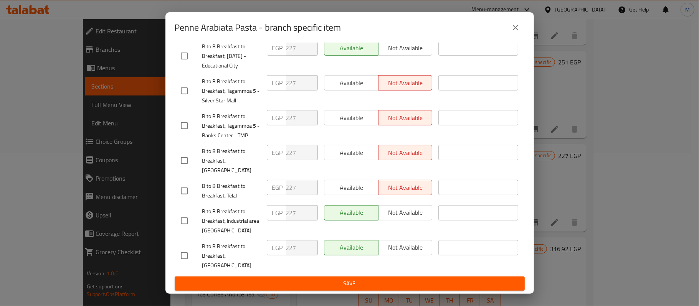
click at [520, 24] on button "close" at bounding box center [515, 27] width 18 height 18
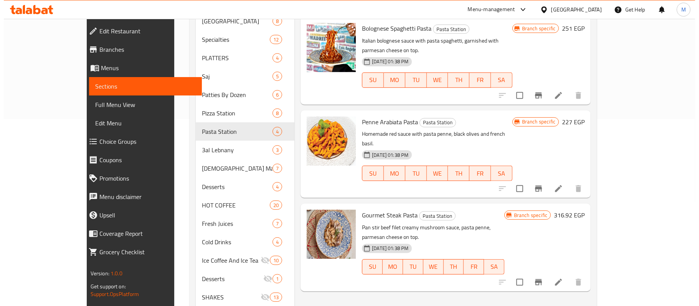
scroll to position [256, 0]
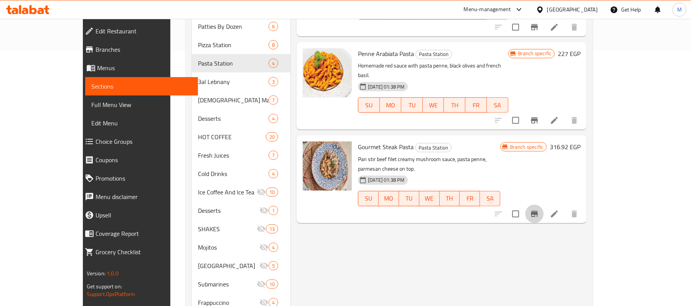
click at [544, 205] on button "Branch-specific-item" at bounding box center [534, 214] width 18 height 18
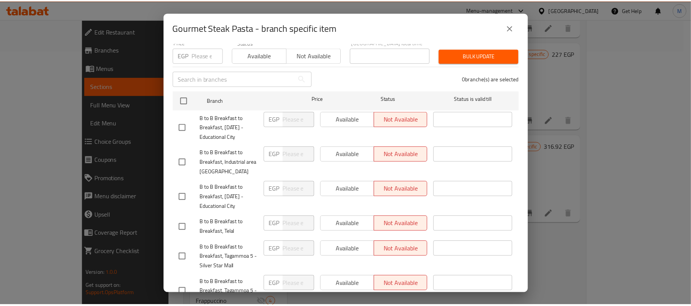
scroll to position [188, 0]
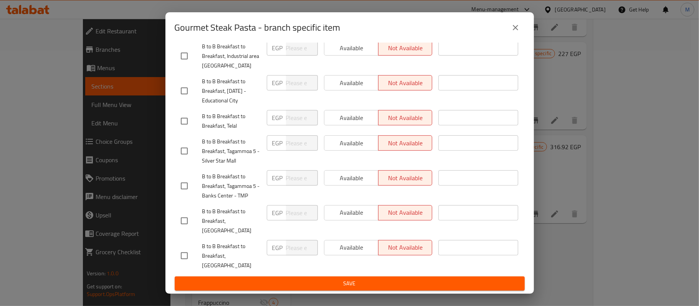
click at [510, 30] on button "close" at bounding box center [515, 27] width 18 height 18
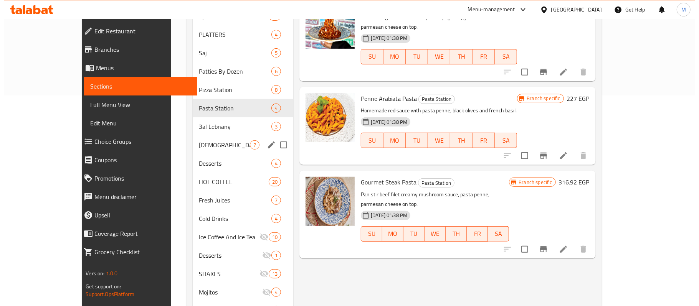
scroll to position [205, 0]
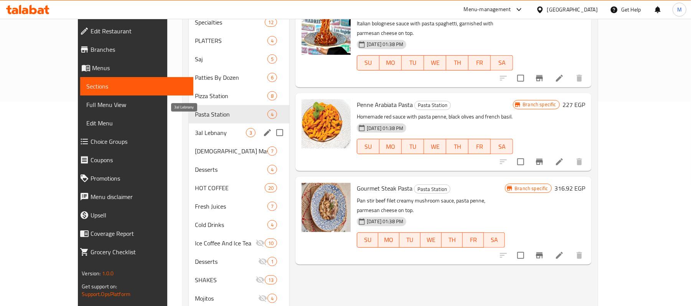
click at [195, 128] on span "3al Lebnany" at bounding box center [220, 132] width 51 height 9
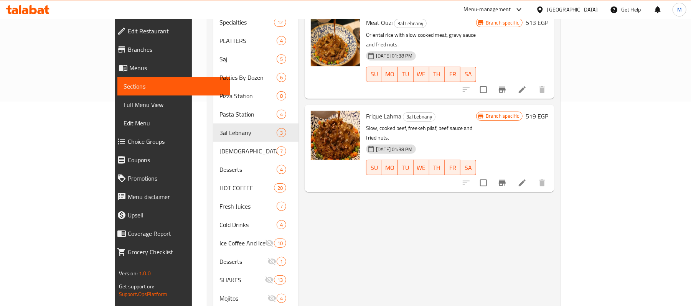
click at [511, 174] on button "Branch-specific-item" at bounding box center [502, 183] width 18 height 18
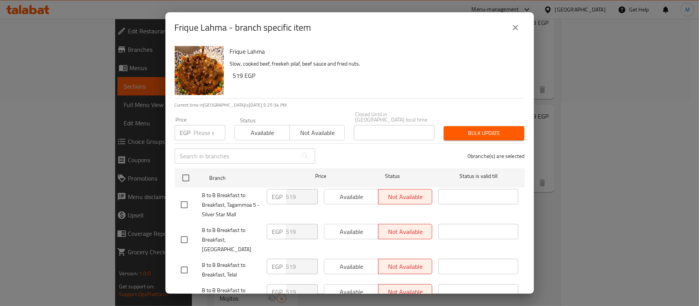
click at [522, 32] on div "Frique Lahma - branch specific item" at bounding box center [350, 27] width 350 height 18
drag, startPoint x: 518, startPoint y: 28, endPoint x: 534, endPoint y: 34, distance: 18.0
click at [518, 27] on icon "close" at bounding box center [515, 27] width 9 height 9
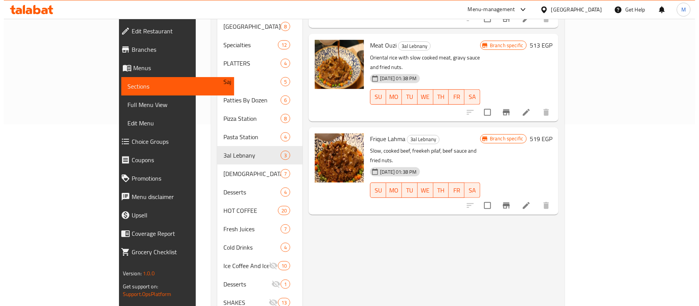
scroll to position [102, 0]
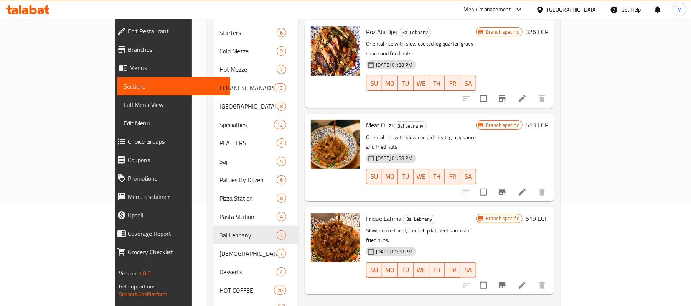
click at [506, 189] on icon "Branch-specific-item" at bounding box center [502, 192] width 7 height 6
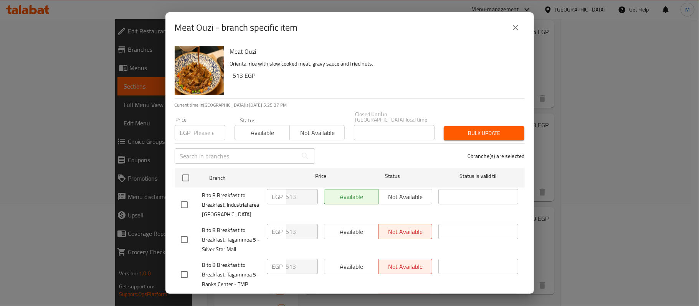
scroll to position [188, 0]
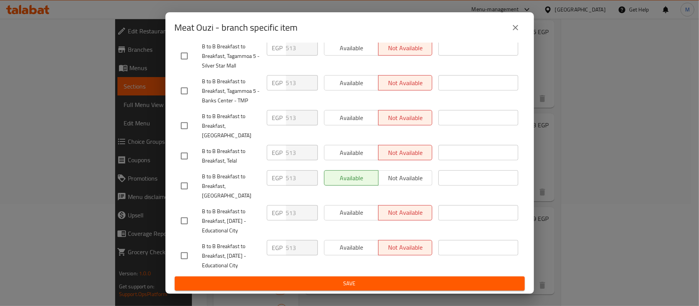
click at [516, 29] on icon "close" at bounding box center [515, 27] width 5 height 5
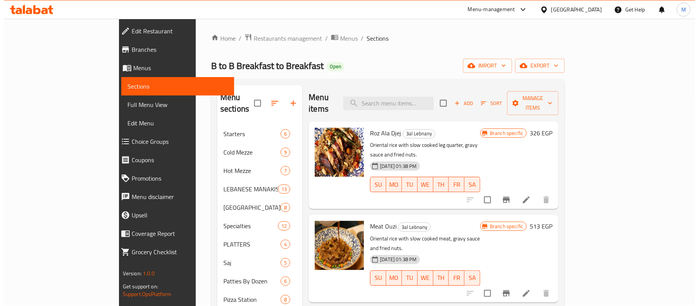
scroll to position [0, 0]
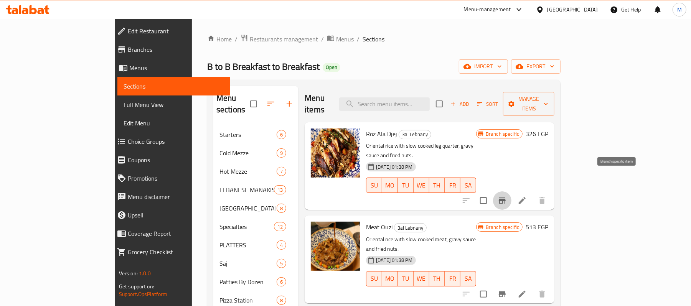
click at [507, 196] on icon "Branch-specific-item" at bounding box center [502, 200] width 9 height 9
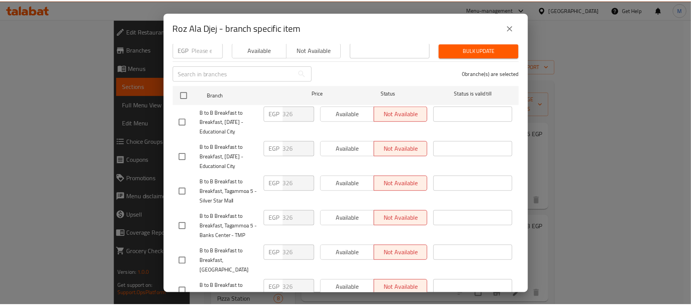
scroll to position [188, 0]
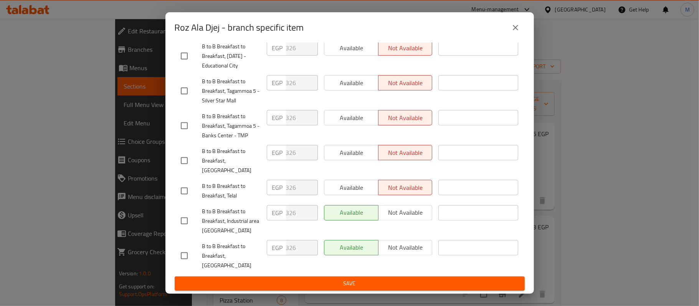
drag, startPoint x: 519, startPoint y: 23, endPoint x: 471, endPoint y: 102, distance: 91.9
click at [519, 25] on icon "close" at bounding box center [515, 27] width 9 height 9
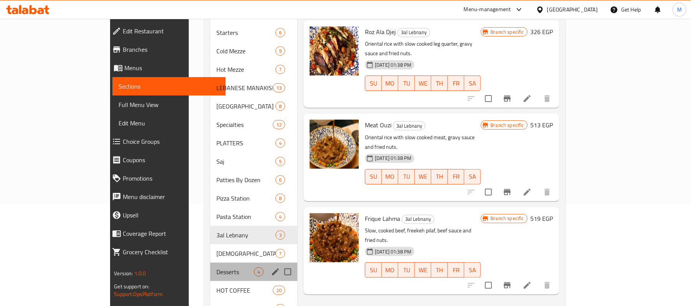
drag, startPoint x: 186, startPoint y: 254, endPoint x: 187, endPoint y: 246, distance: 8.5
click at [210, 263] on div "Desserts 4" at bounding box center [253, 272] width 87 height 18
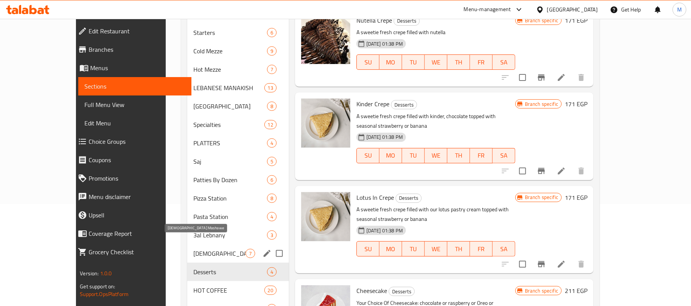
click at [193, 249] on span "[DEMOGRAPHIC_DATA] Mashawe" at bounding box center [219, 253] width 52 height 9
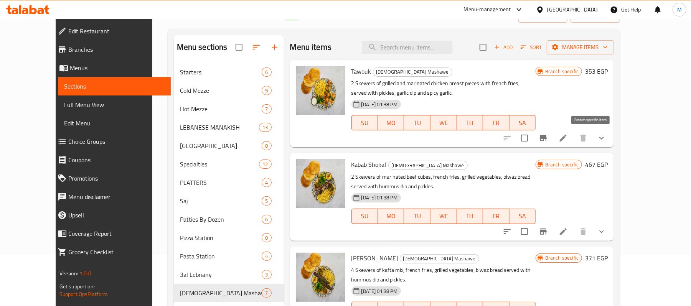
click at [547, 138] on icon "Branch-specific-item" at bounding box center [543, 138] width 7 height 6
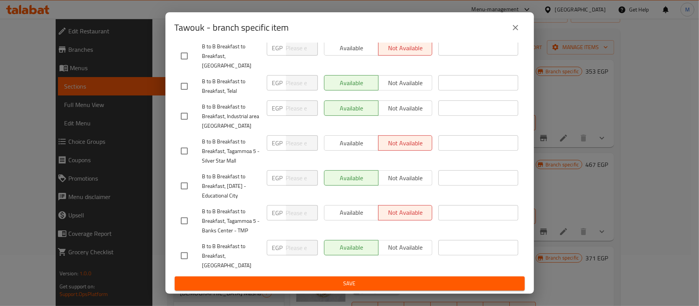
click at [514, 27] on icon "close" at bounding box center [515, 27] width 5 height 5
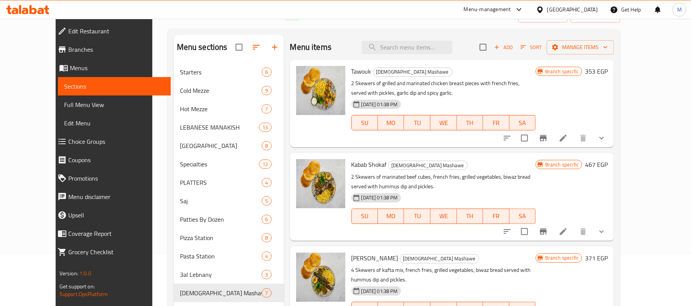
click at [553, 226] on button "Branch-specific-item" at bounding box center [543, 232] width 18 height 18
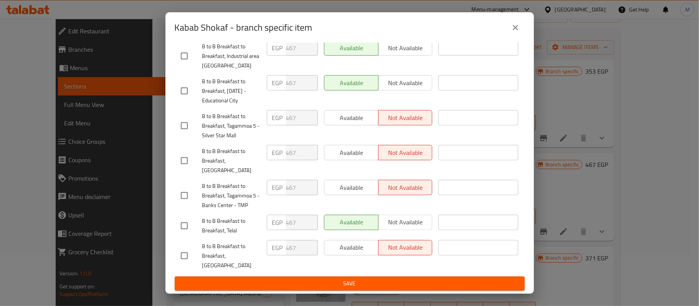
click at [513, 26] on icon "close" at bounding box center [515, 27] width 5 height 5
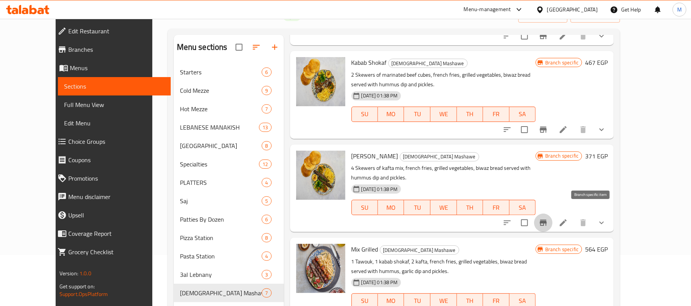
click at [553, 214] on button "Branch-specific-item" at bounding box center [543, 223] width 18 height 18
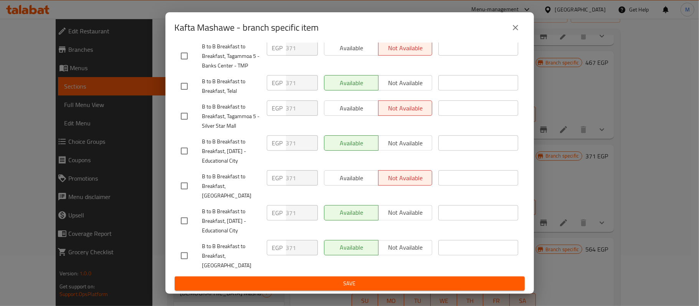
click at [517, 28] on icon "close" at bounding box center [515, 27] width 9 height 9
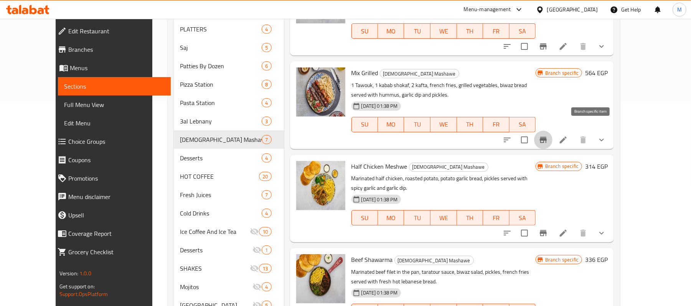
click at [547, 137] on icon "Branch-specific-item" at bounding box center [543, 140] width 7 height 6
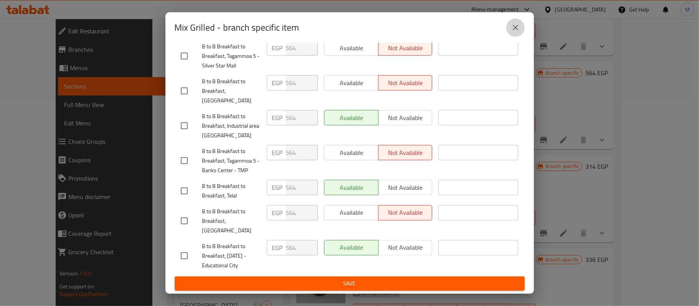
click at [516, 22] on button "close" at bounding box center [515, 27] width 18 height 18
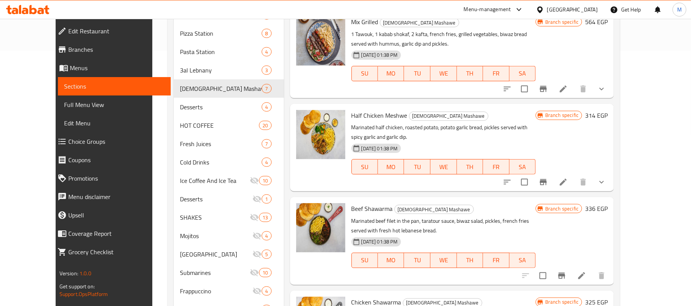
click at [553, 173] on button "Branch-specific-item" at bounding box center [543, 182] width 18 height 18
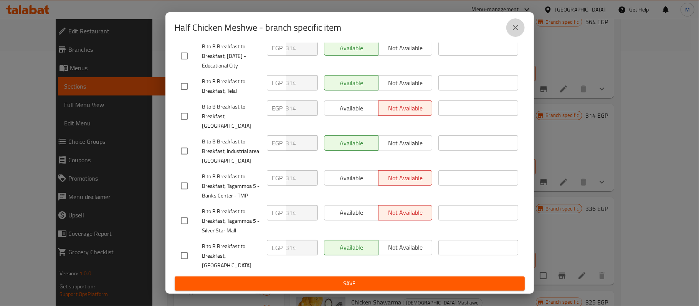
click at [514, 28] on icon "close" at bounding box center [515, 27] width 5 height 5
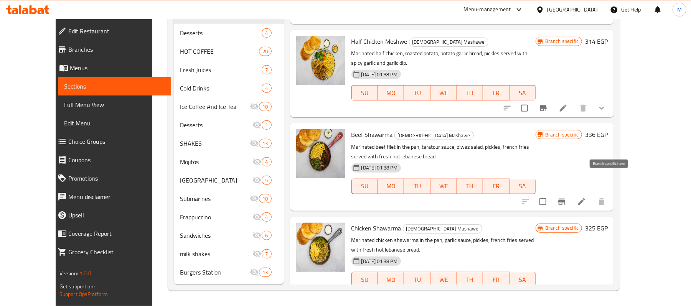
click at [566, 197] on icon "Branch-specific-item" at bounding box center [561, 201] width 9 height 9
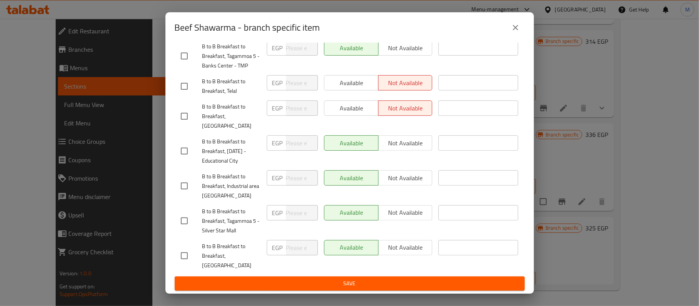
click at [510, 33] on button "close" at bounding box center [515, 27] width 18 height 18
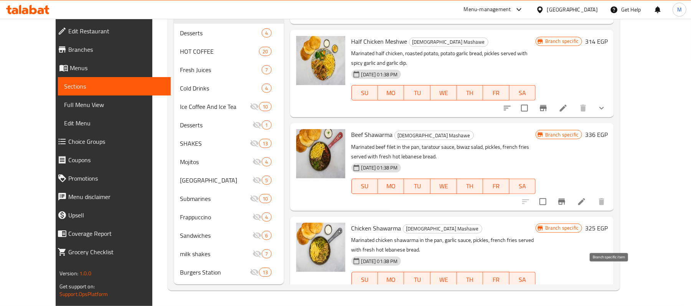
click at [571, 286] on button "Branch-specific-item" at bounding box center [562, 295] width 18 height 18
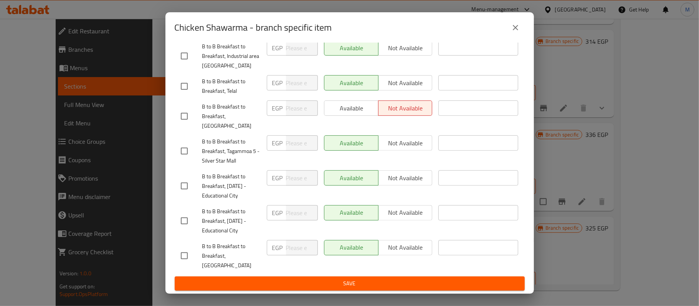
click at [516, 29] on icon "close" at bounding box center [515, 27] width 5 height 5
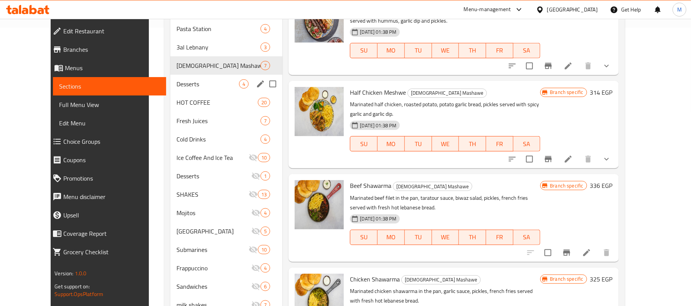
click at [170, 78] on div "Desserts 4" at bounding box center [226, 84] width 112 height 18
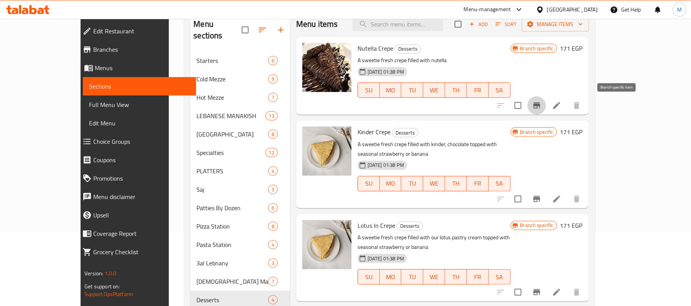
click at [541, 110] on icon "Branch-specific-item" at bounding box center [536, 105] width 9 height 9
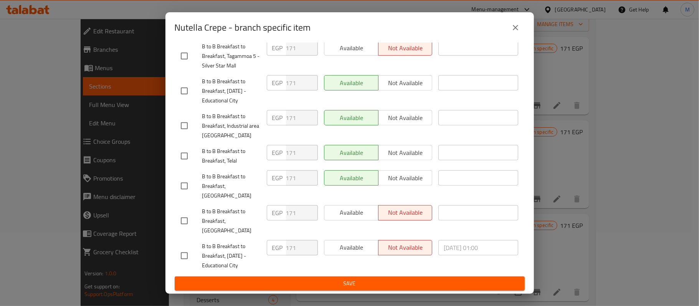
drag, startPoint x: 518, startPoint y: 28, endPoint x: 496, endPoint y: 68, distance: 46.4
click at [518, 28] on icon "close" at bounding box center [515, 27] width 9 height 9
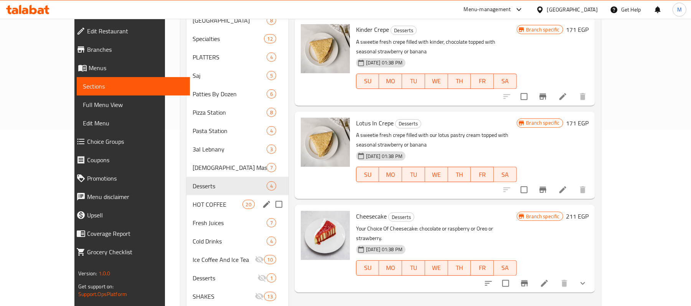
click at [206, 205] on span "HOT COFFEE" at bounding box center [218, 204] width 50 height 9
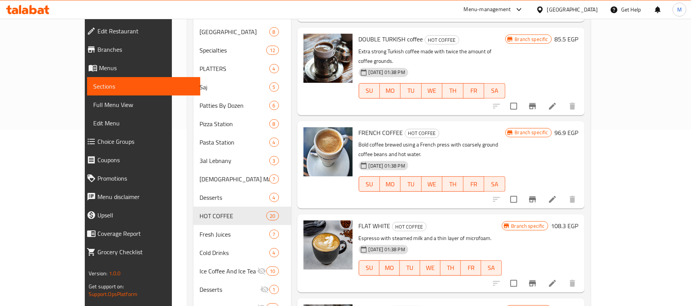
click at [542, 190] on button "Branch-specific-item" at bounding box center [532, 199] width 18 height 18
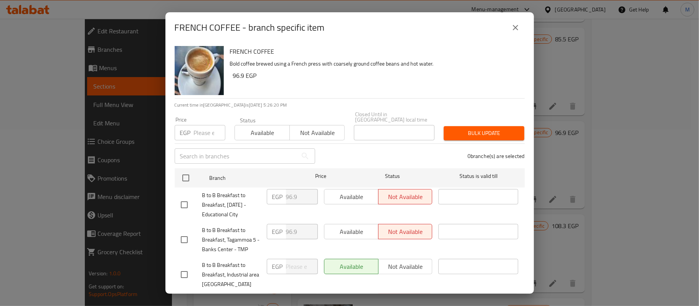
click at [511, 28] on icon "close" at bounding box center [515, 27] width 9 height 9
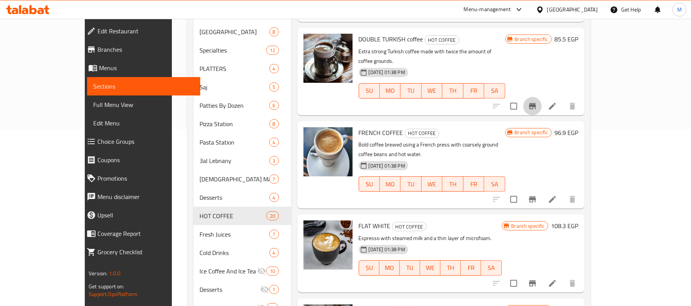
click at [536, 103] on icon "Branch-specific-item" at bounding box center [532, 106] width 7 height 6
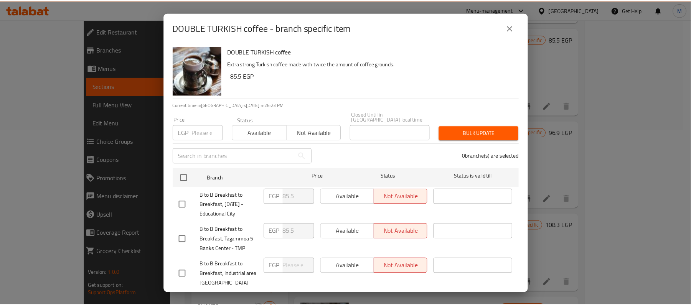
scroll to position [188, 0]
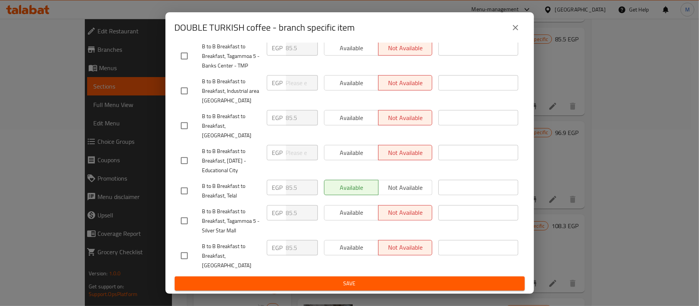
click at [519, 30] on icon "close" at bounding box center [515, 27] width 9 height 9
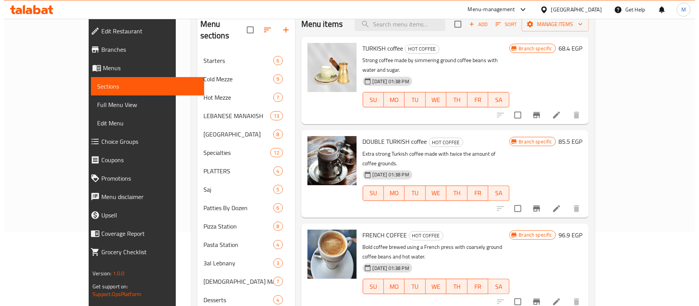
scroll to position [102, 0]
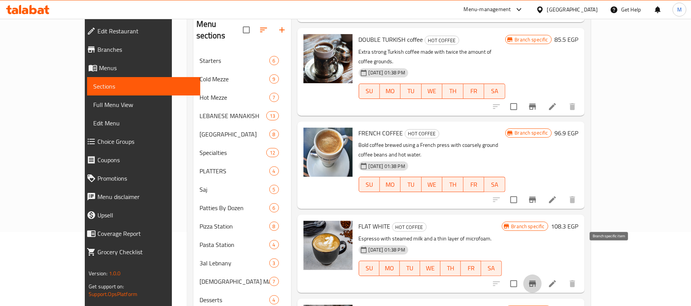
click at [537, 279] on icon "Branch-specific-item" at bounding box center [532, 283] width 9 height 9
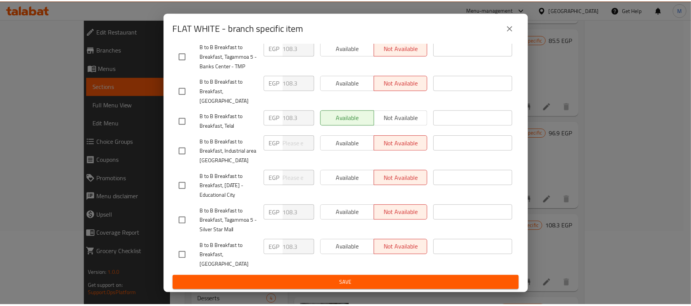
scroll to position [188, 0]
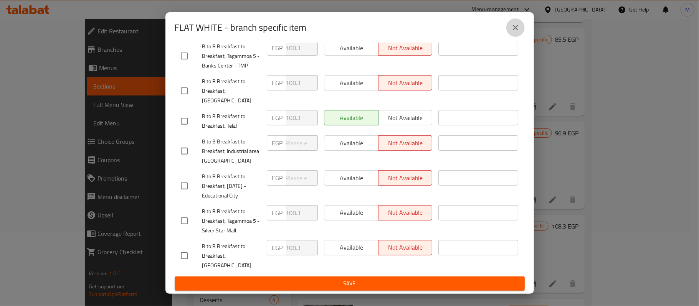
click at [514, 33] on button "close" at bounding box center [515, 27] width 18 height 18
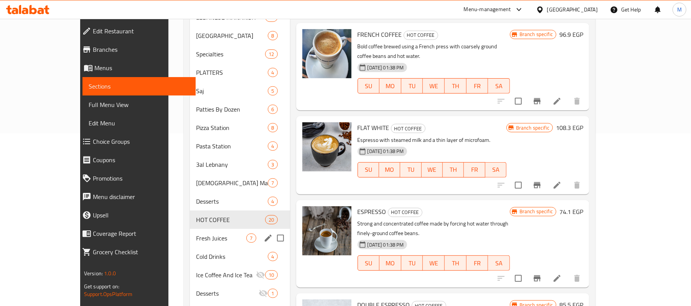
scroll to position [176, 0]
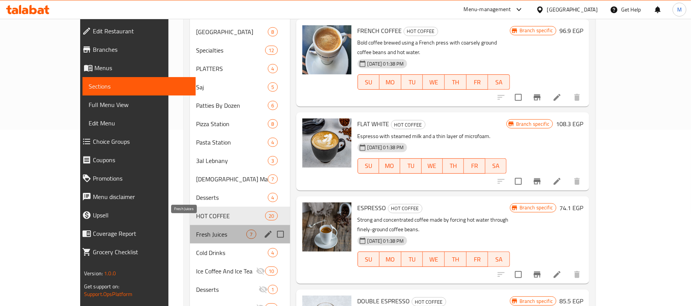
click at [196, 230] on span "Fresh Juices" at bounding box center [221, 234] width 50 height 9
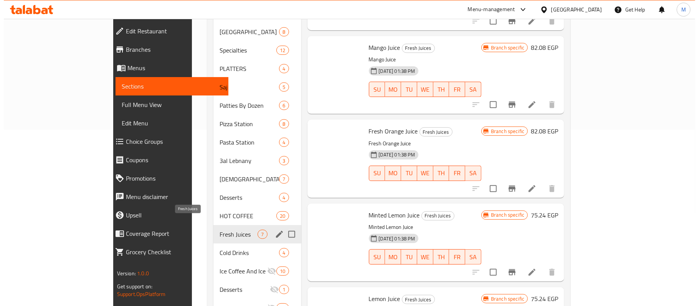
scroll to position [77, 0]
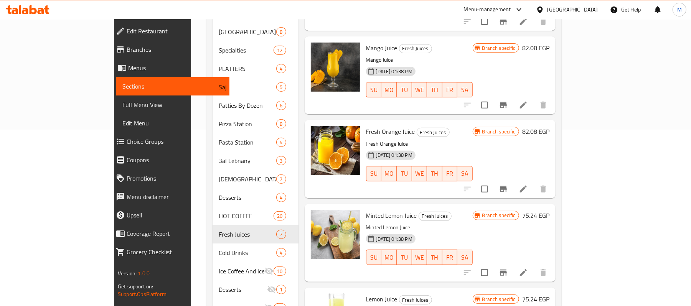
click at [507, 270] on icon "Branch-specific-item" at bounding box center [503, 273] width 7 height 6
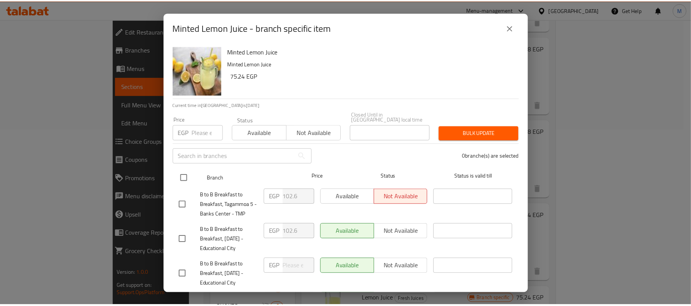
scroll to position [188, 0]
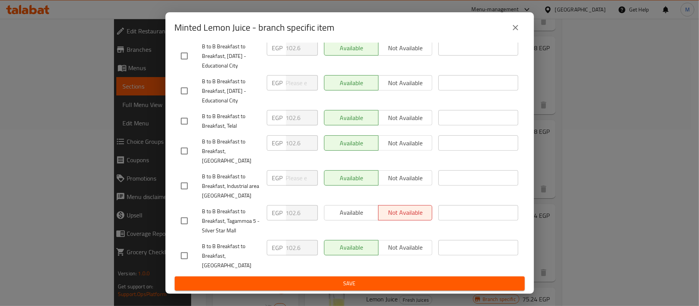
click at [519, 28] on icon "close" at bounding box center [515, 27] width 9 height 9
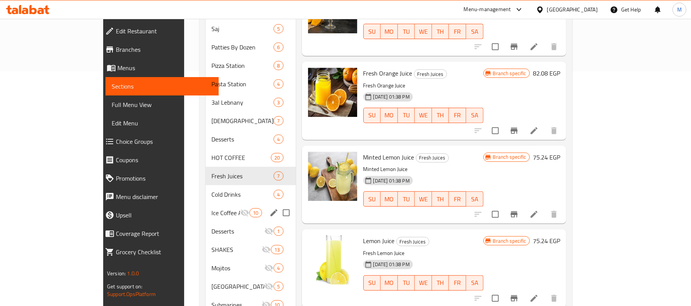
scroll to position [279, 0]
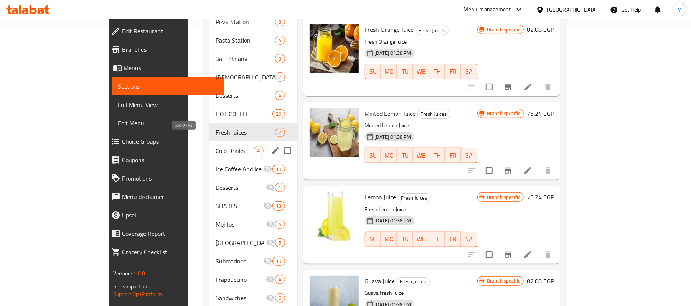
click at [216, 146] on span "Cold Drinks" at bounding box center [235, 150] width 38 height 9
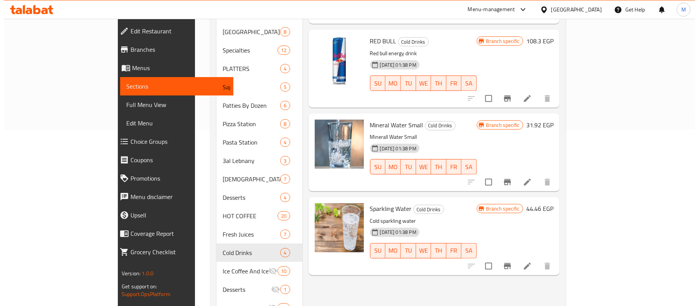
scroll to position [125, 0]
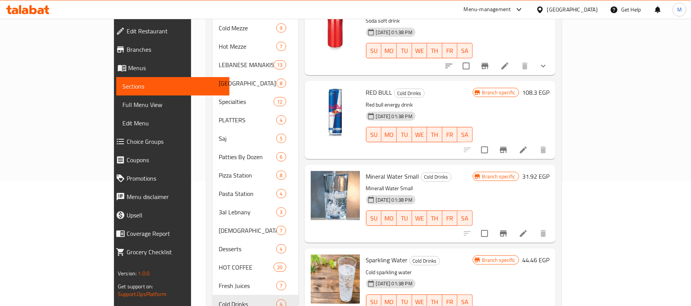
click at [508, 145] on icon "Branch-specific-item" at bounding box center [503, 149] width 9 height 9
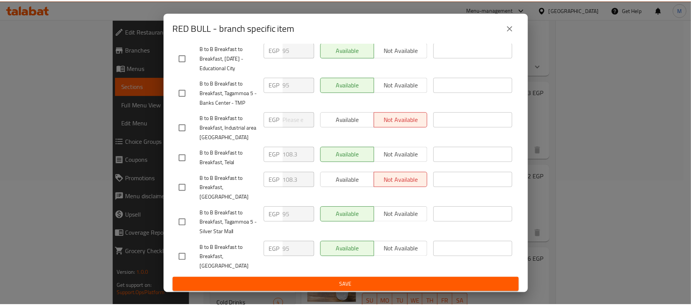
scroll to position [188, 0]
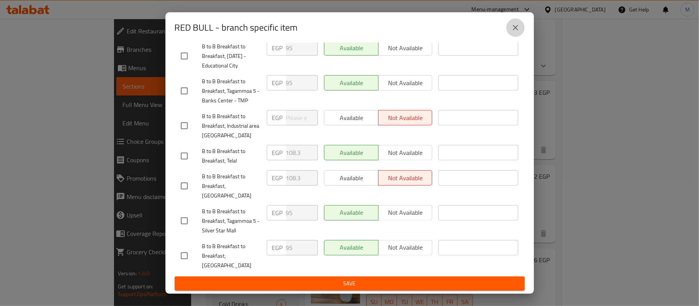
click at [518, 25] on icon "close" at bounding box center [515, 27] width 5 height 5
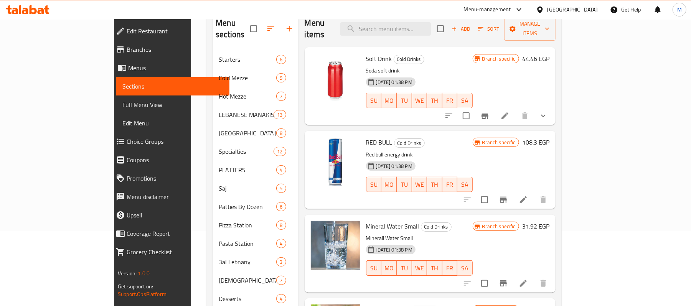
scroll to position [0, 0]
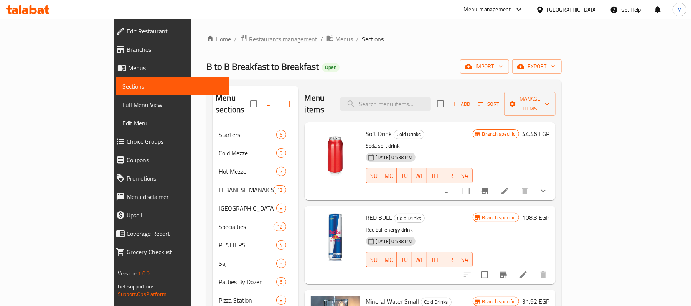
click at [249, 40] on span "Restaurants management" at bounding box center [283, 39] width 68 height 9
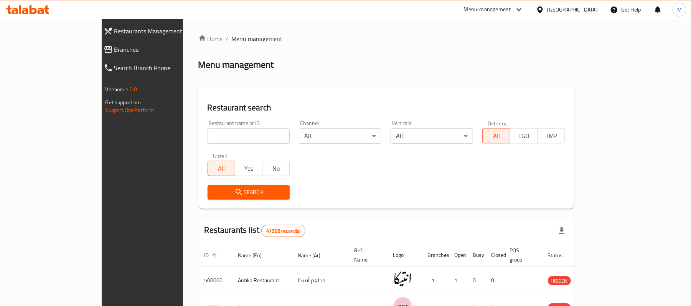
click at [212, 134] on input "search" at bounding box center [249, 136] width 82 height 15
click at [511, 11] on div "Menu-management" at bounding box center [487, 9] width 47 height 9
click at [485, 89] on div "Restaurant-Management" at bounding box center [483, 85] width 60 height 8
